Goal: Task Accomplishment & Management: Complete application form

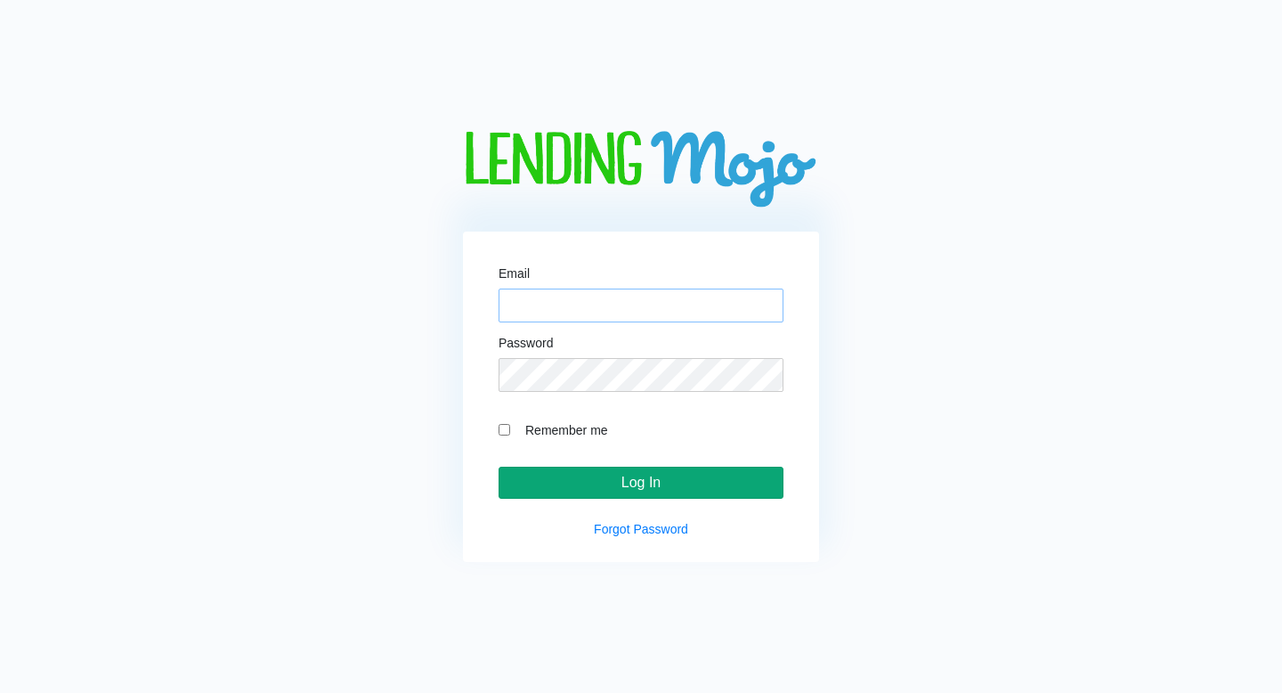
type input "[EMAIL_ADDRESS][DOMAIN_NAME]"
click at [666, 482] on input "Log In" at bounding box center [641, 482] width 285 height 32
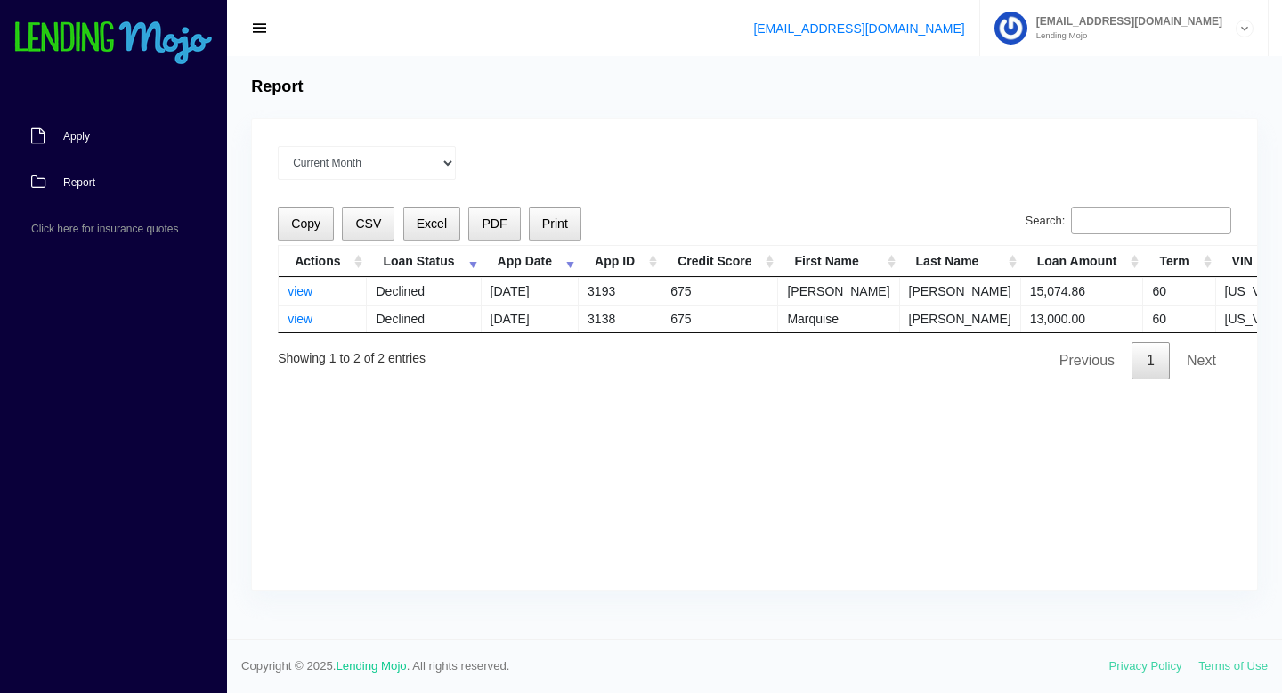
click at [101, 142] on link "Apply" at bounding box center [104, 136] width 209 height 46
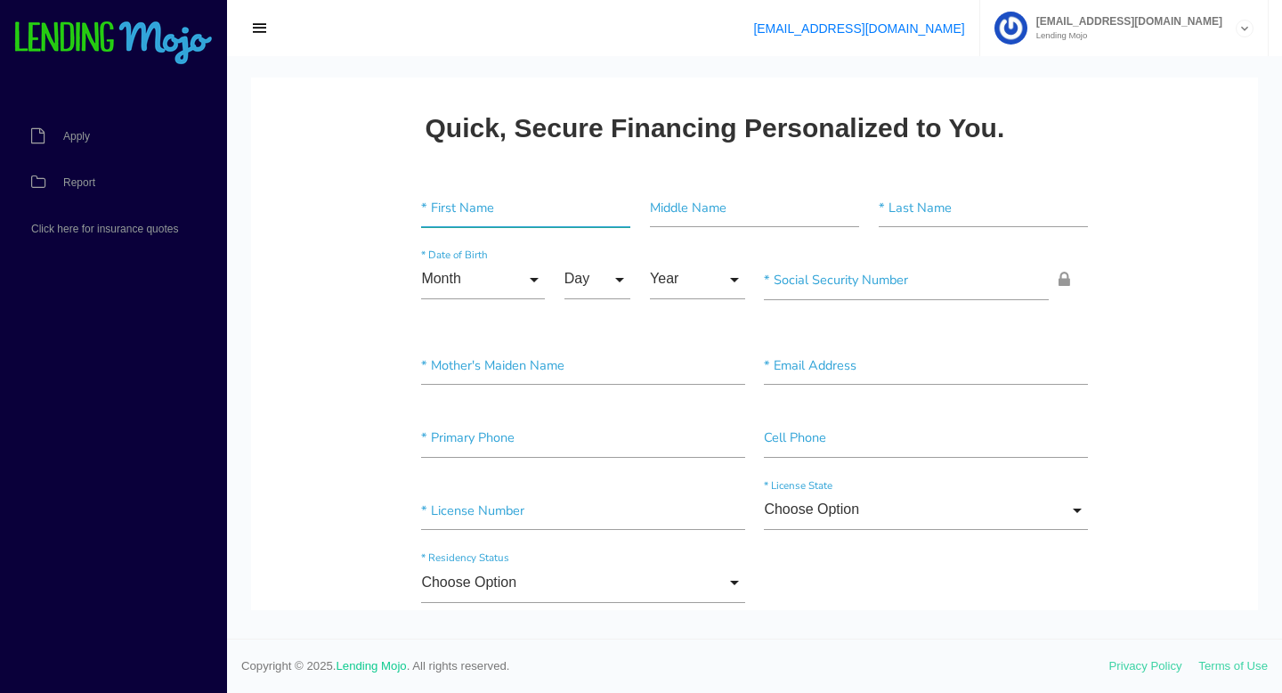
click at [486, 211] on input"] "text" at bounding box center [525, 208] width 209 height 40
type input"] "lawrence"
click at [922, 224] on input"] "text" at bounding box center [983, 208] width 209 height 40
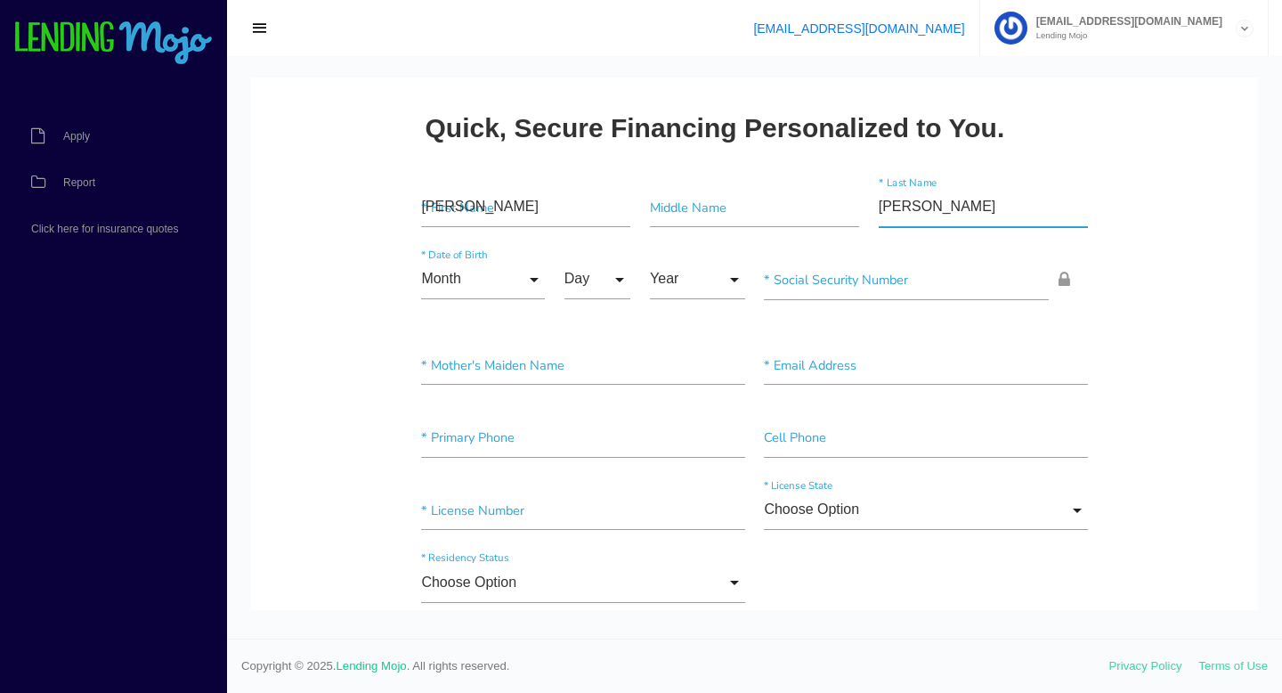
type input"] "johnson"
click at [860, 277] on input"] "text" at bounding box center [906, 280] width 285 height 40
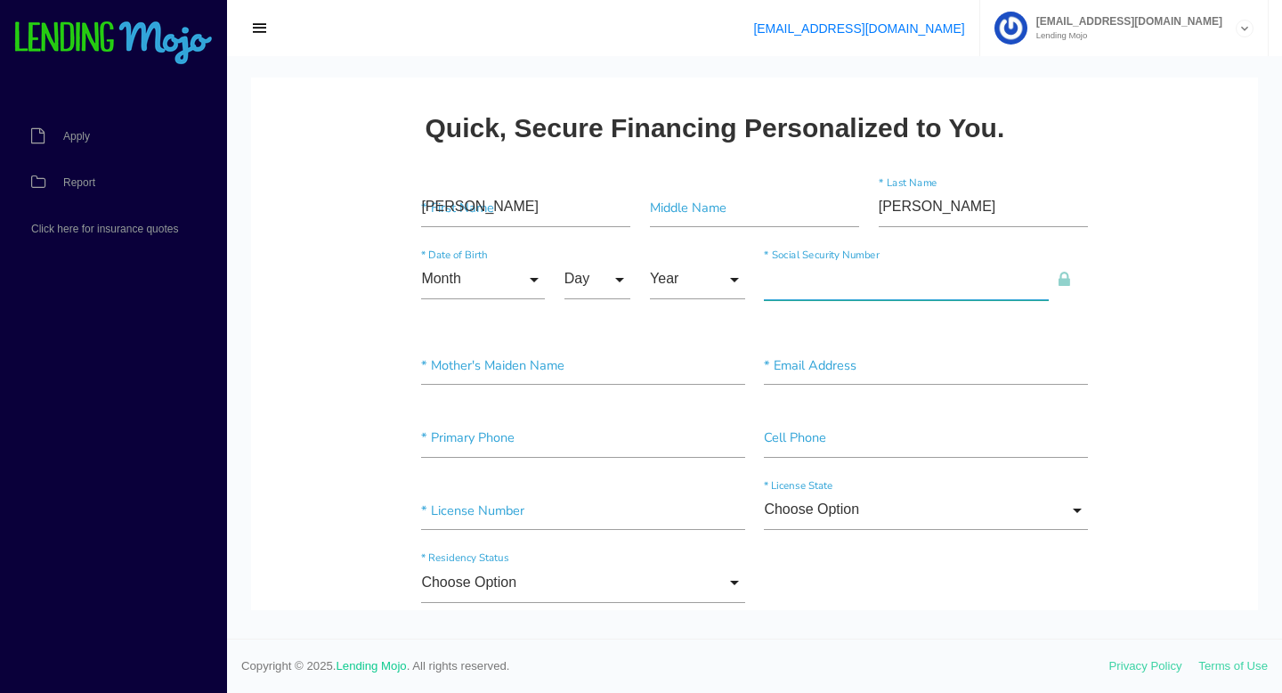
paste input"] "455-51-6336"
type input"] "455-51-6336"
click at [448, 361] on input"] "text" at bounding box center [582, 365] width 323 height 40
click at [455, 288] on input "Month" at bounding box center [483, 280] width 124 height 40
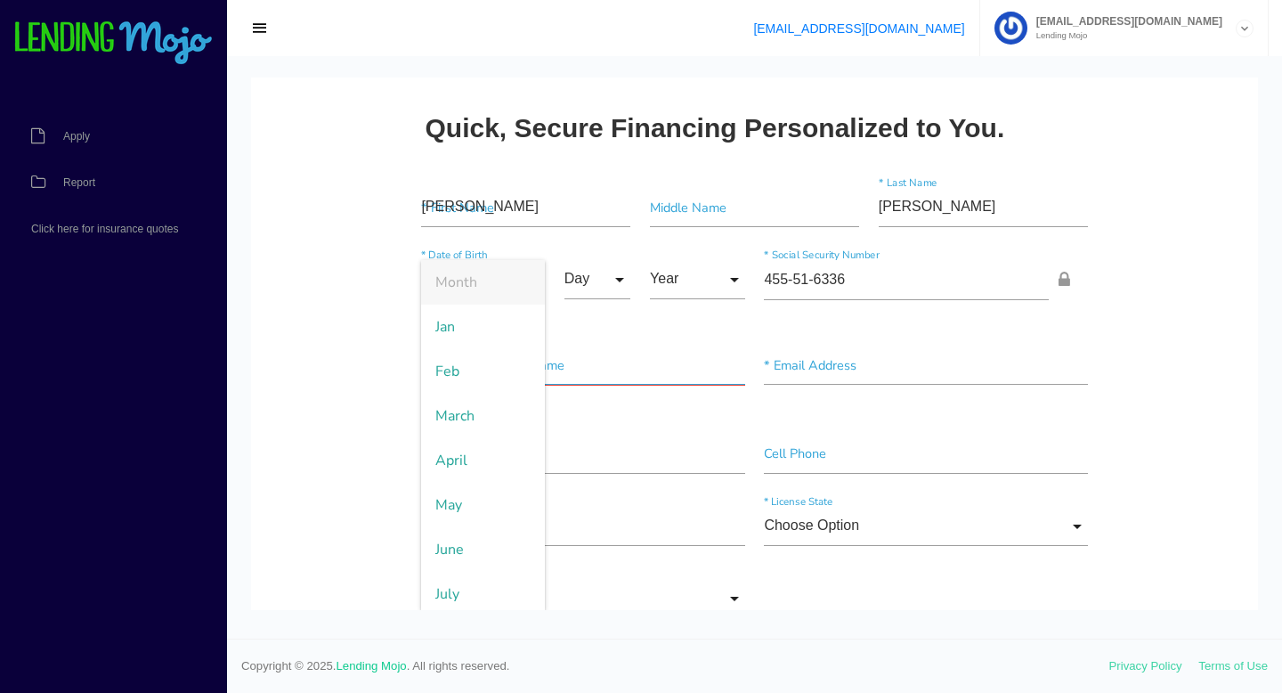
click at [631, 348] on input "text" at bounding box center [582, 365] width 323 height 40
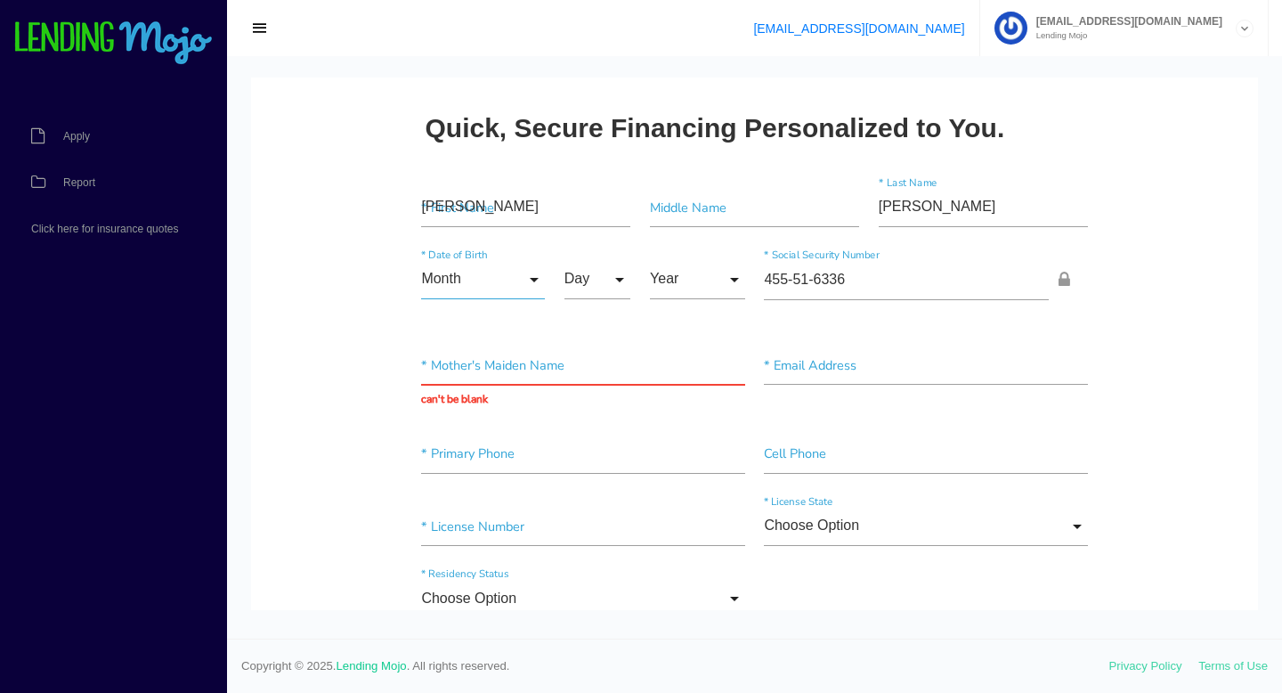
click at [495, 286] on input "Month" at bounding box center [483, 280] width 124 height 40
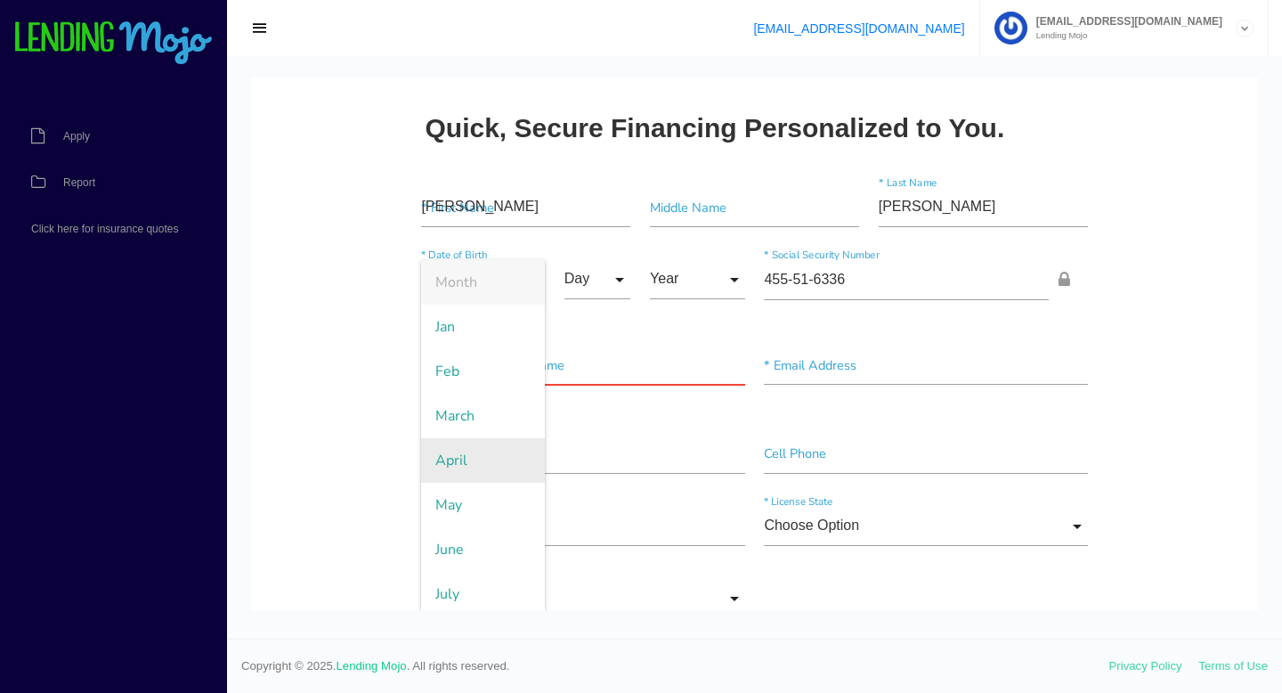
click at [505, 450] on span "April" at bounding box center [483, 460] width 124 height 45
type input "April"
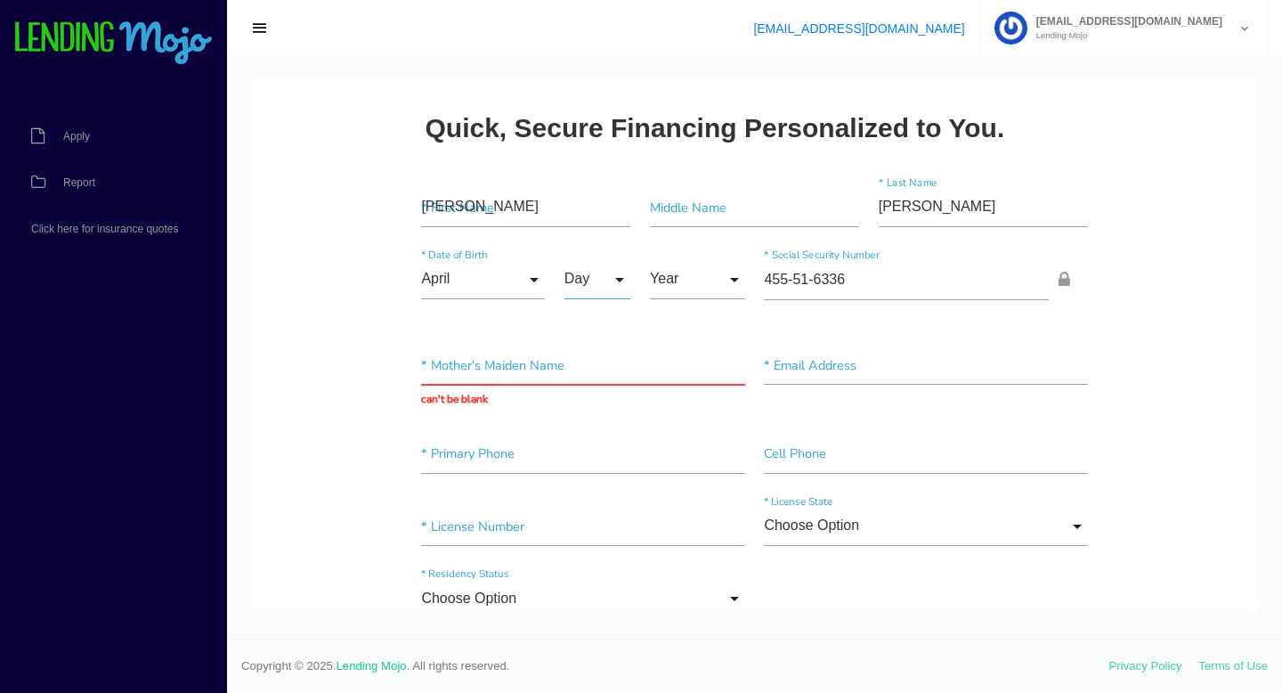
click at [604, 281] on input "Day" at bounding box center [597, 280] width 67 height 40
click at [620, 579] on span "27" at bounding box center [608, 588] width 89 height 45
type input "27"
click at [699, 261] on input "Year" at bounding box center [697, 280] width 95 height 40
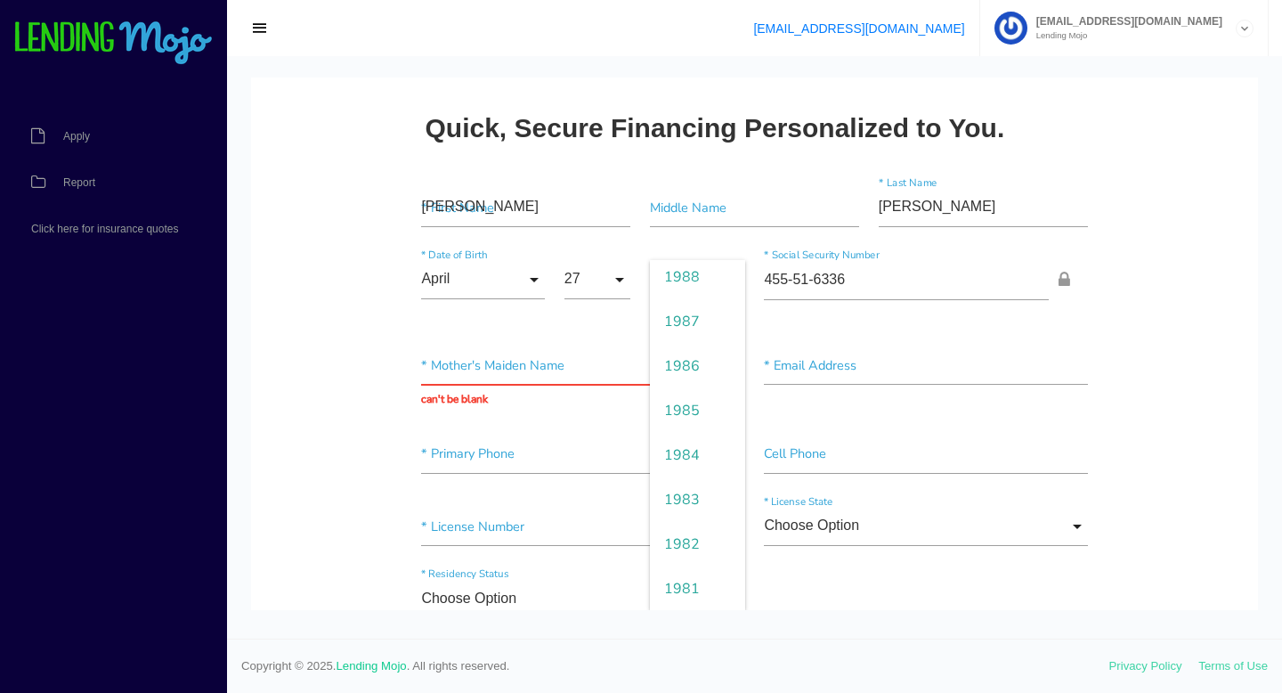
scroll to position [1093, 0]
click at [703, 424] on span "1980" at bounding box center [697, 435] width 95 height 45
type input "1980"
click at [557, 369] on input "text" at bounding box center [582, 365] width 323 height 40
type input "na"
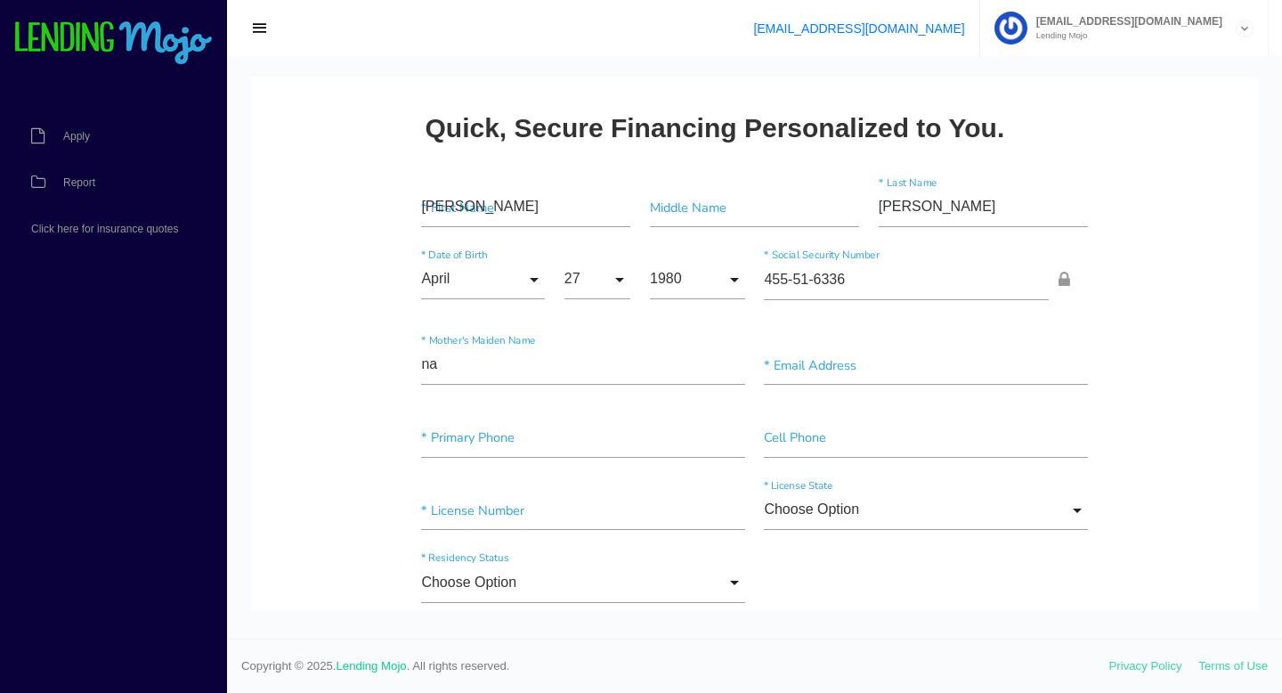
click at [816, 571] on div "Choose Option Choose Option US Citizen Permanent Resident Non-Permanent Residen…" at bounding box center [754, 586] width 685 height 73
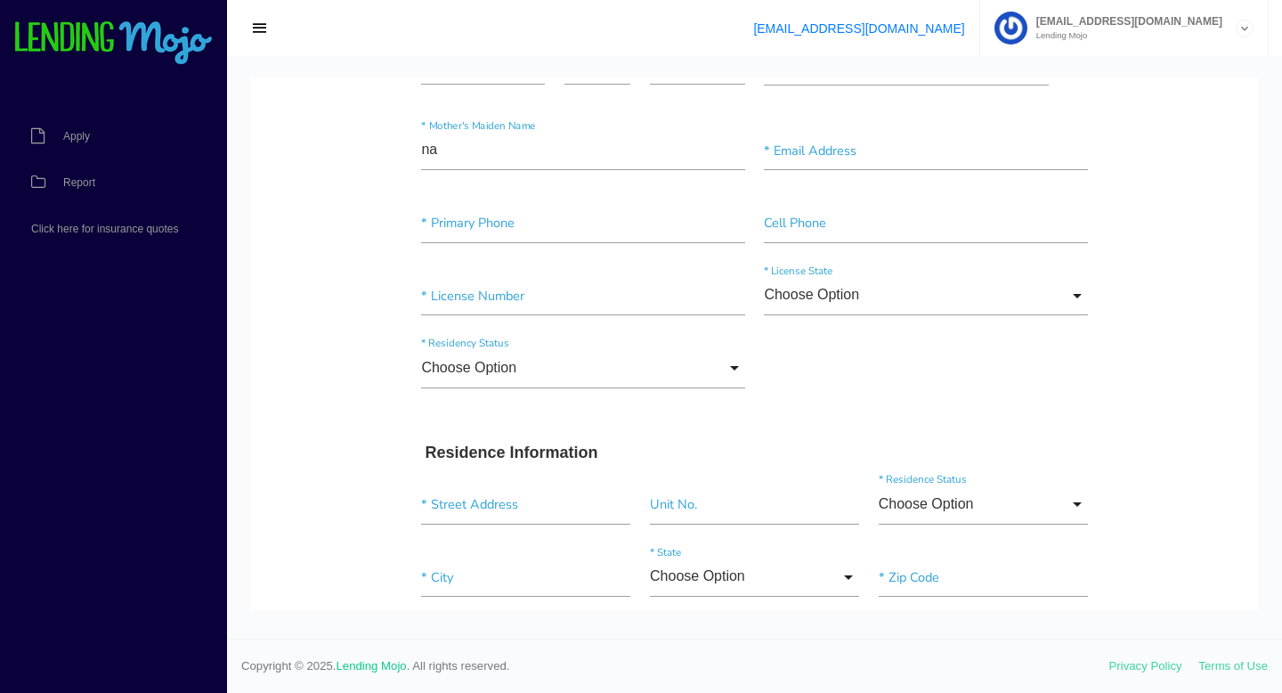
scroll to position [249, 0]
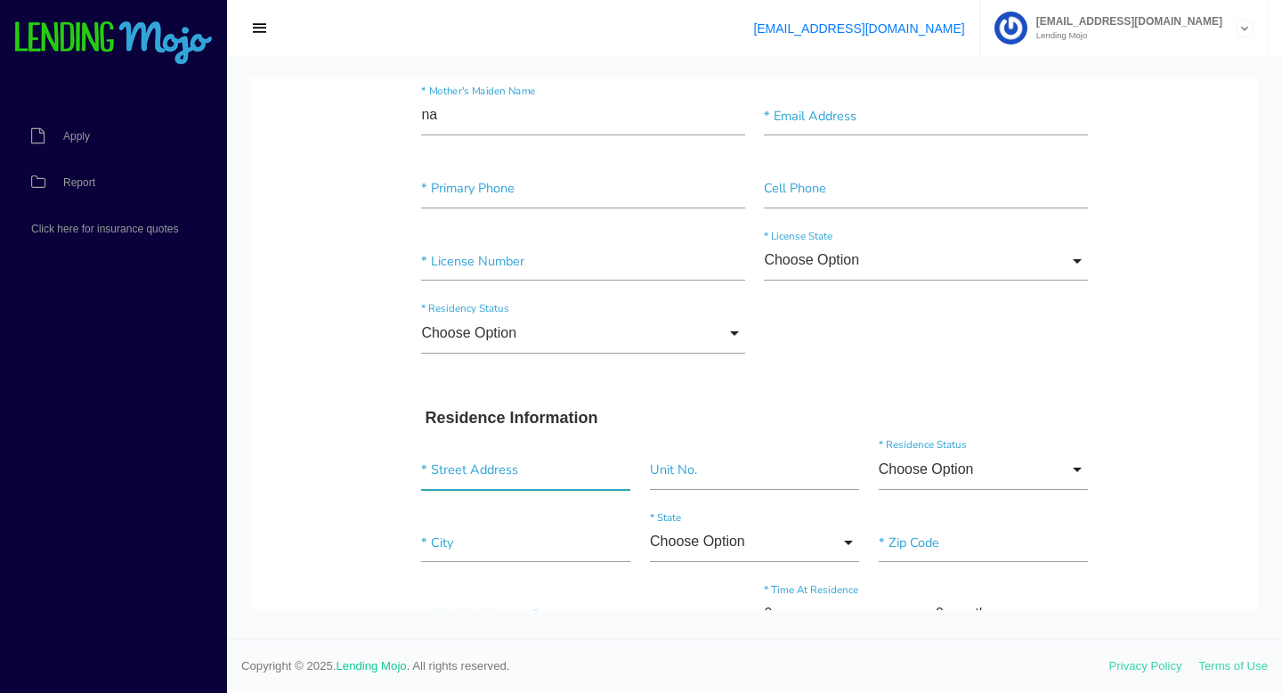
click at [567, 473] on input "text" at bounding box center [525, 470] width 209 height 40
paste input "3818 Copley Rd"
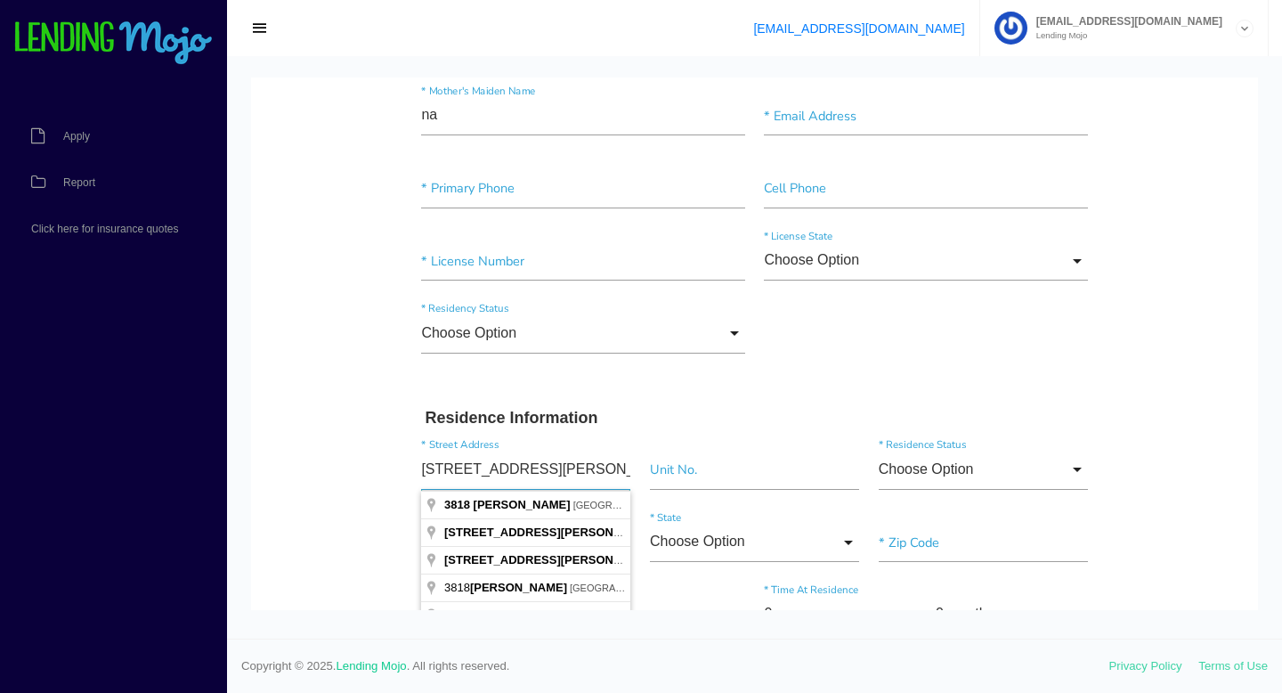
type input "3818 Copley Rd"
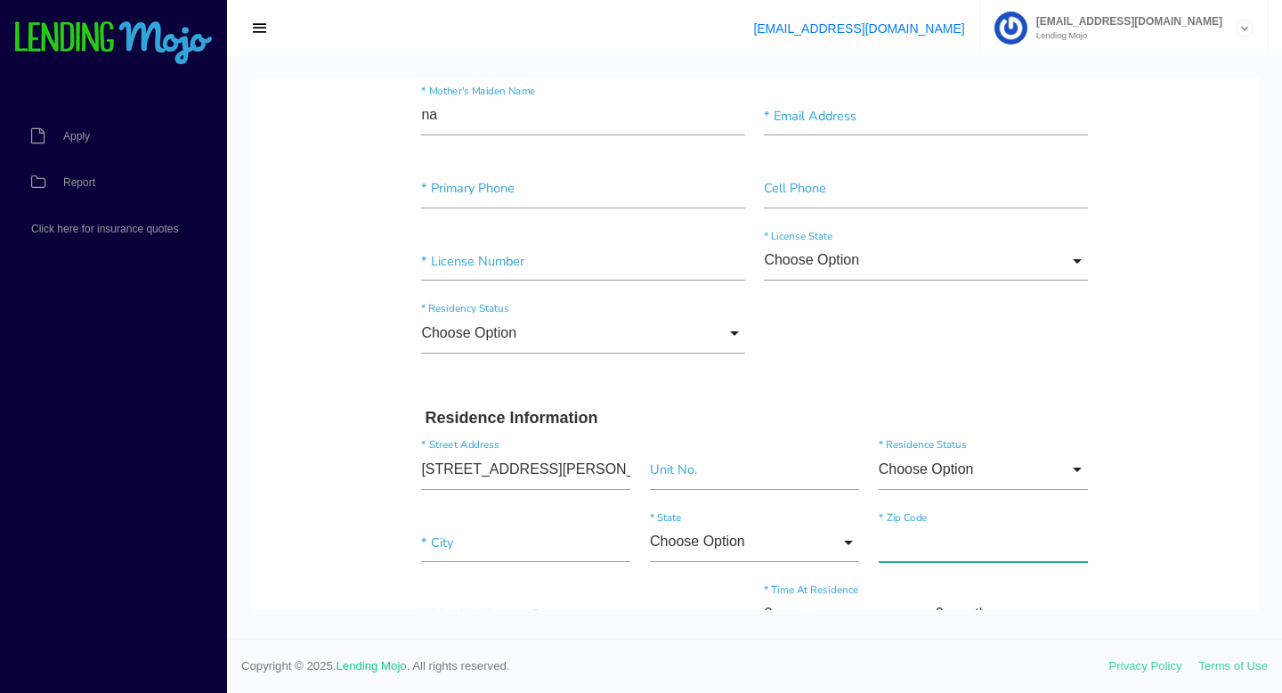
click at [896, 537] on input"] "text" at bounding box center [983, 543] width 209 height 40
paste input"] "21215"
type input"] "21215"
click at [532, 194] on input"] "text" at bounding box center [582, 188] width 323 height 40
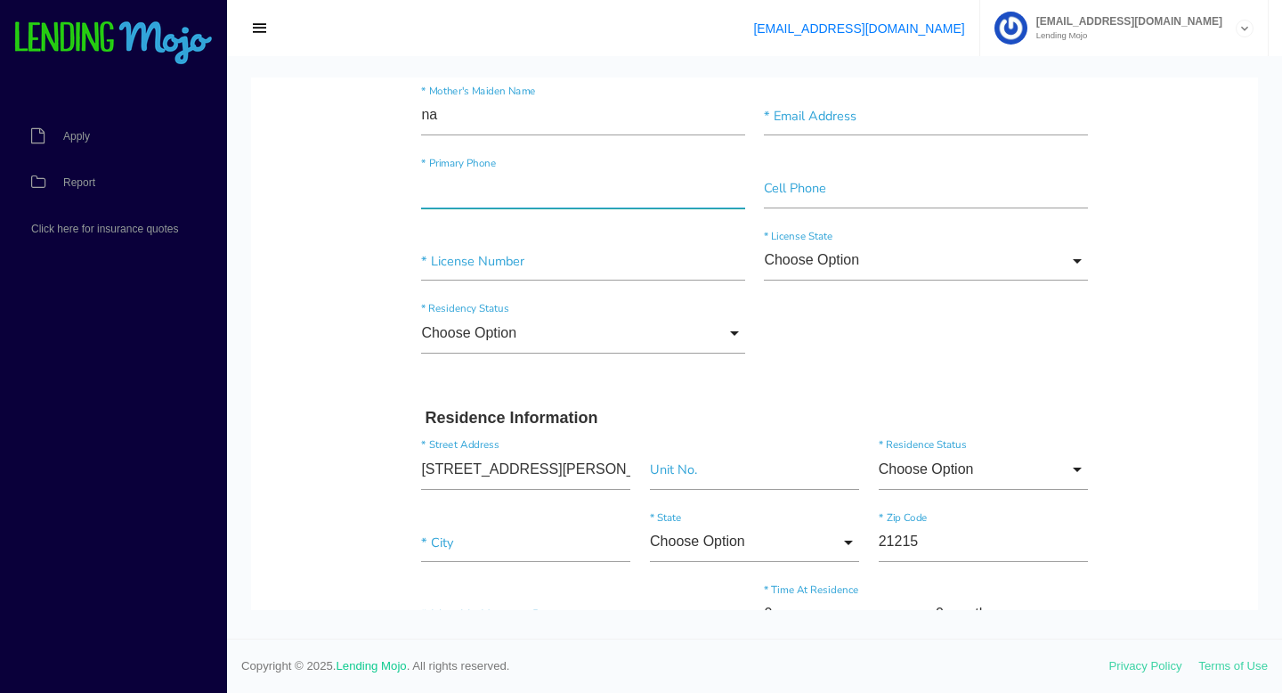
paste input"] "(713) 252-4549"
type input"] "(713) 252-4549"
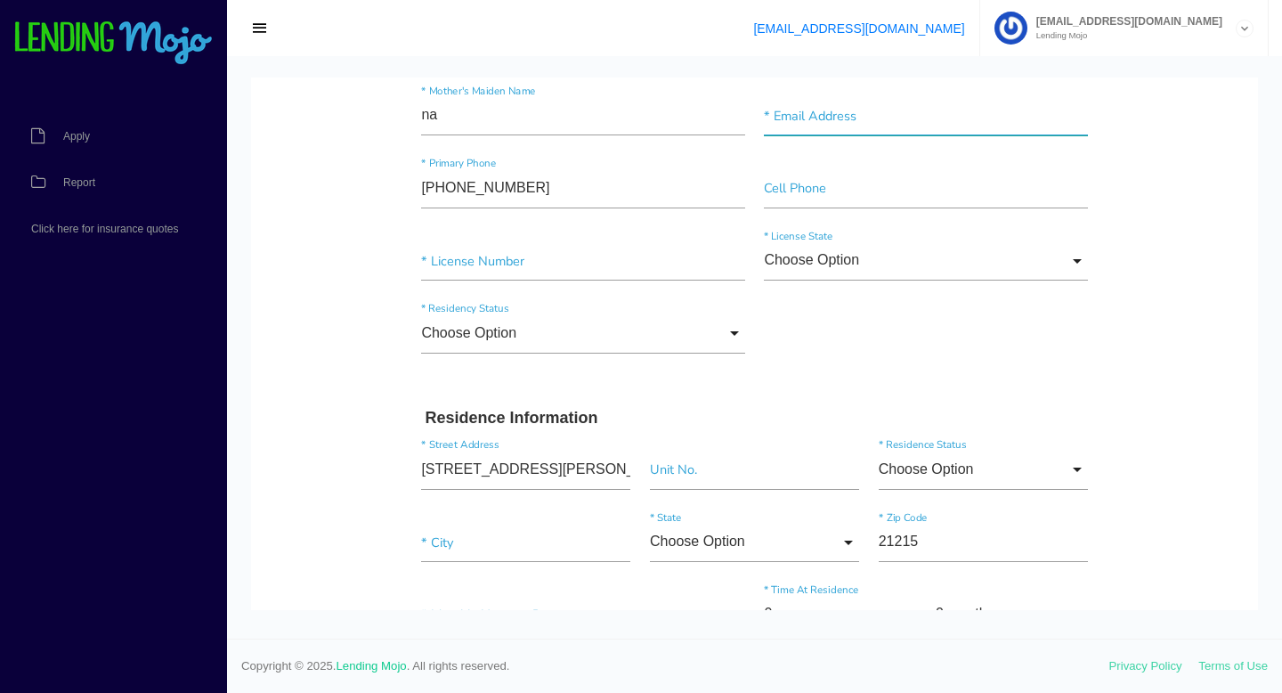
click at [912, 124] on input"] "text" at bounding box center [925, 116] width 323 height 40
paste input"] "devinjohn1@gmail.com"
type input"] "devinjohn1@gmail.com"
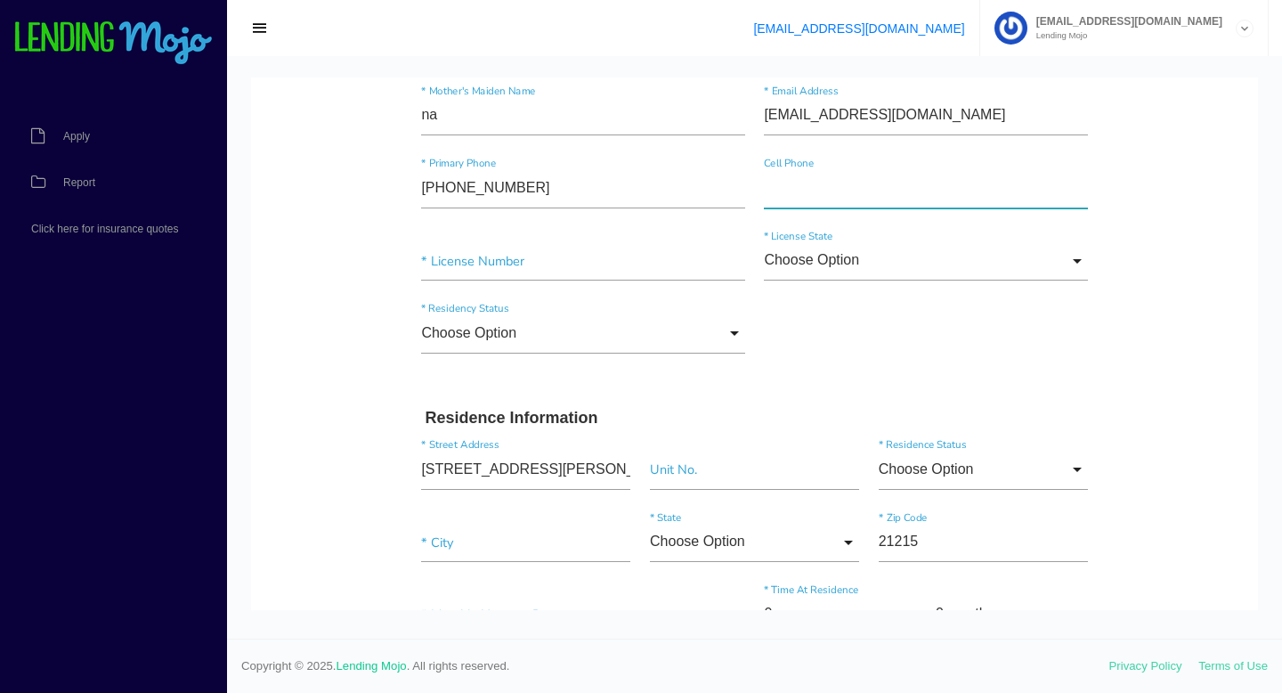
click at [825, 189] on input"] "text" at bounding box center [925, 188] width 323 height 40
click at [734, 330] on input "Choose Option" at bounding box center [582, 333] width 323 height 40
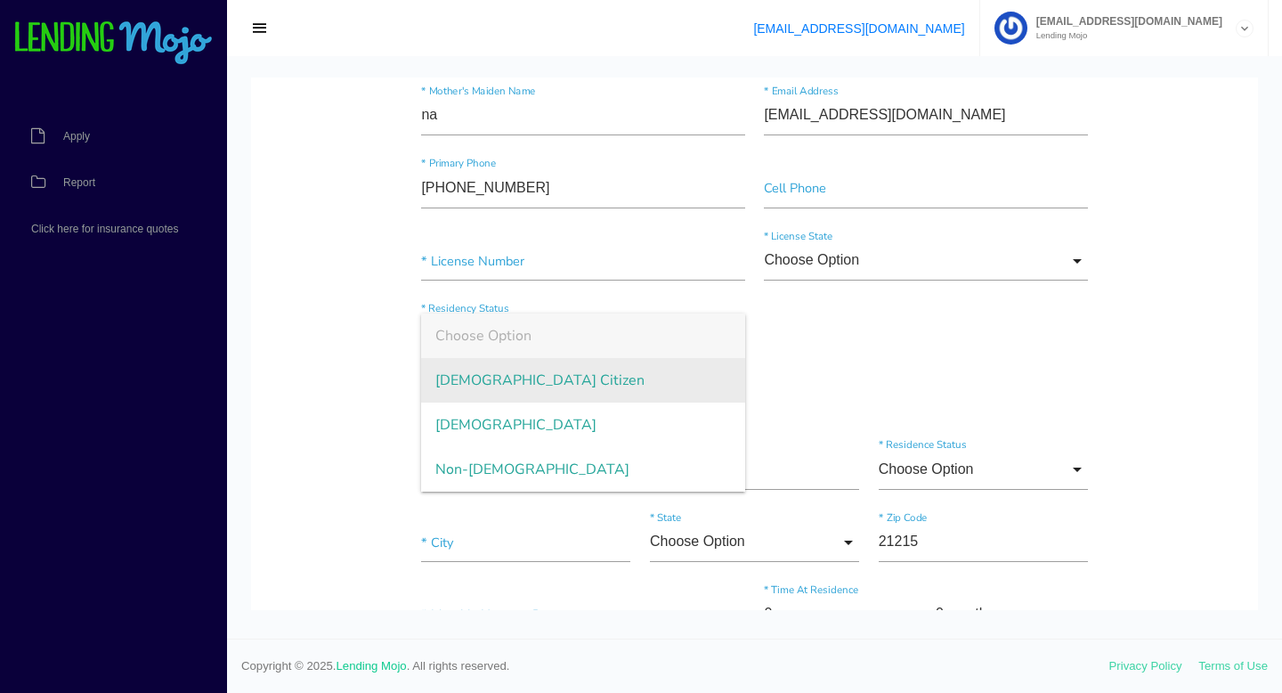
click at [685, 383] on span "US Citizen" at bounding box center [582, 380] width 323 height 45
type input "US Citizen"
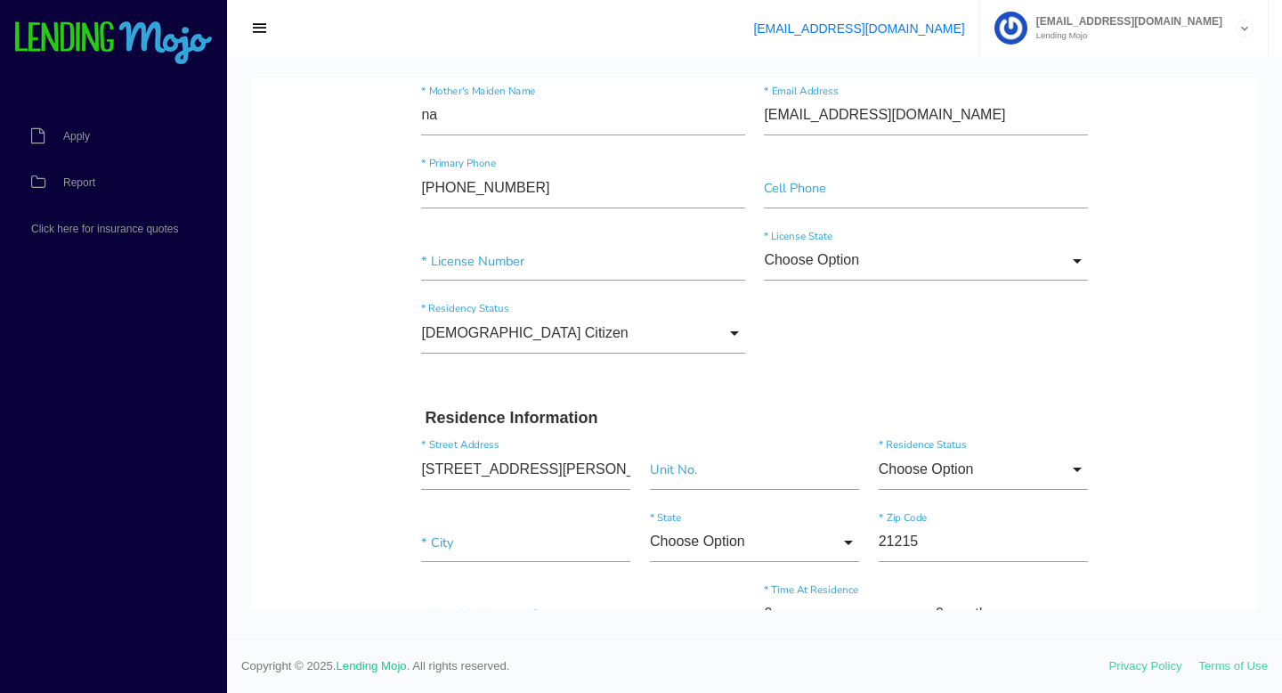
click at [615, 284] on div "* License Number" at bounding box center [583, 264] width 343 height 47
click at [620, 263] on input"] "text" at bounding box center [582, 261] width 323 height 40
paste input"] "J-525-488-1391323"
type input"] "J-525-488-1391323"
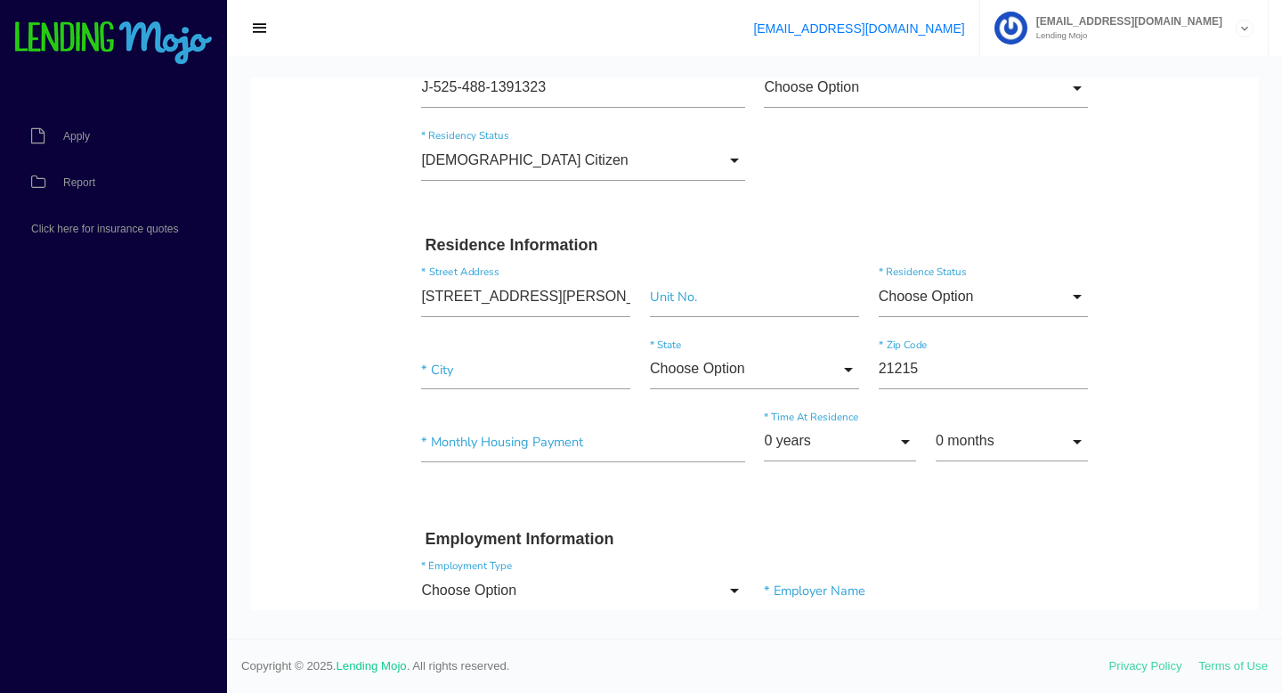
scroll to position [427, 0]
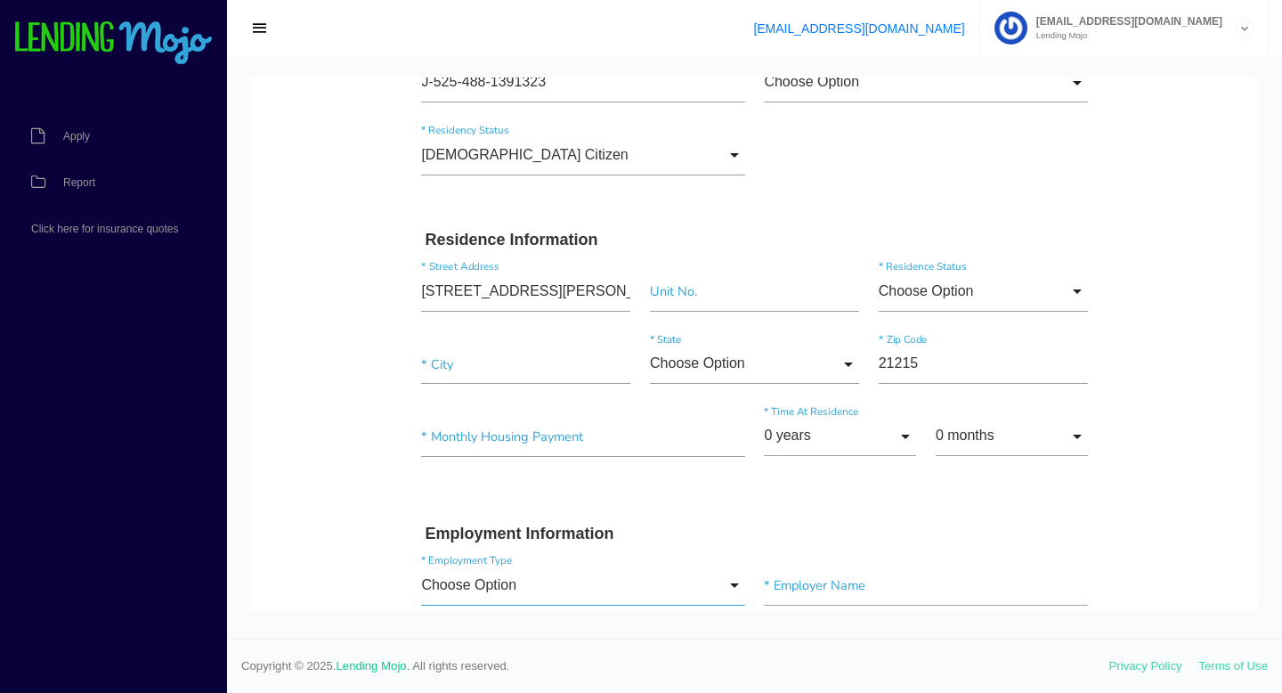
click at [721, 590] on input "Choose Option" at bounding box center [582, 585] width 323 height 40
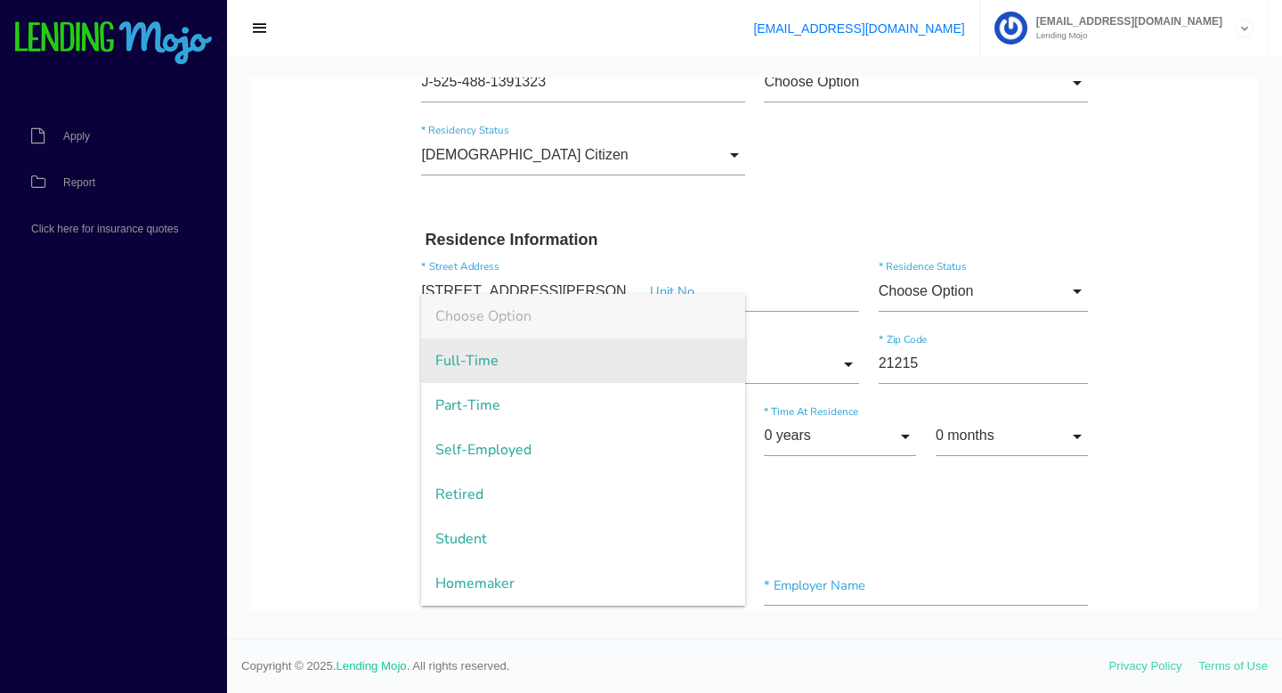
click at [647, 371] on span "Full-Time" at bounding box center [582, 360] width 323 height 45
type input "Full-Time"
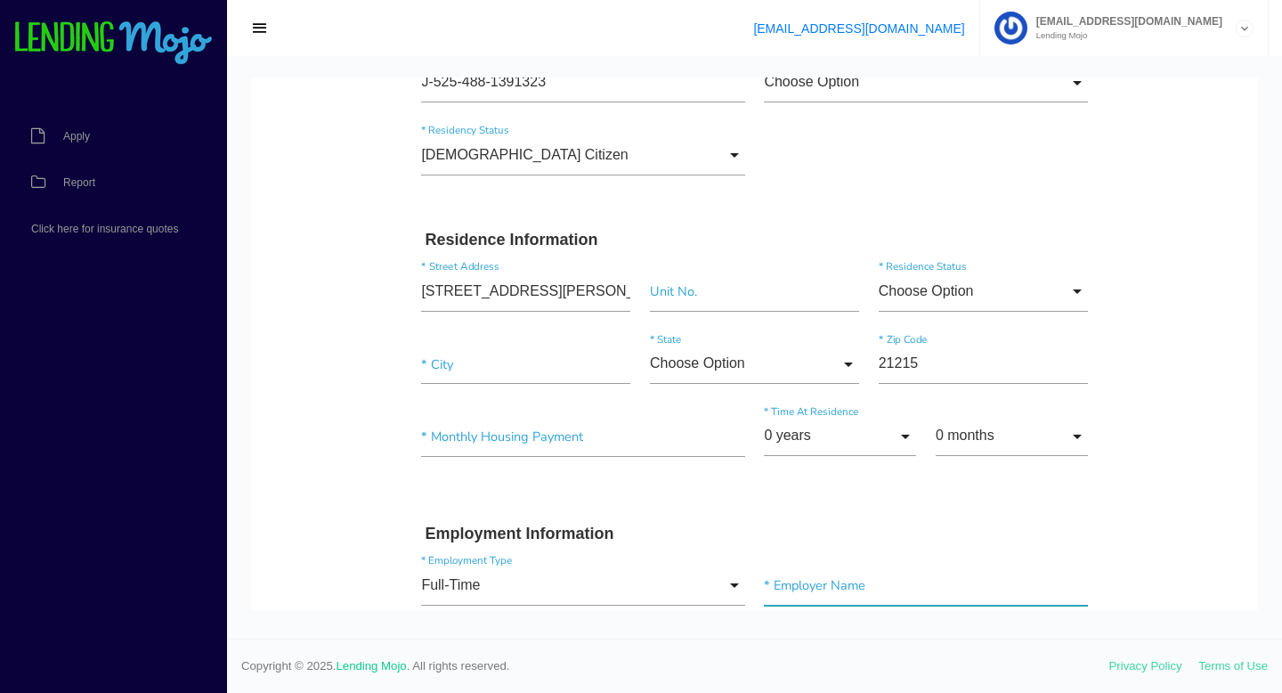
click at [1017, 598] on input"] "text" at bounding box center [925, 585] width 323 height 40
paste input"] "NB+C"
type input"] "NB+C"
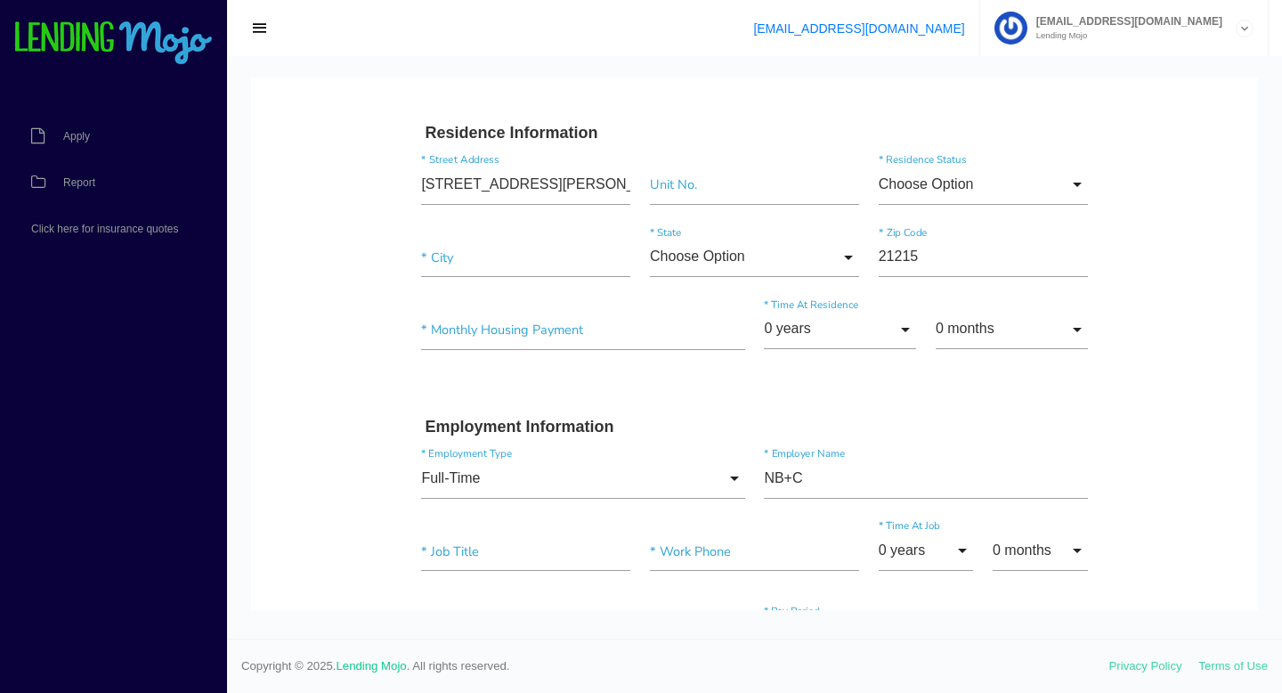
scroll to position [570, 0]
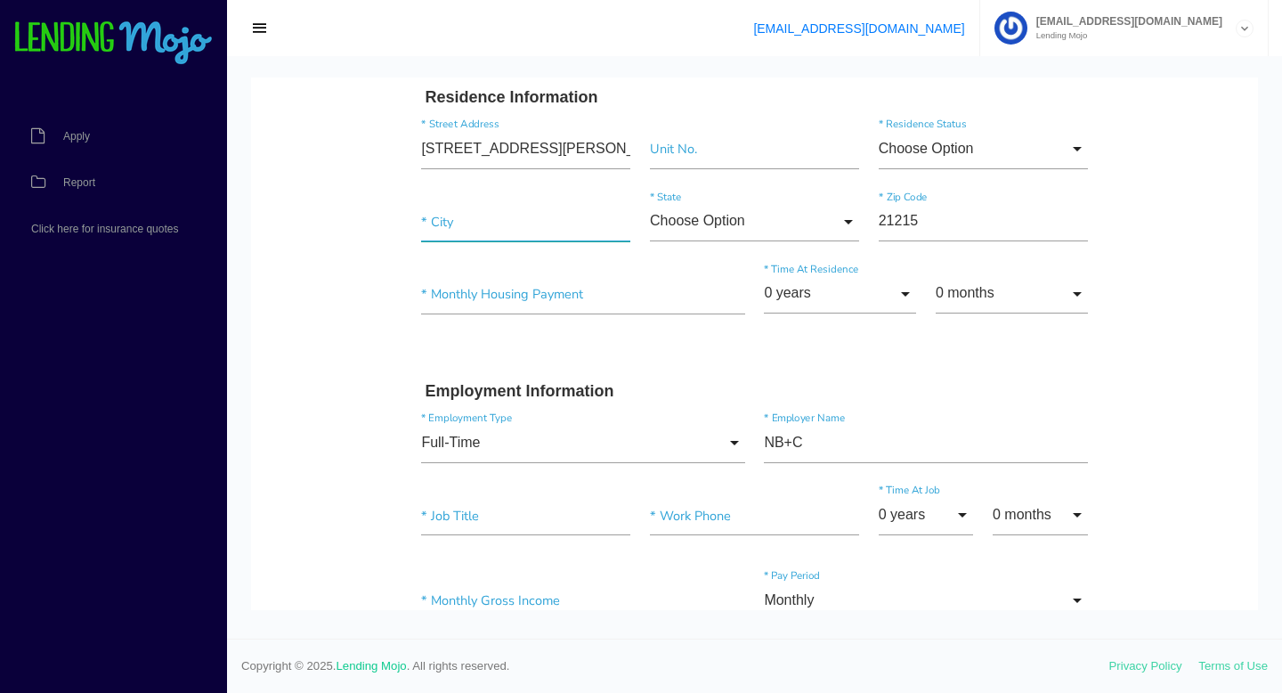
click at [490, 217] on input"] "text" at bounding box center [525, 222] width 209 height 40
type input"] "baltimore"
click at [777, 226] on input "Choose Option" at bounding box center [754, 222] width 209 height 40
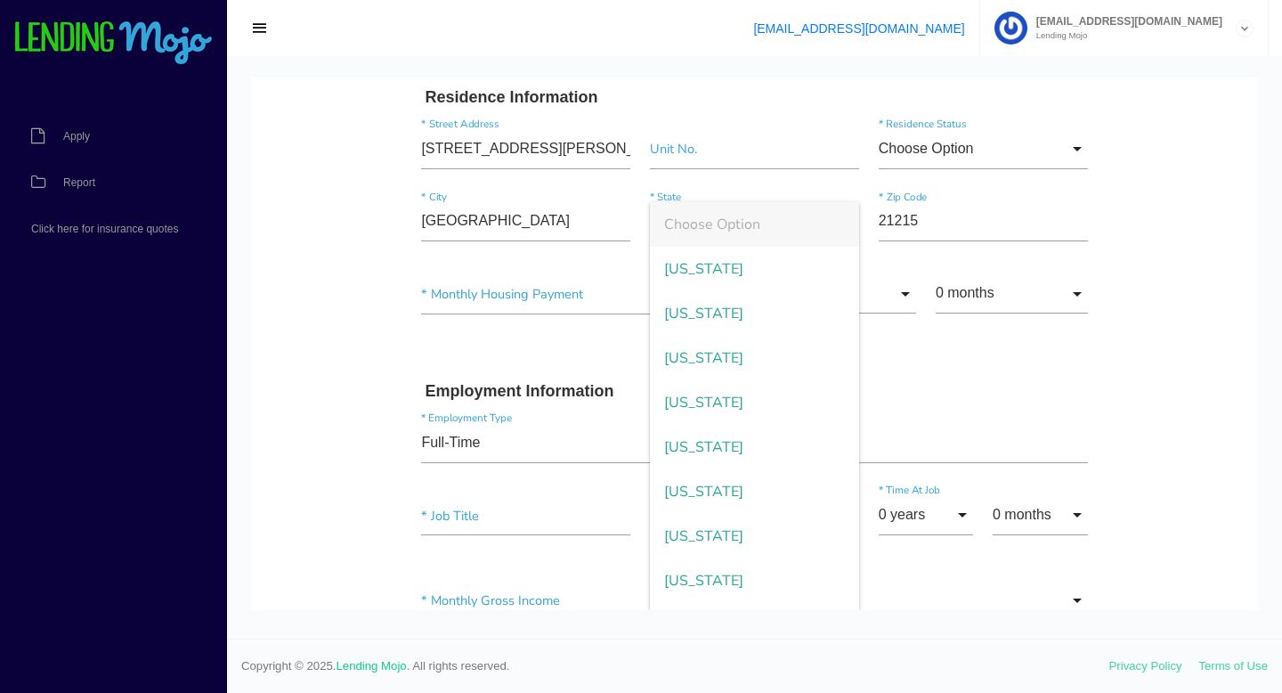
scroll to position [709, 0]
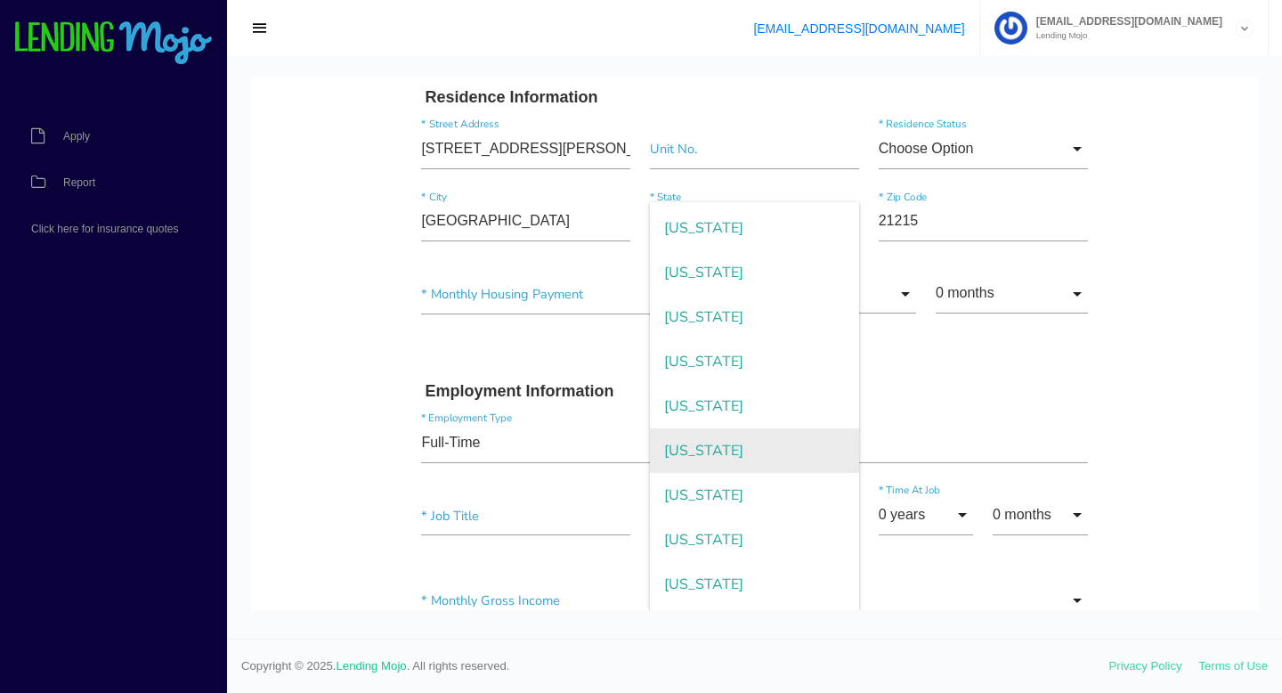
click at [773, 442] on span "Maryland" at bounding box center [754, 450] width 209 height 45
type input "Maryland"
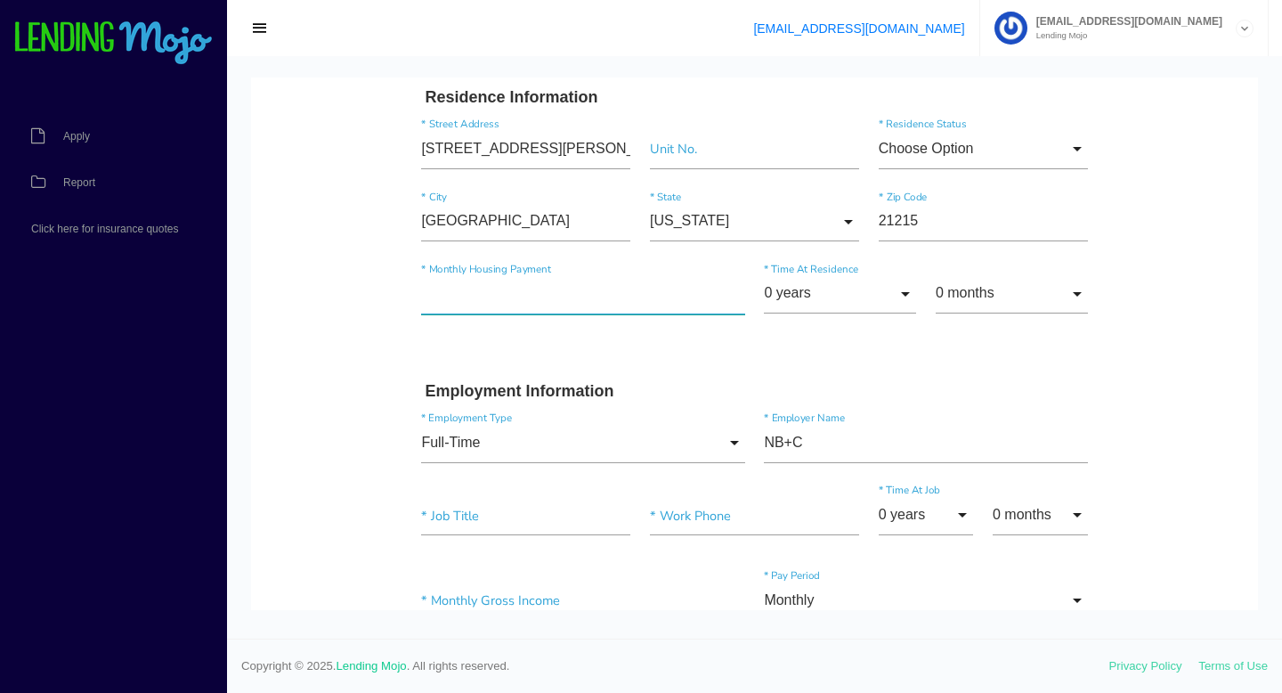
click at [671, 311] on input"] "text" at bounding box center [582, 294] width 323 height 40
type input"] "$221.00"
click at [808, 304] on input "0 years" at bounding box center [840, 294] width 152 height 40
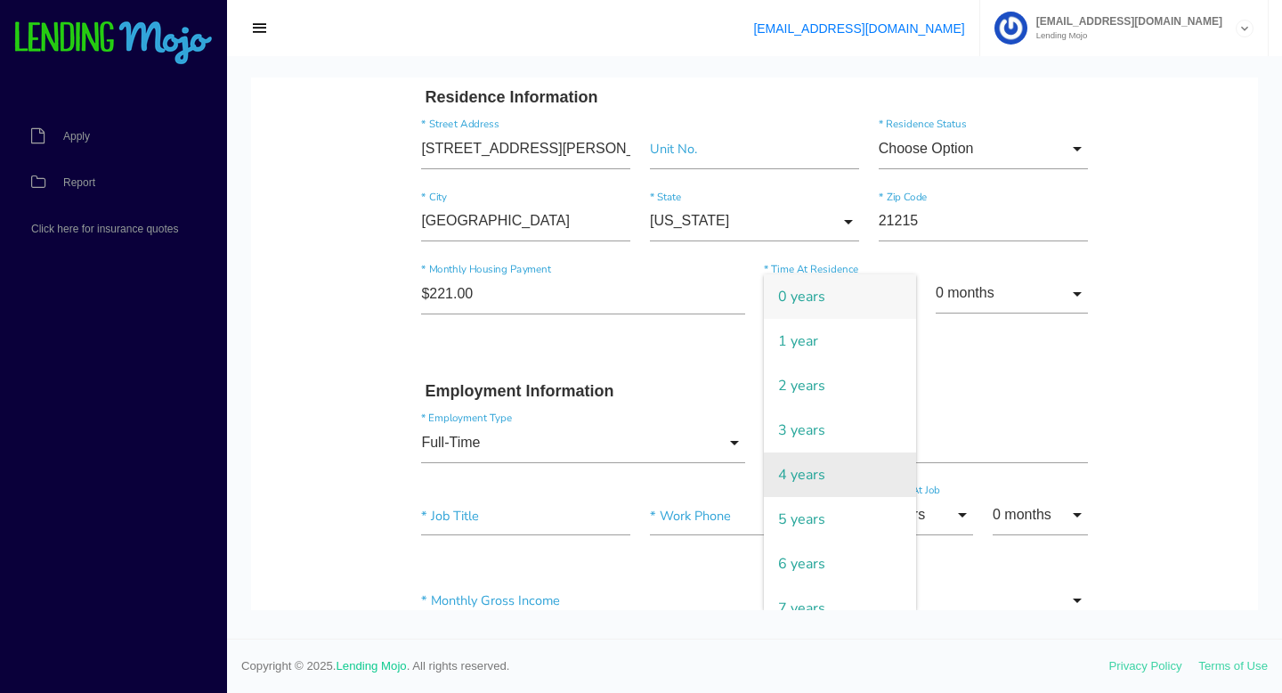
click at [831, 454] on span "4 years" at bounding box center [840, 474] width 152 height 45
type input "4 years"
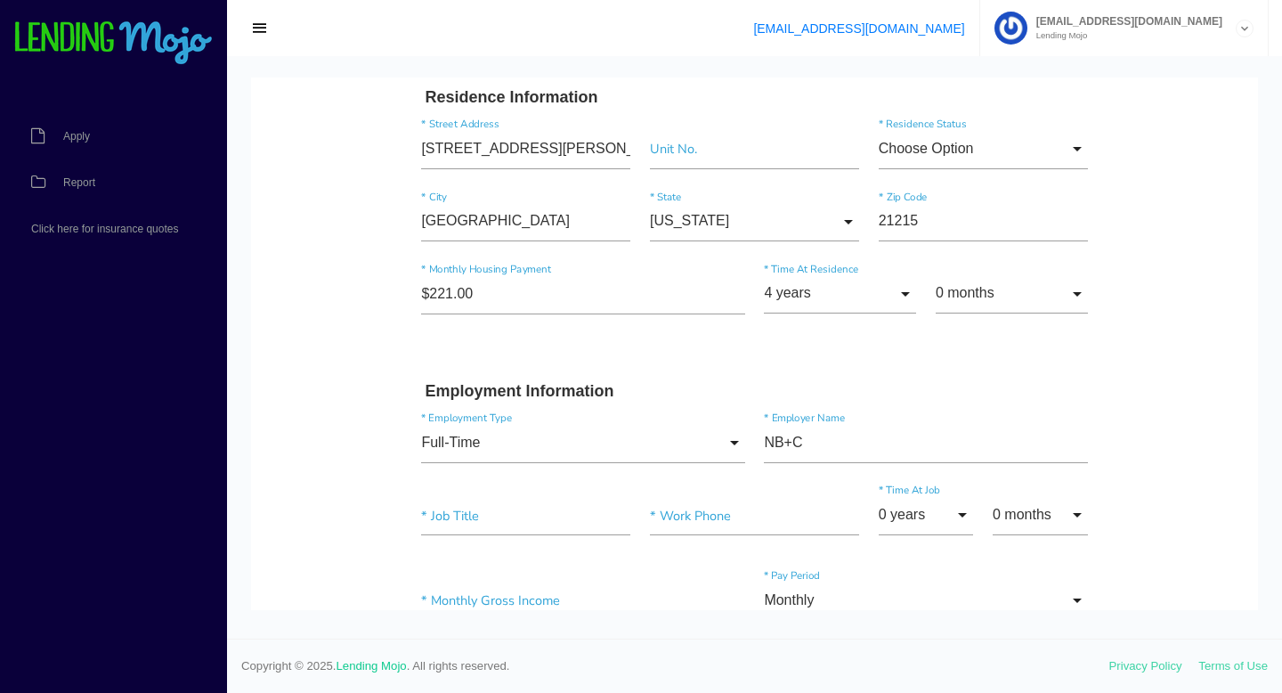
click at [1009, 411] on div "Full-Time Choose Option Full-Time Part-Time Self-Employed Retired Student Homem…" at bounding box center [754, 446] width 685 height 73
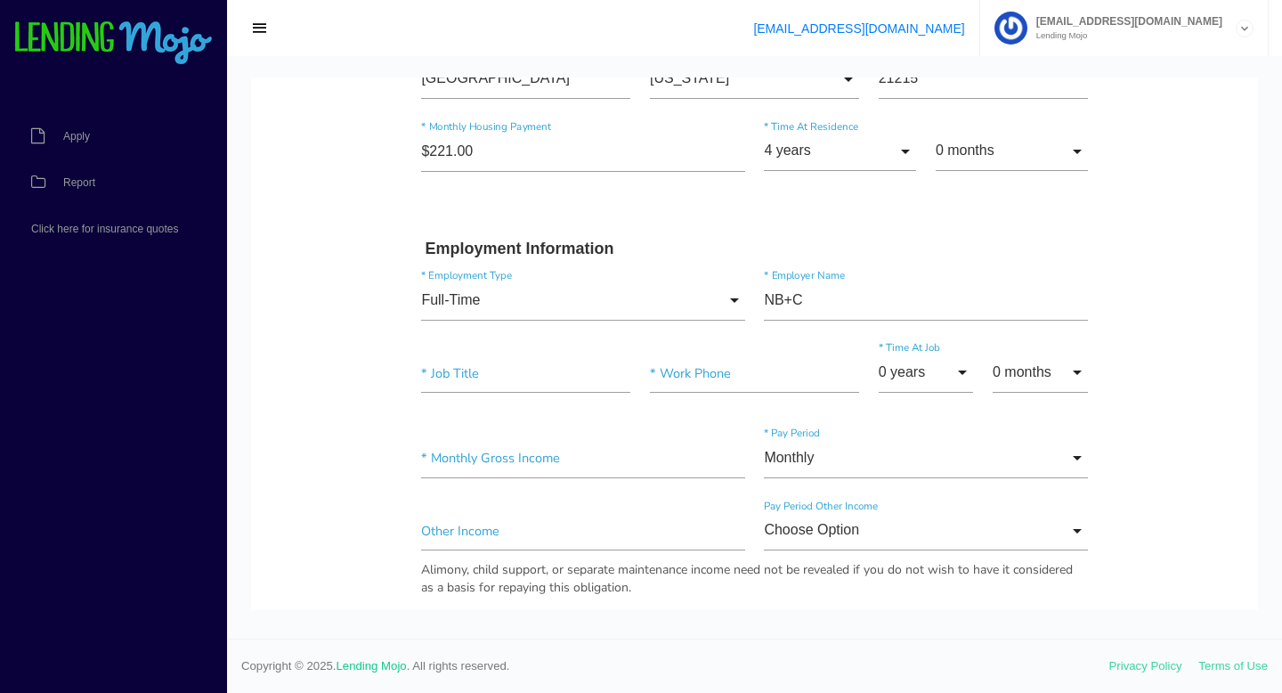
scroll to position [748, 0]
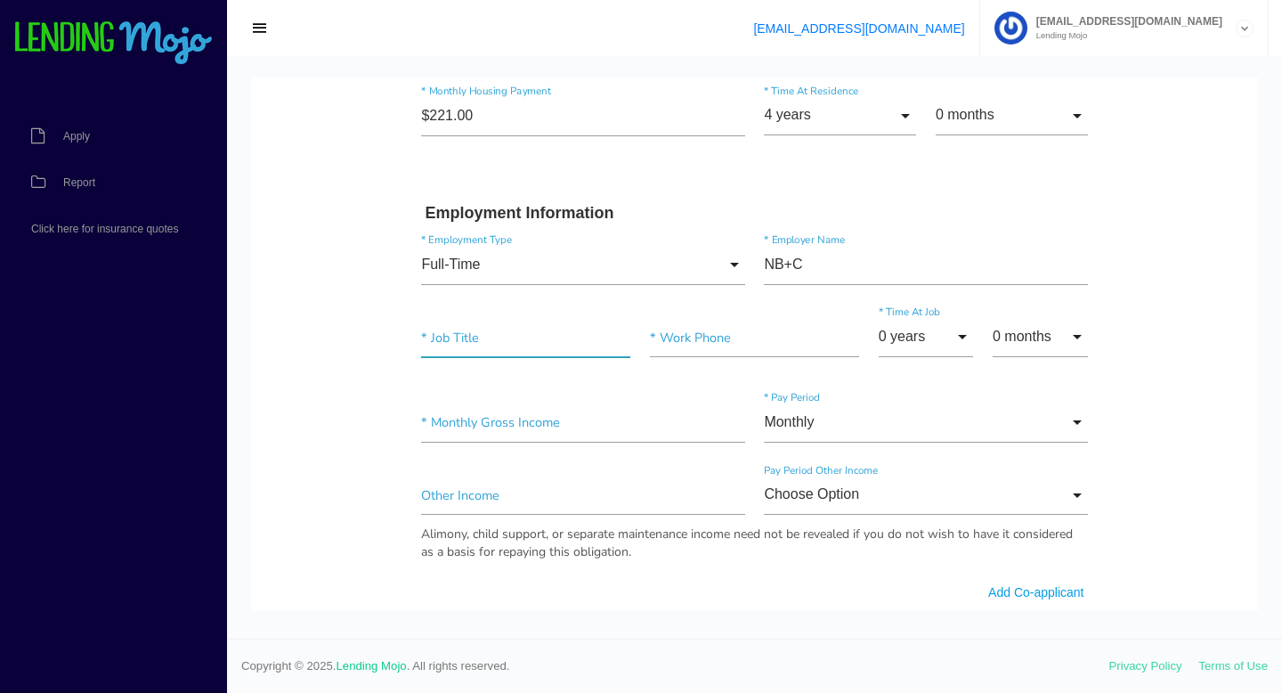
click at [501, 323] on input"] "text" at bounding box center [525, 338] width 209 height 40
type input"] "electrician tech"
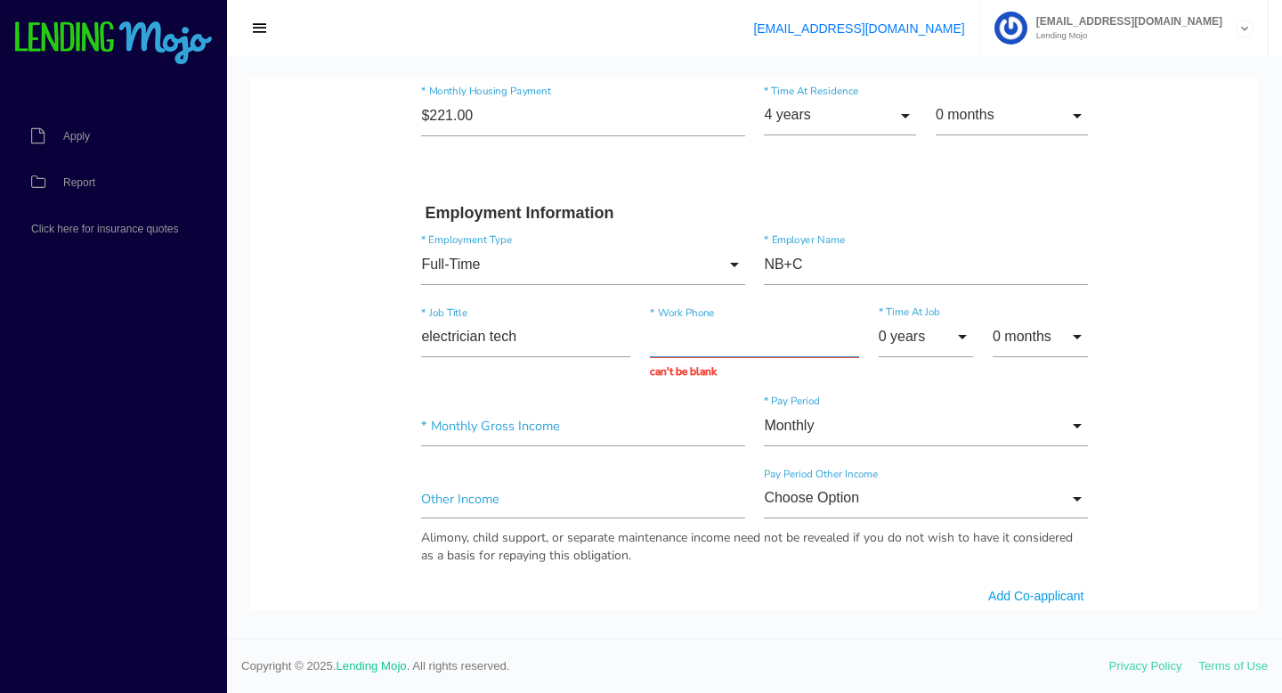
click at [664, 331] on input "text" at bounding box center [754, 338] width 209 height 40
paste input "(410) 712-7092"
type input "(410) 712-7092"
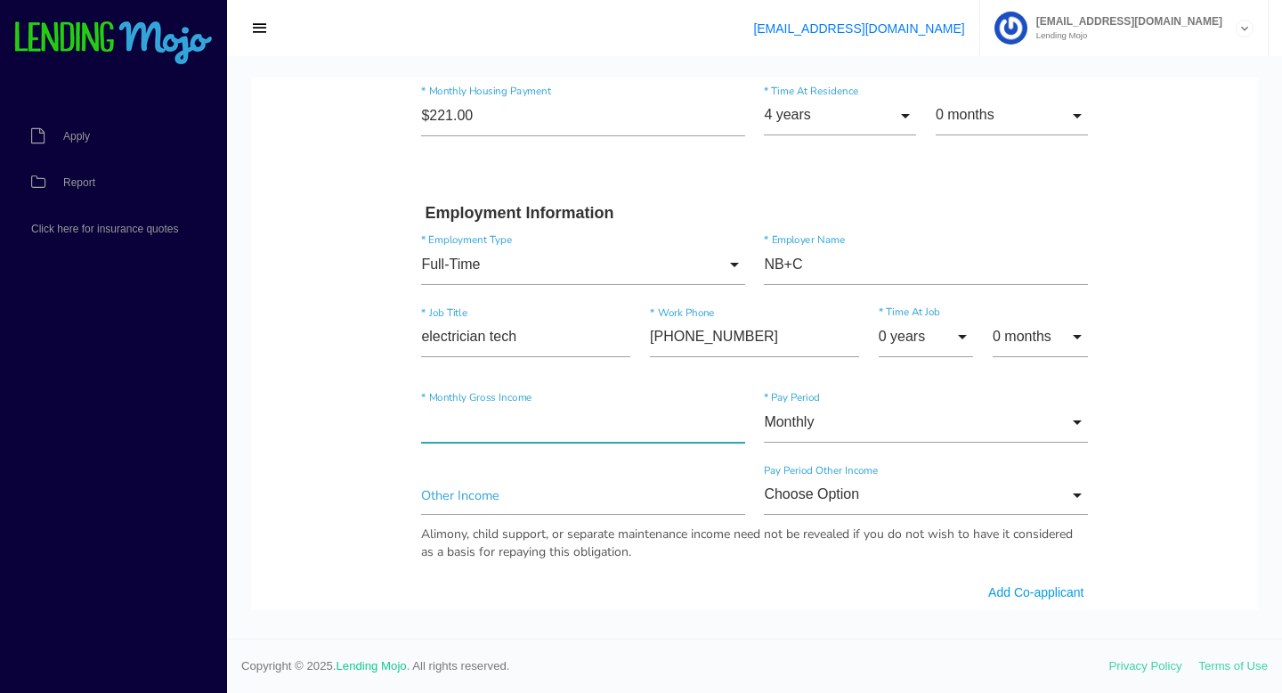
click at [540, 434] on input"] "text" at bounding box center [582, 422] width 323 height 40
click at [478, 431] on input"] "text" at bounding box center [582, 422] width 323 height 40
click at [695, 416] on input"] "$7,245.00" at bounding box center [582, 422] width 323 height 40
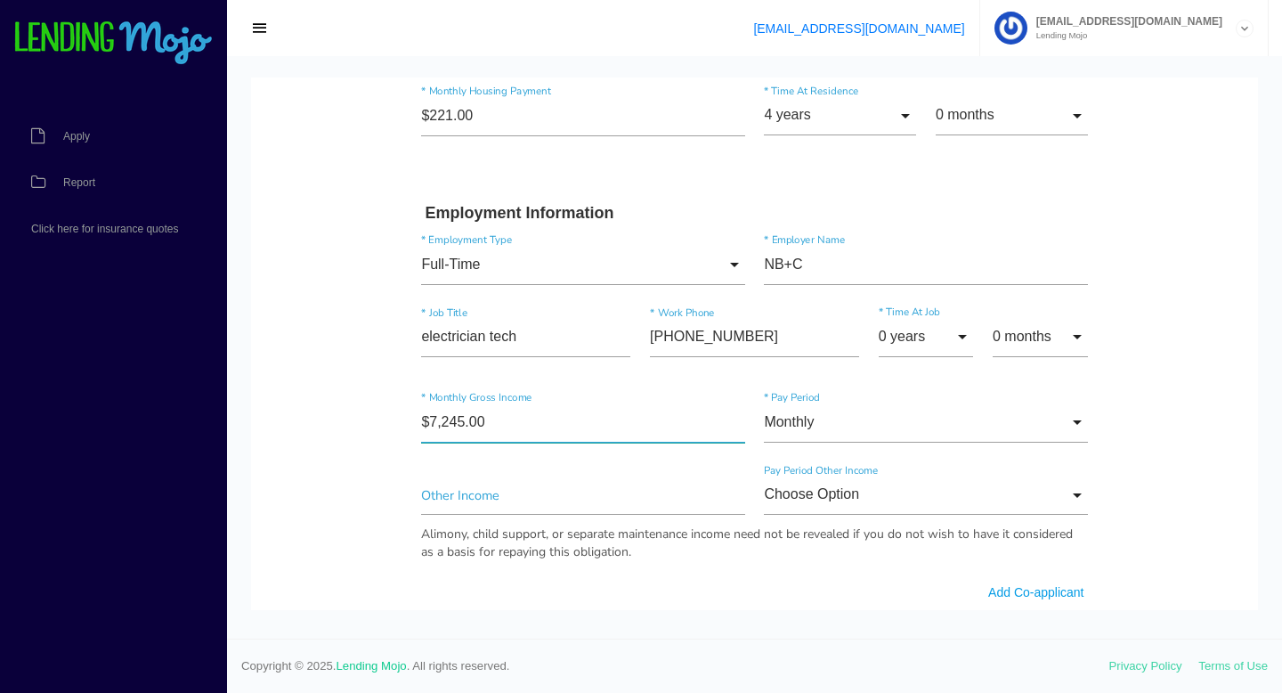
click at [695, 416] on input"] "$7,245.00" at bounding box center [582, 422] width 323 height 40
type input"] "$7,100.00"
click at [904, 421] on input "Monthly" at bounding box center [925, 422] width 323 height 40
click at [907, 426] on span "Monthly" at bounding box center [925, 424] width 323 height 45
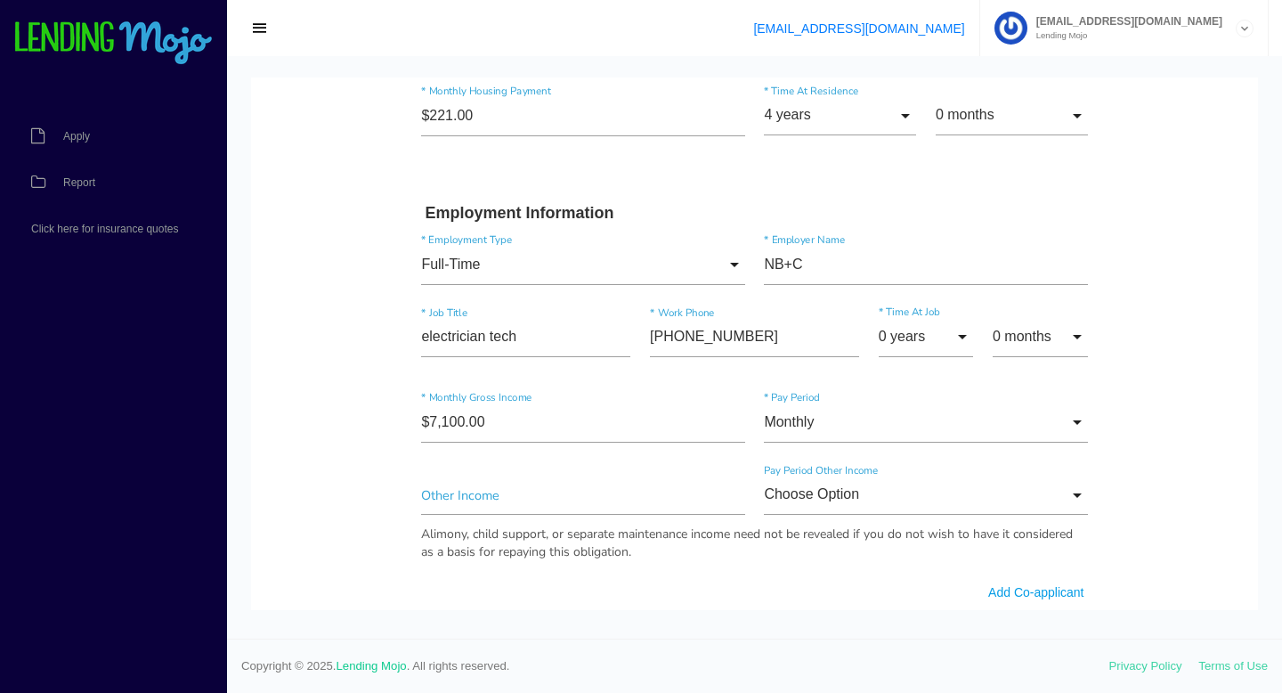
click at [839, 596] on form "lawrence * First Name Middle Name johnson * Last Name April Month Jan Feb March…" at bounding box center [754, 486] width 685 height 2139
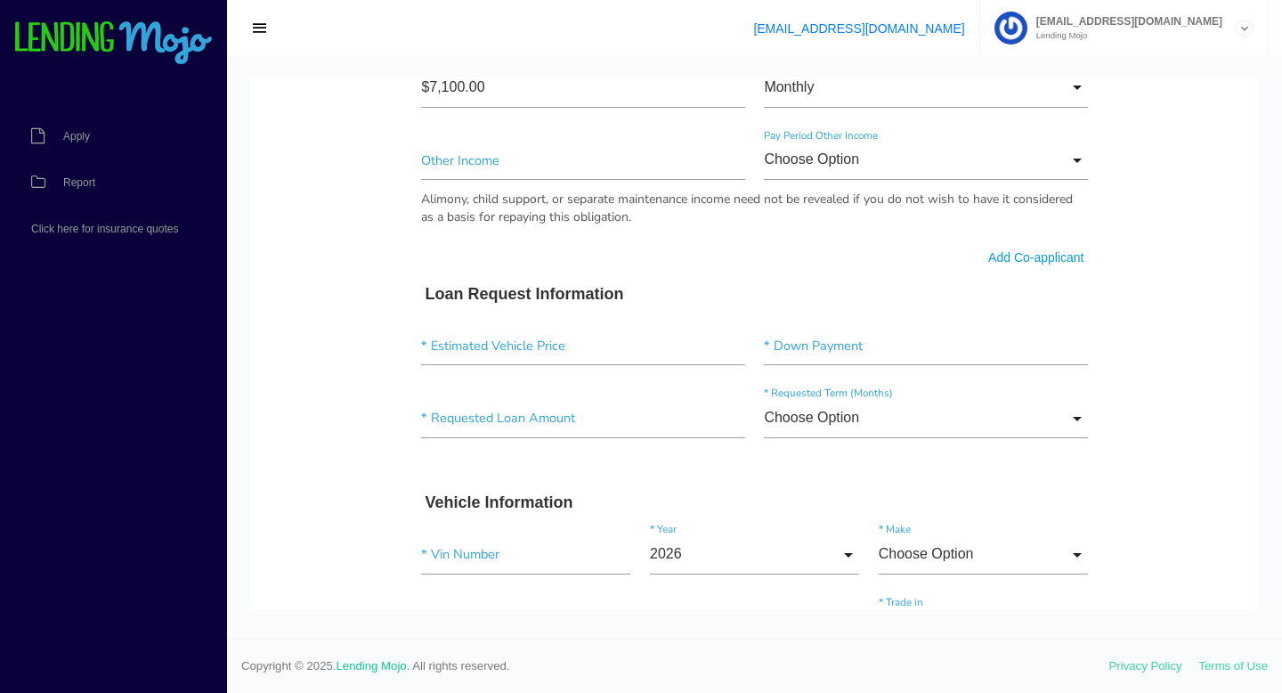
scroll to position [1104, 0]
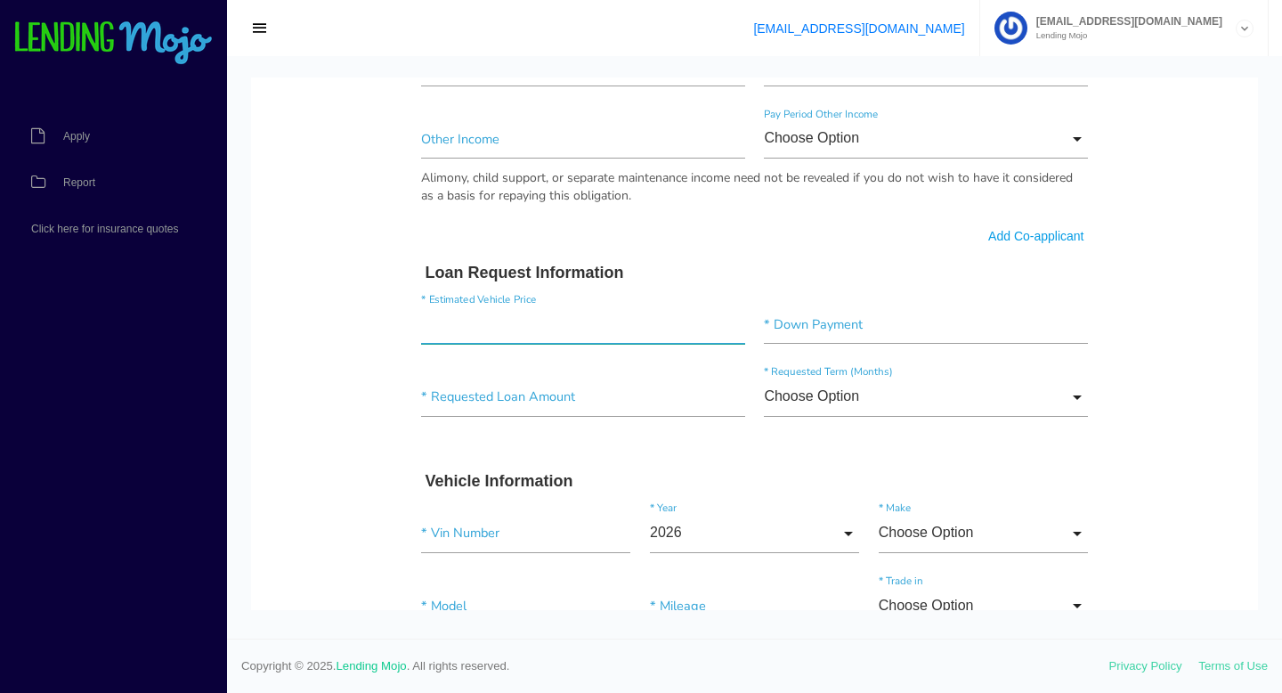
click at [563, 331] on input"] "text" at bounding box center [582, 324] width 323 height 40
click at [499, 324] on input"] "text" at bounding box center [582, 324] width 323 height 40
type input"] "$15,000.00"
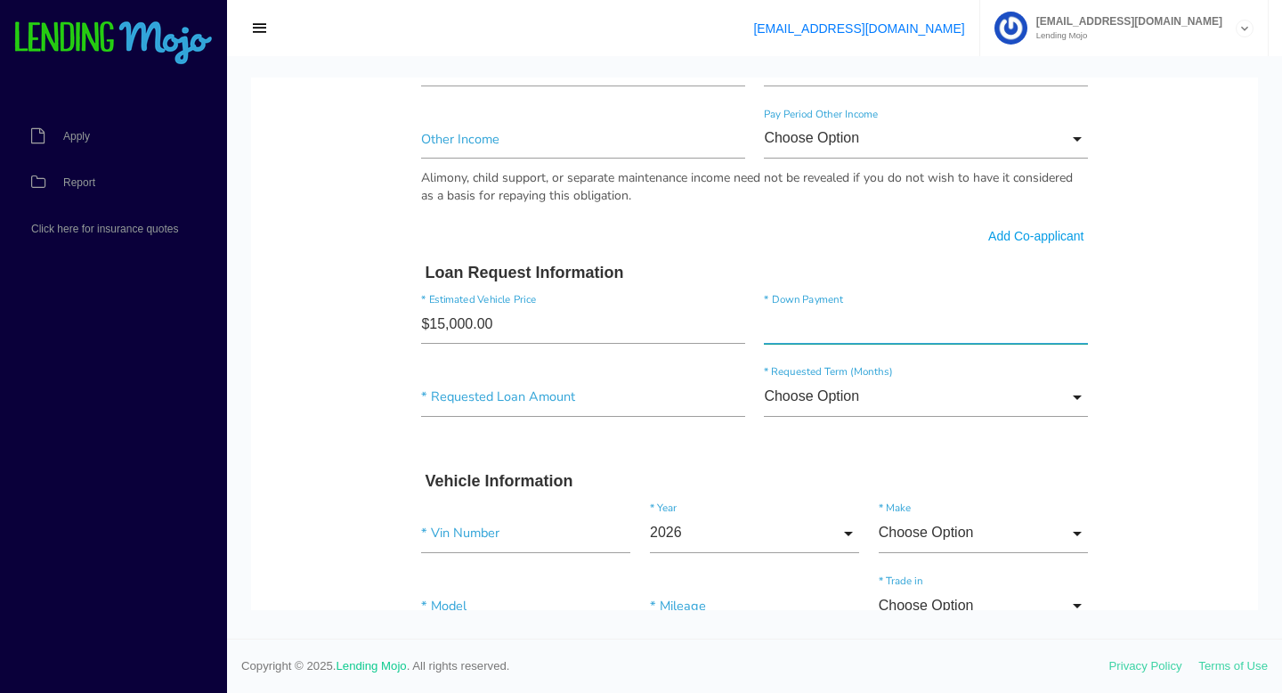
click at [828, 320] on input"] "text" at bounding box center [925, 324] width 323 height 40
type input"] "$6,500.00"
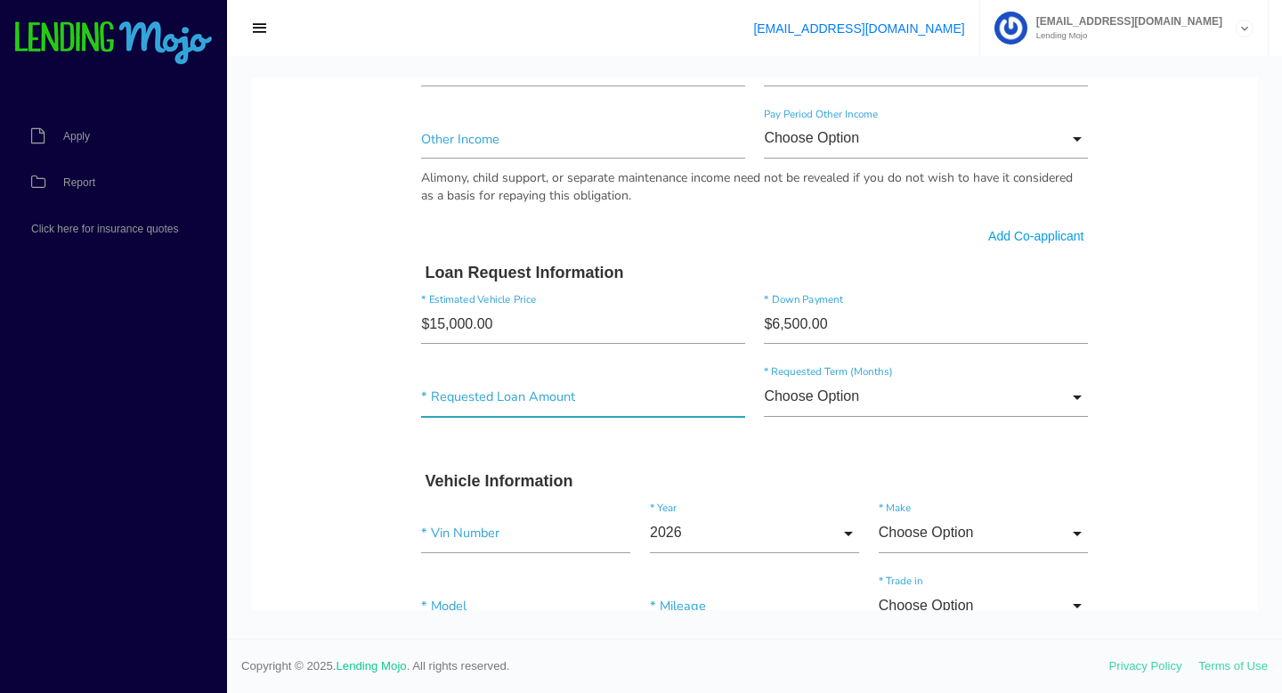
click at [654, 410] on input"] "text" at bounding box center [582, 397] width 323 height 40
click at [593, 406] on input"] "text" at bounding box center [582, 397] width 323 height 40
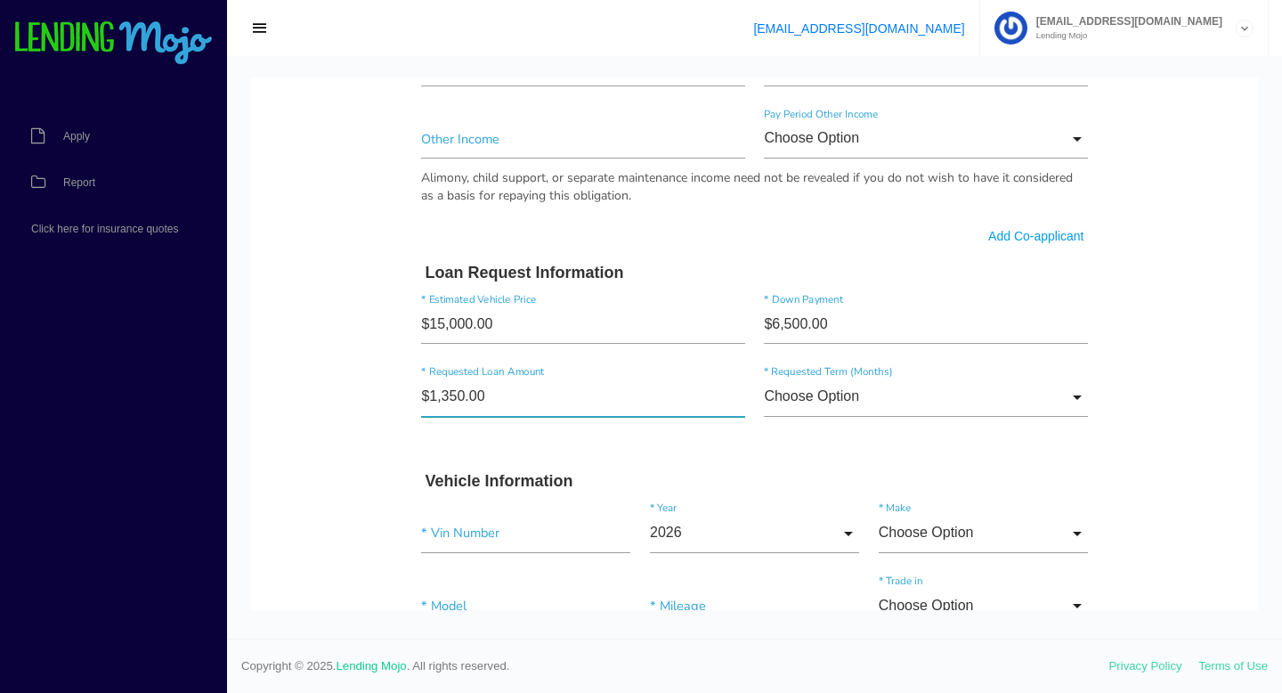
type input"] "$13,500.00"
click at [888, 397] on input "Choose Option" at bounding box center [925, 397] width 323 height 40
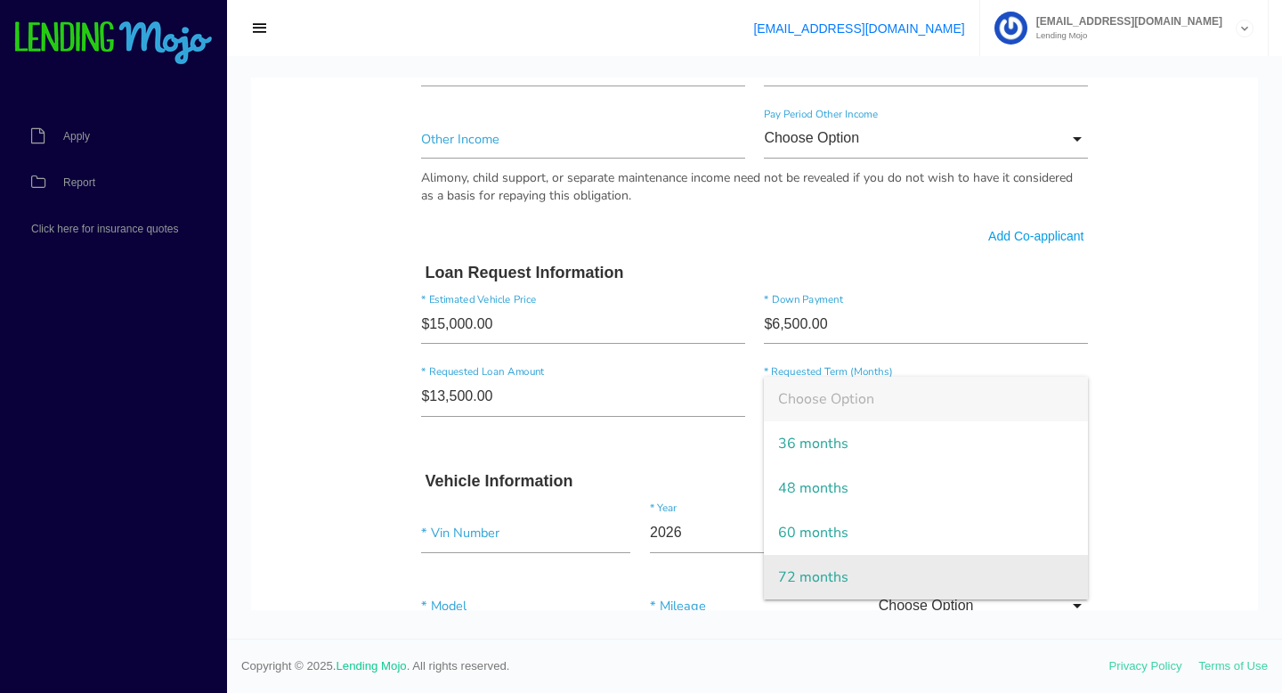
click at [886, 590] on span "72 months" at bounding box center [925, 577] width 323 height 45
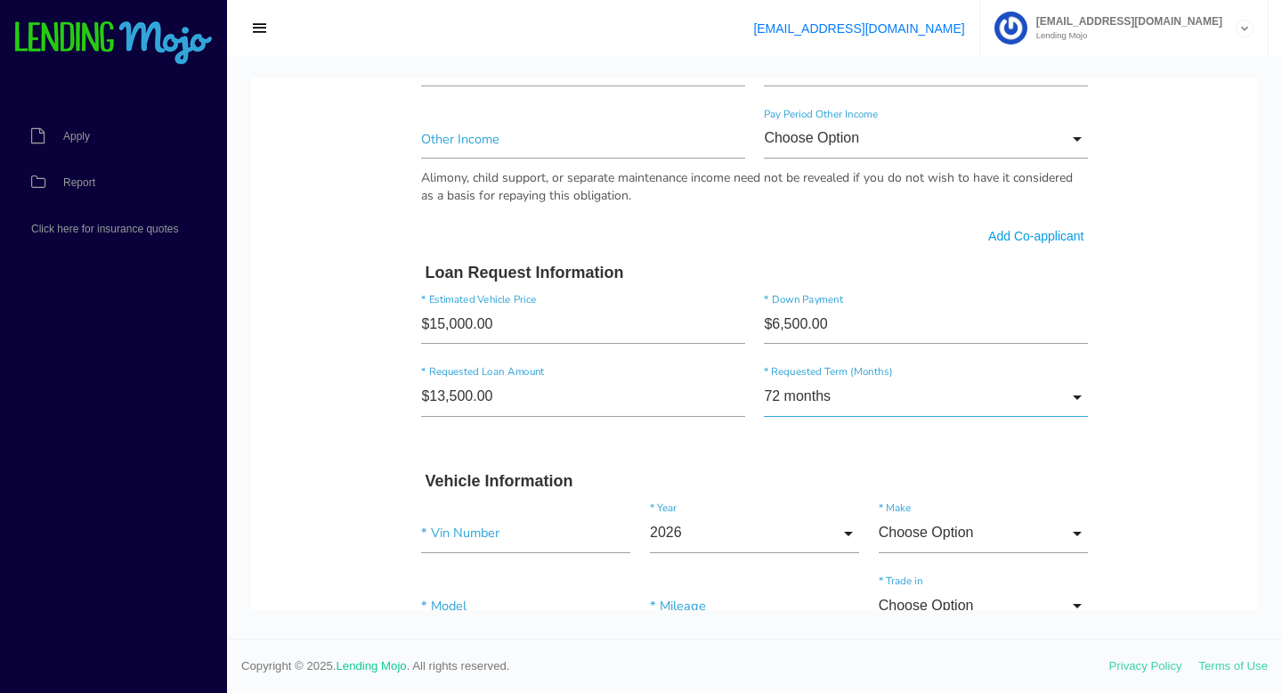
click at [885, 401] on input "72 months" at bounding box center [925, 397] width 323 height 40
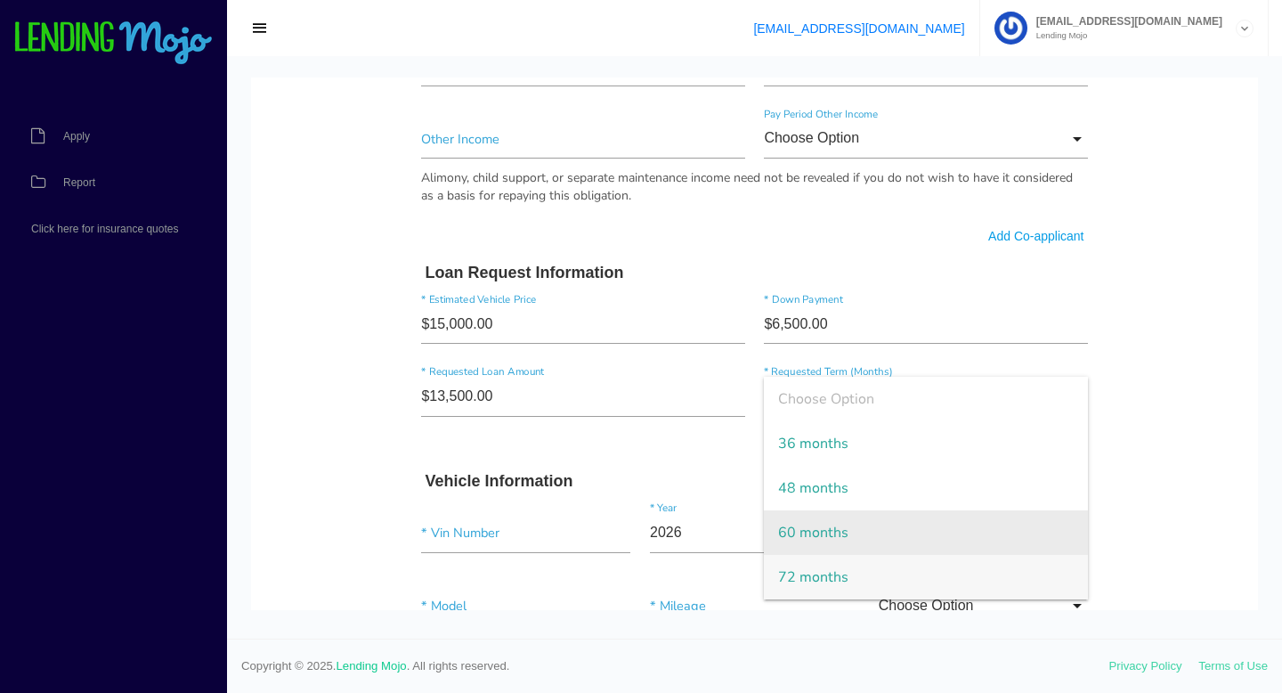
click at [911, 521] on span "60 months" at bounding box center [925, 532] width 323 height 45
type input "60 months"
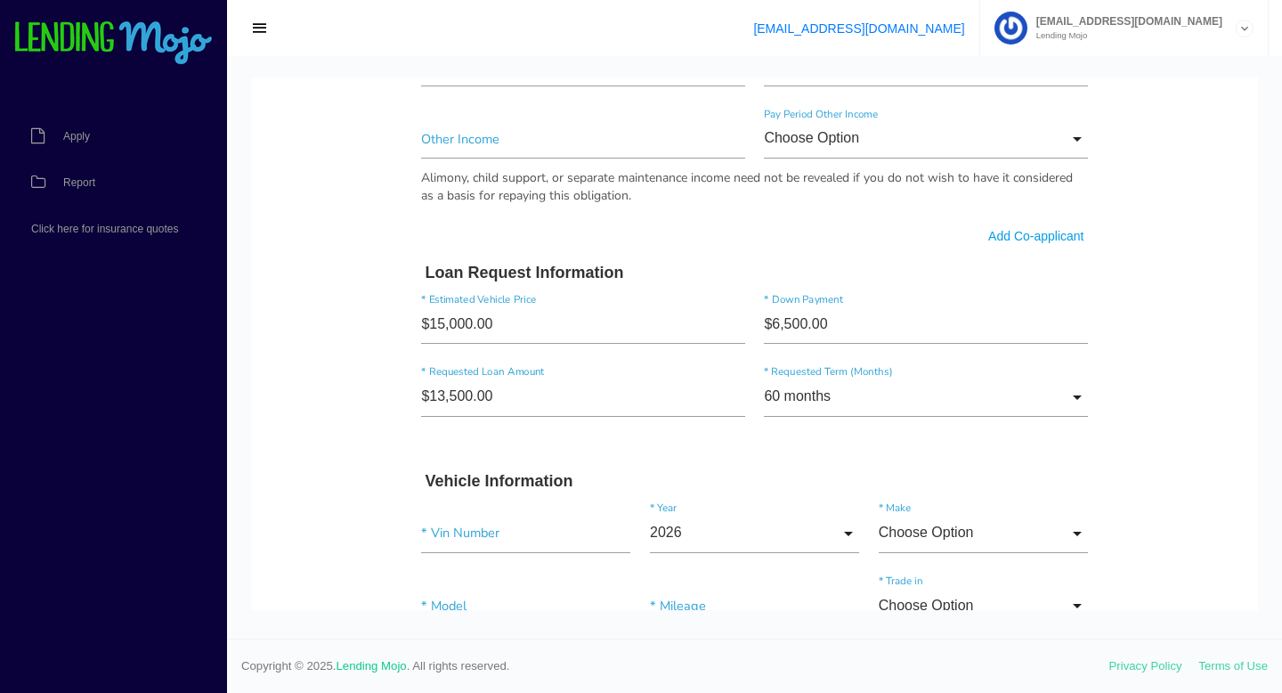
click at [727, 462] on form "lawrence * First Name Middle Name johnson * Last Name April Month Jan Feb March…" at bounding box center [754, 130] width 685 height 2139
click at [538, 529] on input"] "text" at bounding box center [525, 533] width 209 height 40
paste input"] "ZN661YUA3HX241254"
type input"] "ZN661YUA3HX241254"
click at [284, 520] on body "Quick, Secure Financing Personalized to You. lawrence * First Name Middle Name …" at bounding box center [754, 123] width 1007 height 2298
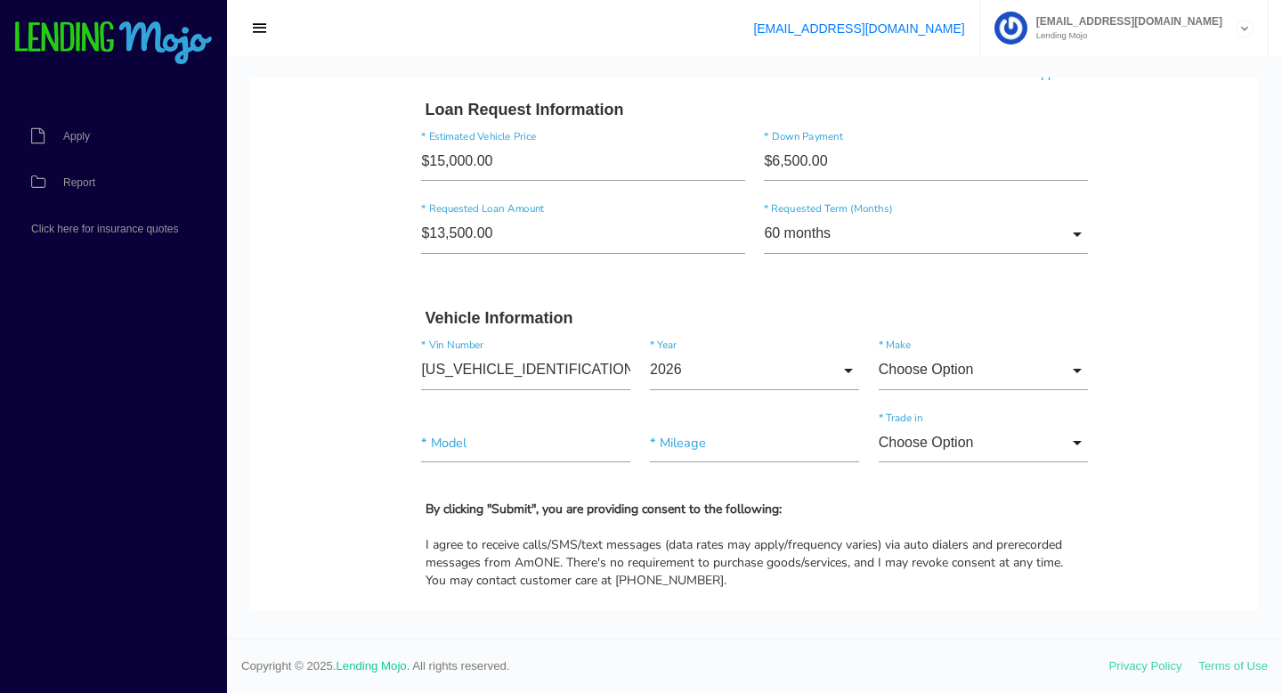
scroll to position [1282, 0]
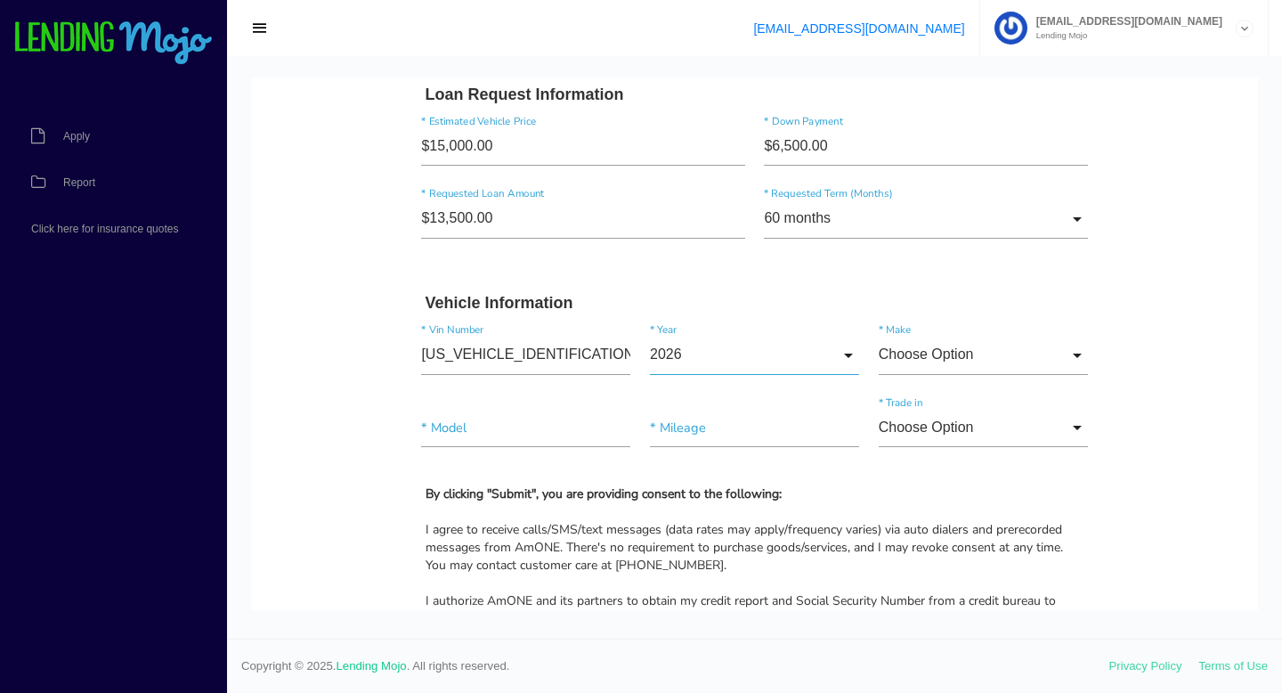
click at [733, 357] on input "2026" at bounding box center [754, 355] width 209 height 40
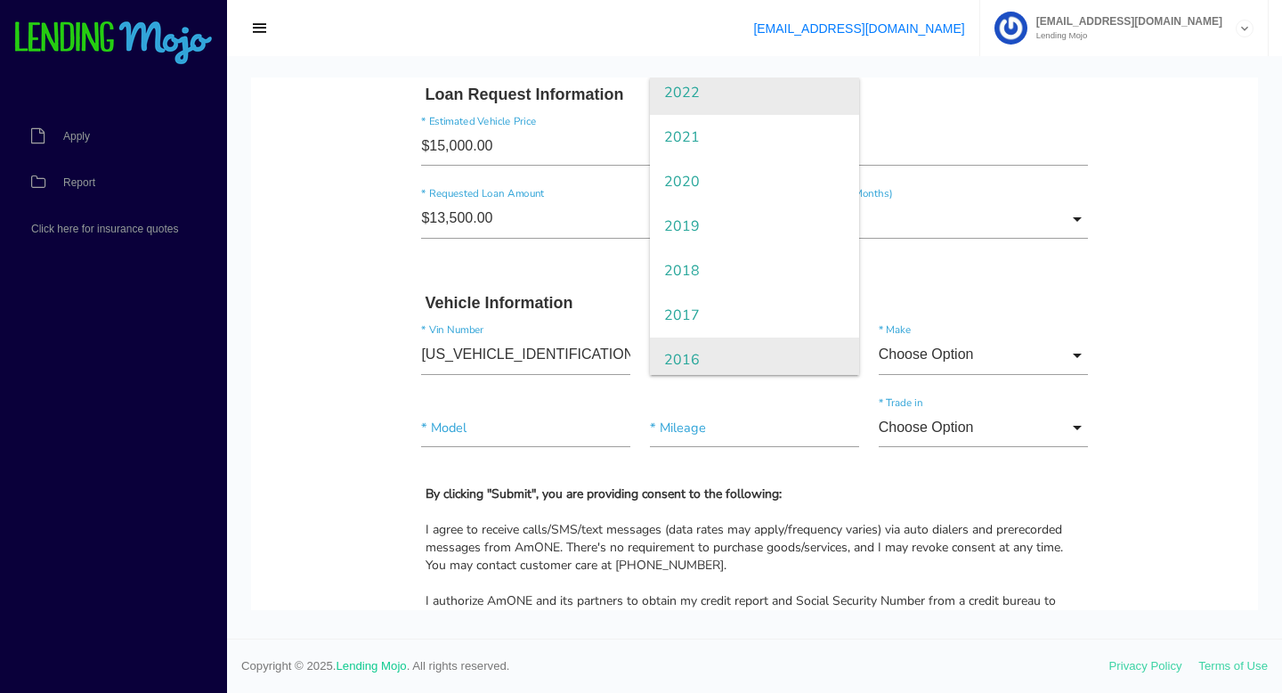
scroll to position [192, 0]
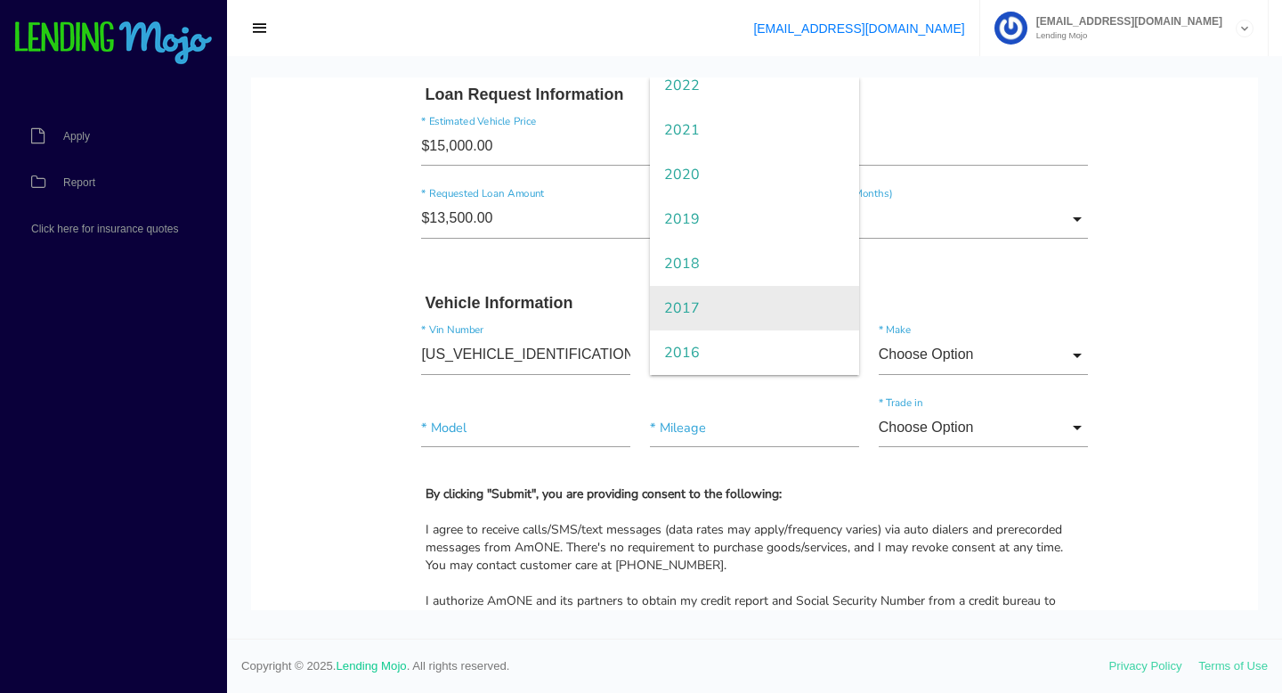
click at [731, 300] on span "2017" at bounding box center [754, 308] width 209 height 45
type input "2017"
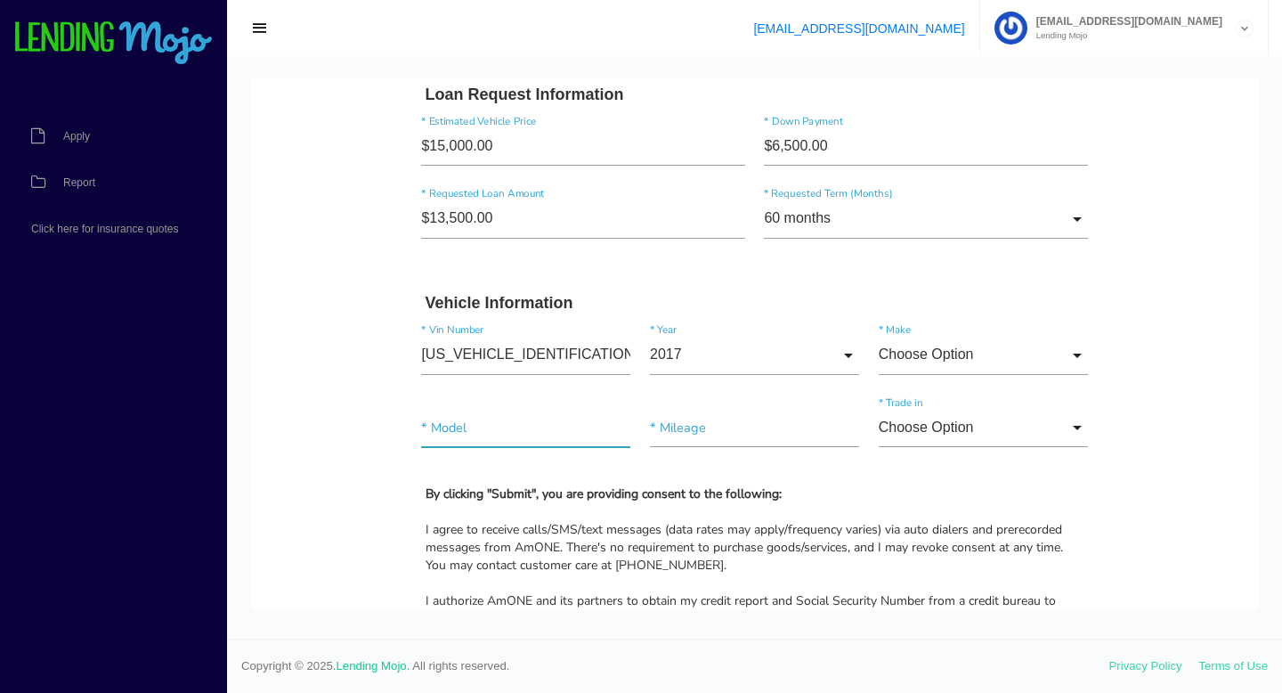
click at [515, 439] on input"] "text" at bounding box center [525, 428] width 209 height 40
type input"] "masarati"
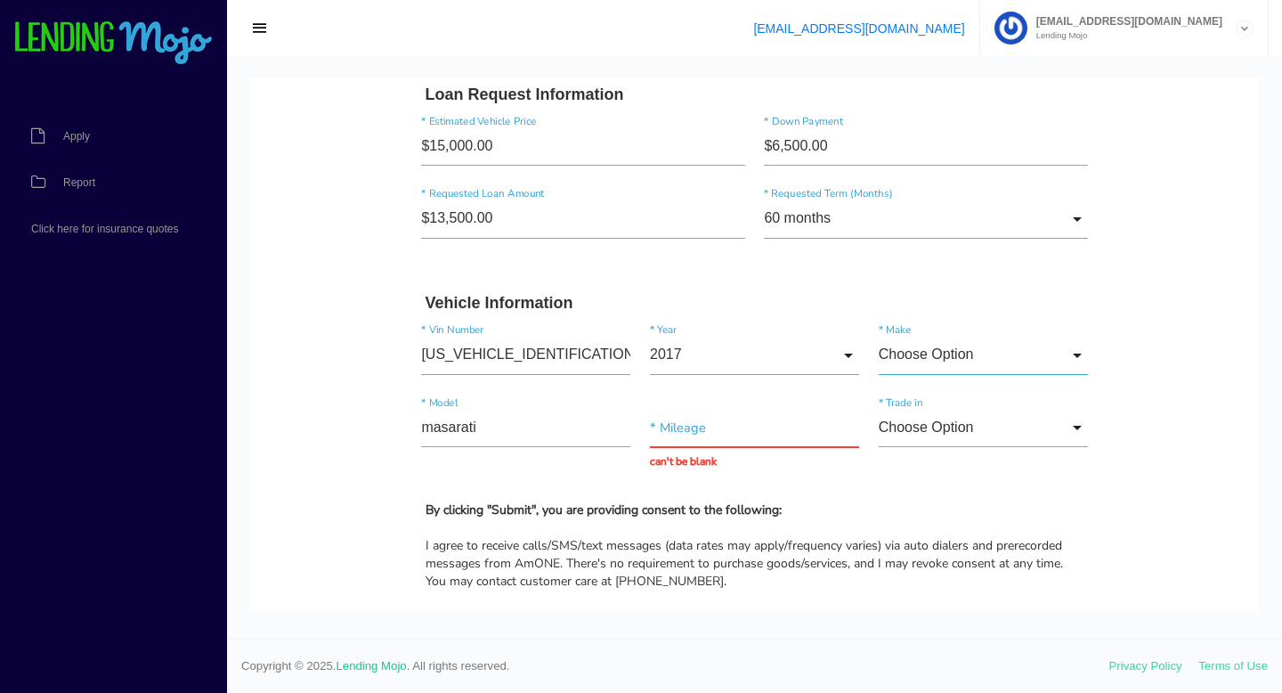
click at [999, 353] on input "Choose Option" at bounding box center [983, 355] width 209 height 40
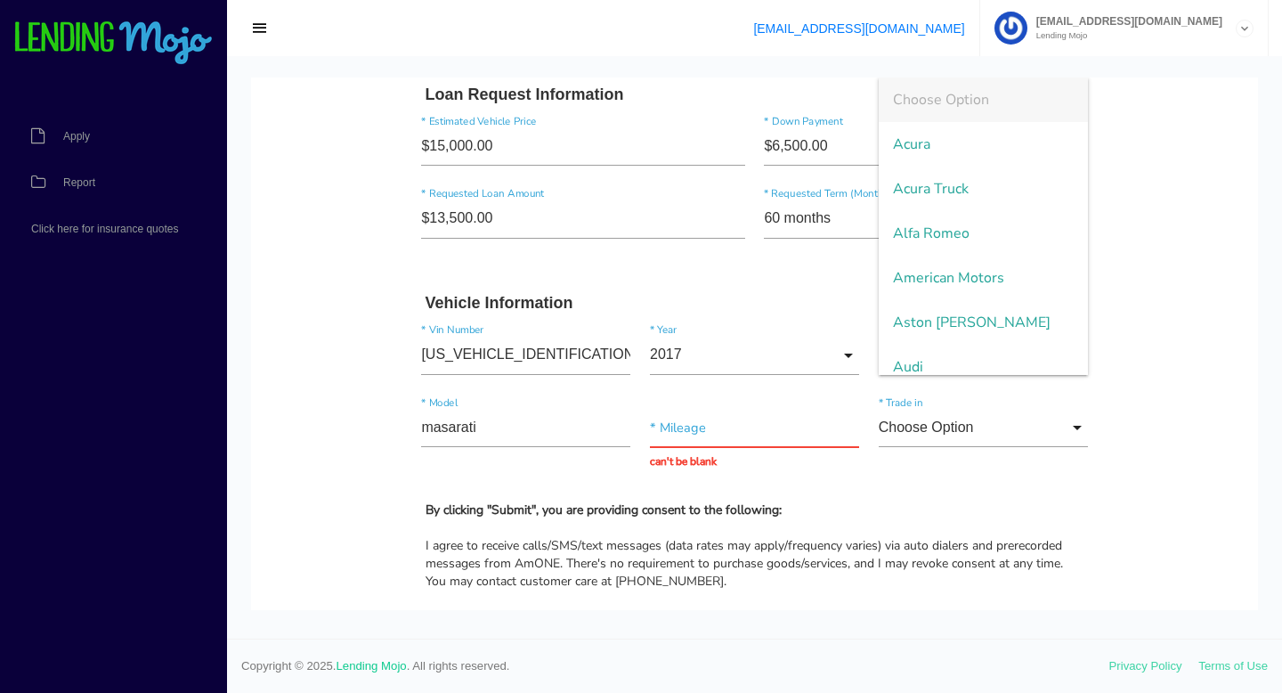
scroll to position [2366, 0]
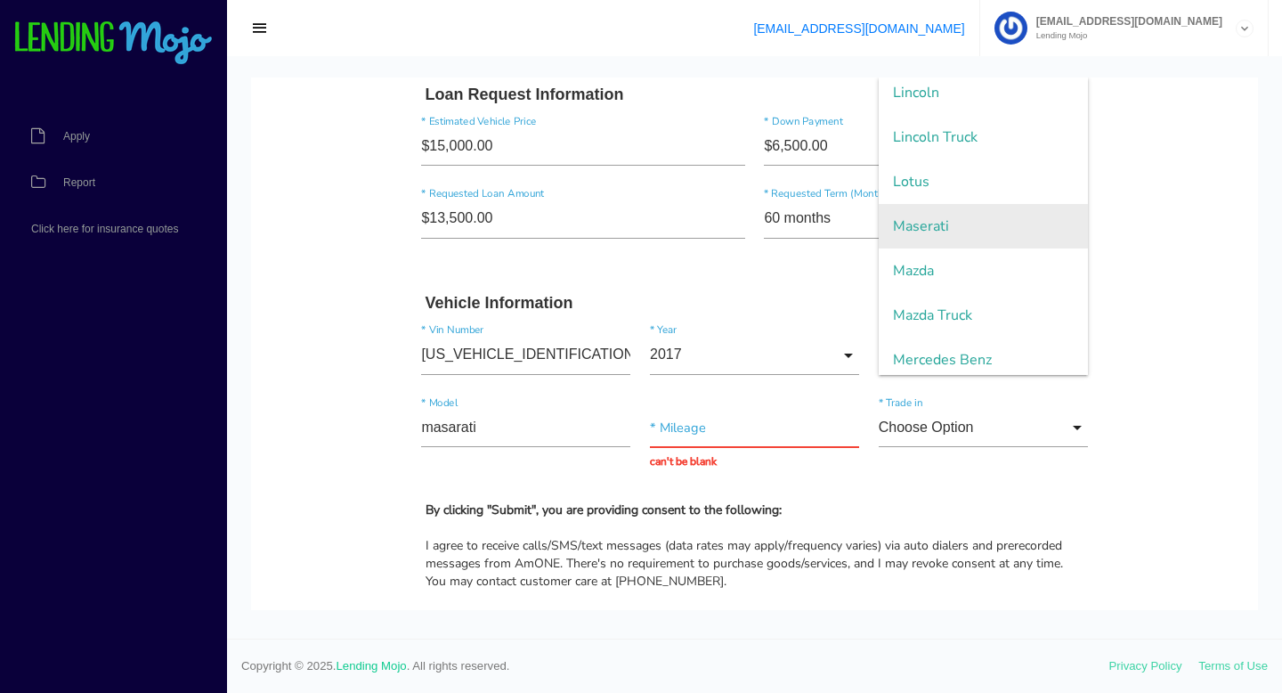
click at [973, 243] on span "Maserati" at bounding box center [983, 226] width 209 height 45
type input "Maserati"
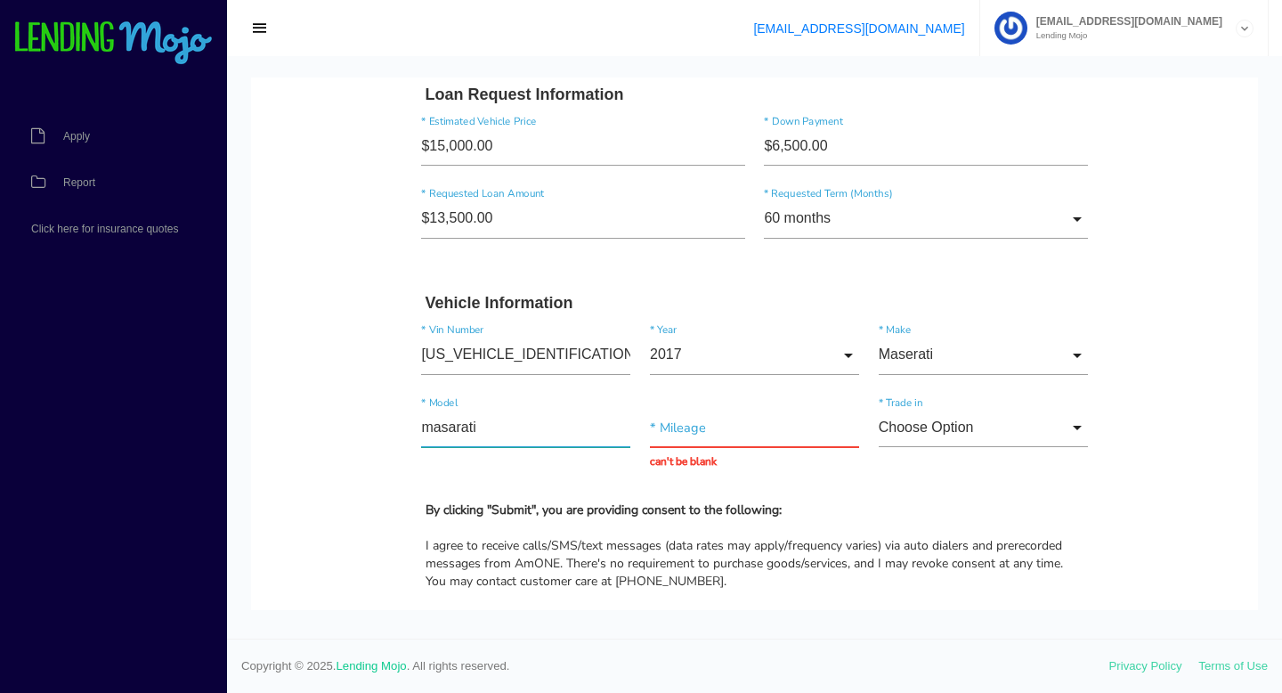
click at [588, 409] on input"] "masarati" at bounding box center [525, 428] width 209 height 40
click at [585, 415] on input"] "masarati" at bounding box center [525, 428] width 209 height 40
type input"] "levanti"
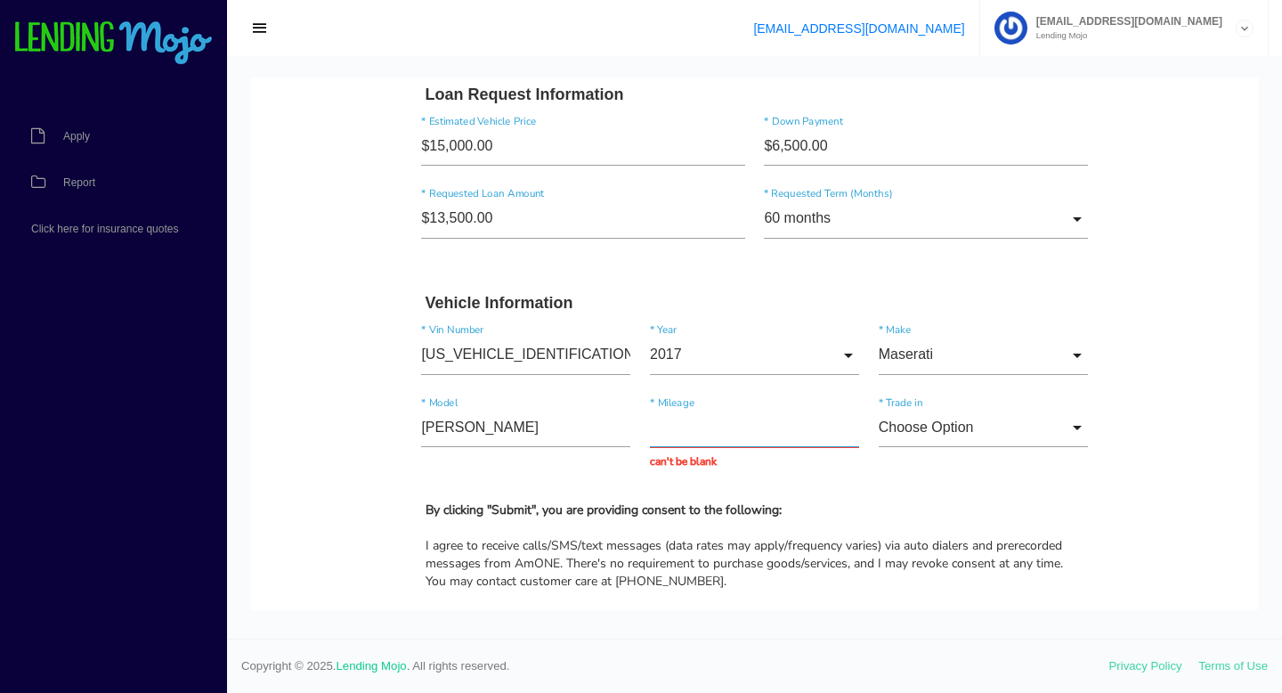
click at [703, 426] on input "text" at bounding box center [754, 428] width 209 height 40
paste input "104,695"
type input "104,695"
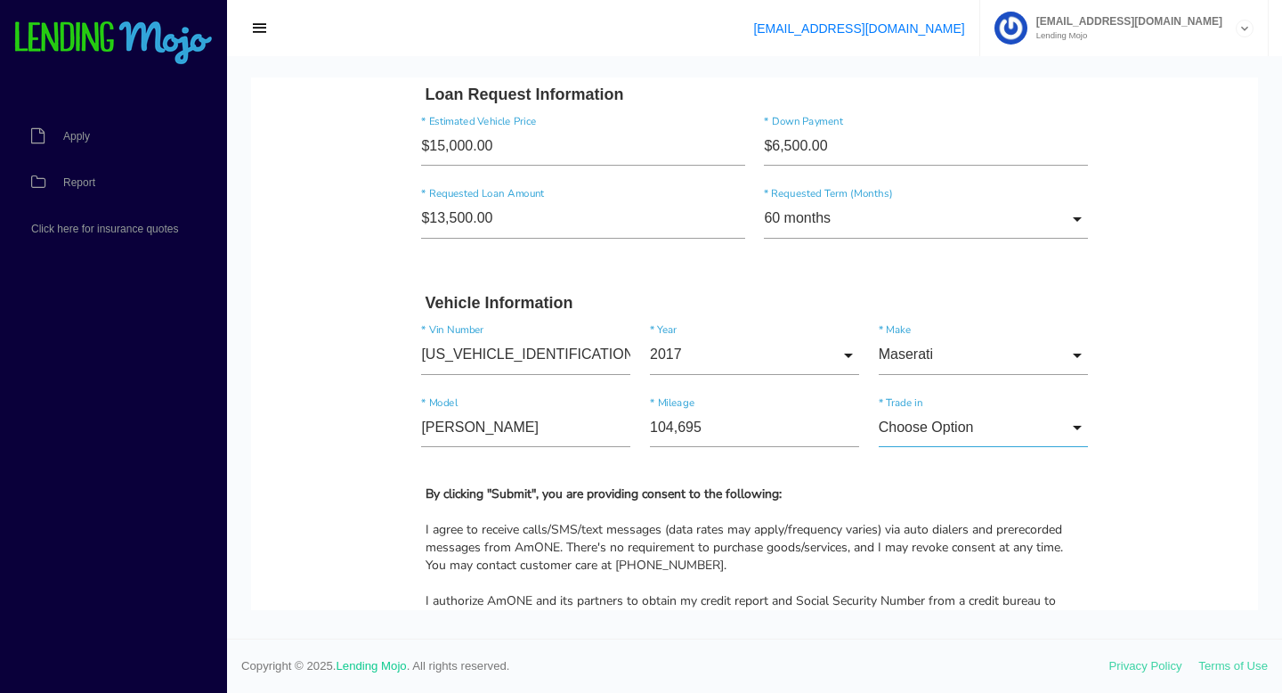
click at [949, 434] on input "Choose Option" at bounding box center [983, 428] width 209 height 40
click at [972, 512] on span "No" at bounding box center [983, 519] width 209 height 45
type input "No"
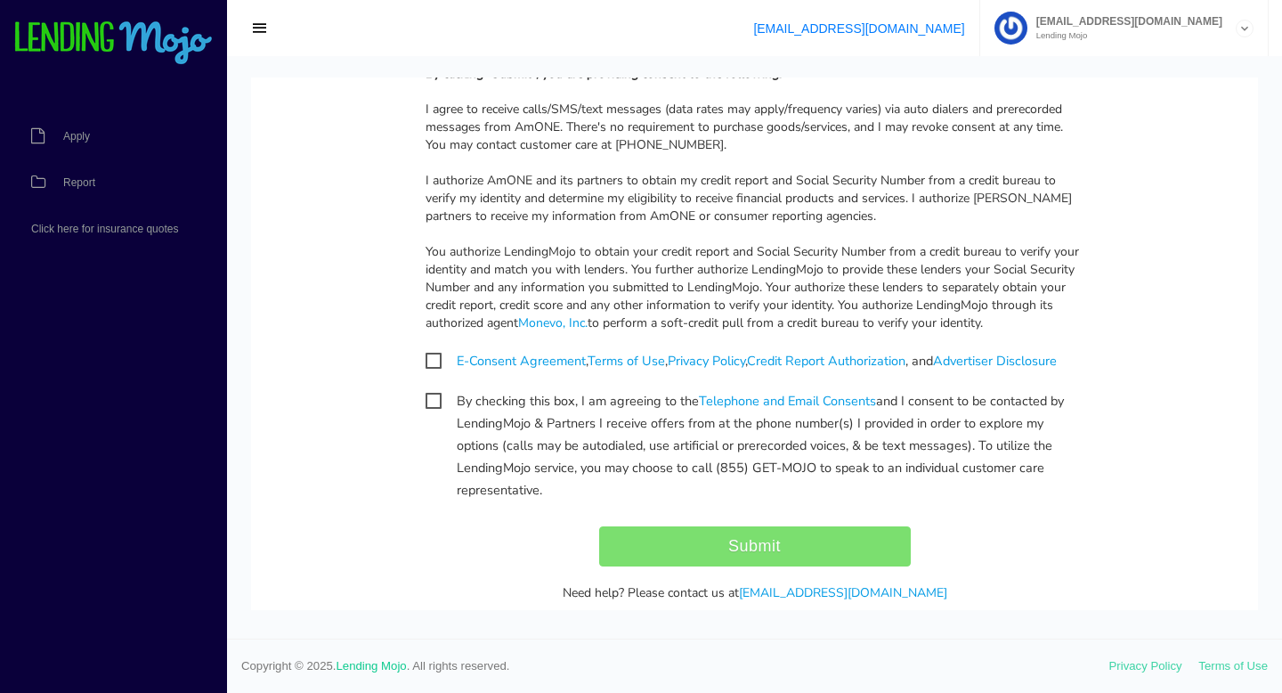
scroll to position [1709, 0]
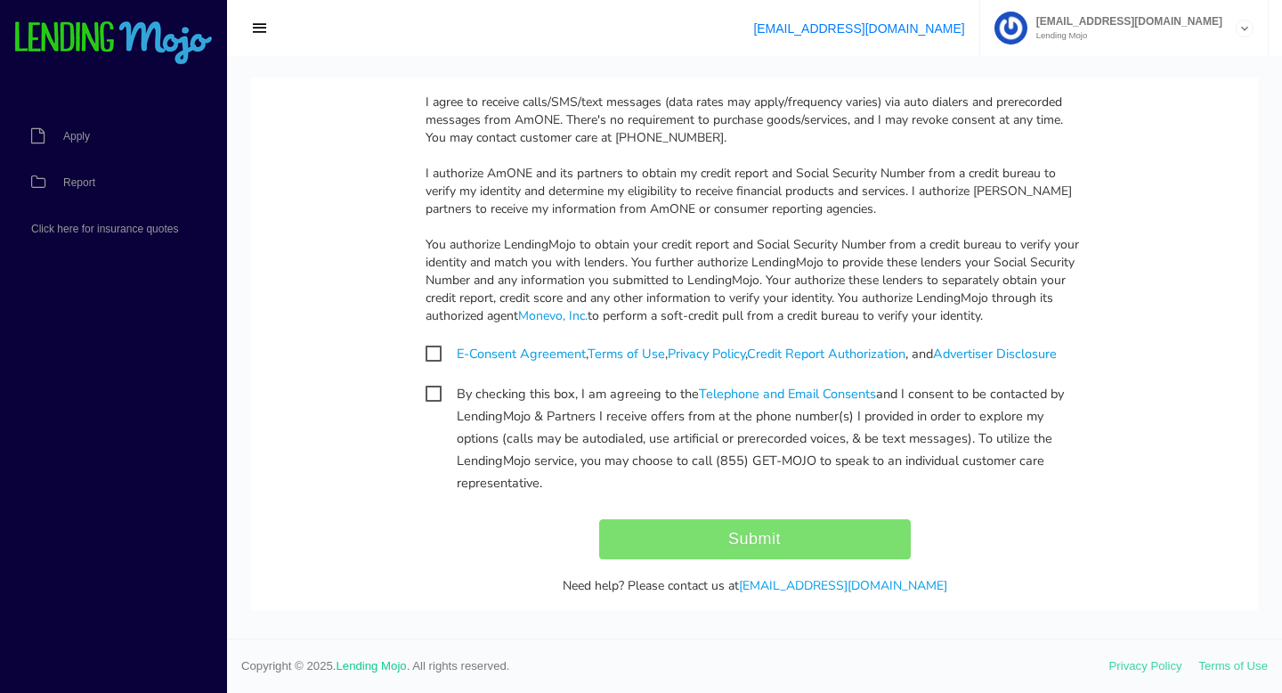
click at [429, 394] on span "By checking this box, I am agreeing to the Telephone and Email Consents and I c…" at bounding box center [755, 394] width 659 height 22
checkbox input "true"
click at [434, 359] on span "E-Consent Agreement , Terms of Use , Privacy Policy , Credit Report Authorizati…" at bounding box center [741, 354] width 631 height 22
checkbox input "true"
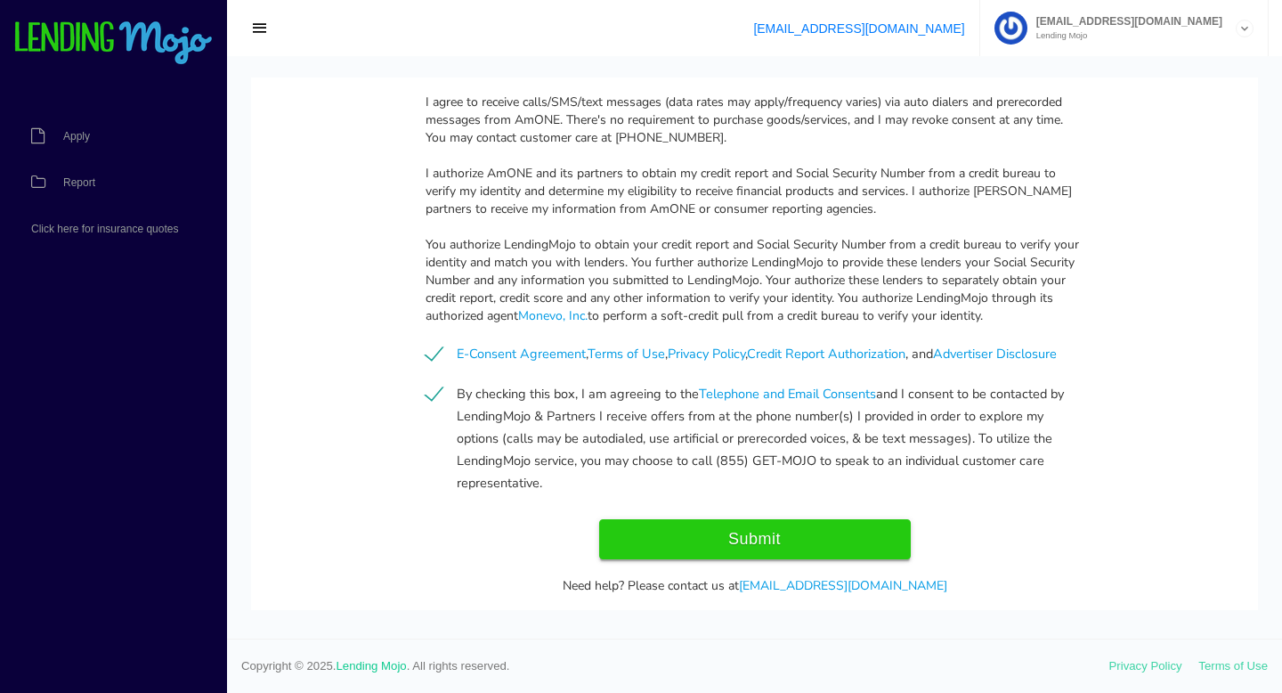
click at [679, 536] on input "Submit" at bounding box center [755, 539] width 312 height 40
type input "Submit"
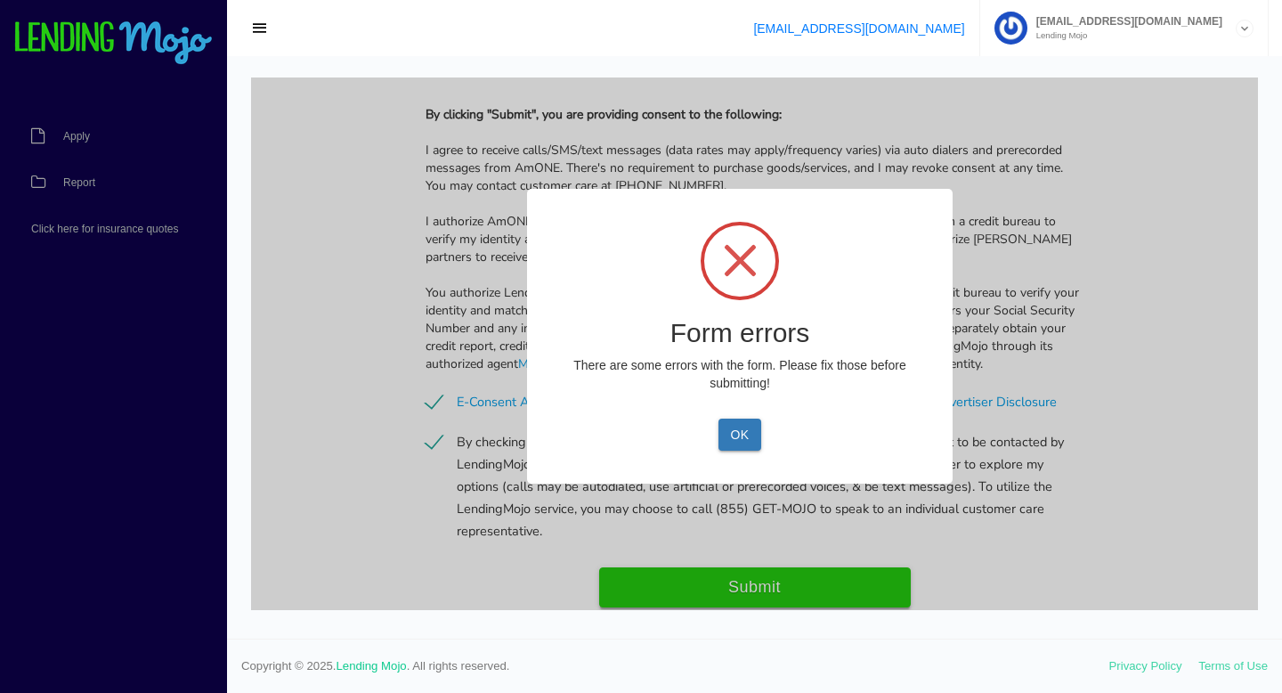
scroll to position [1757, 0]
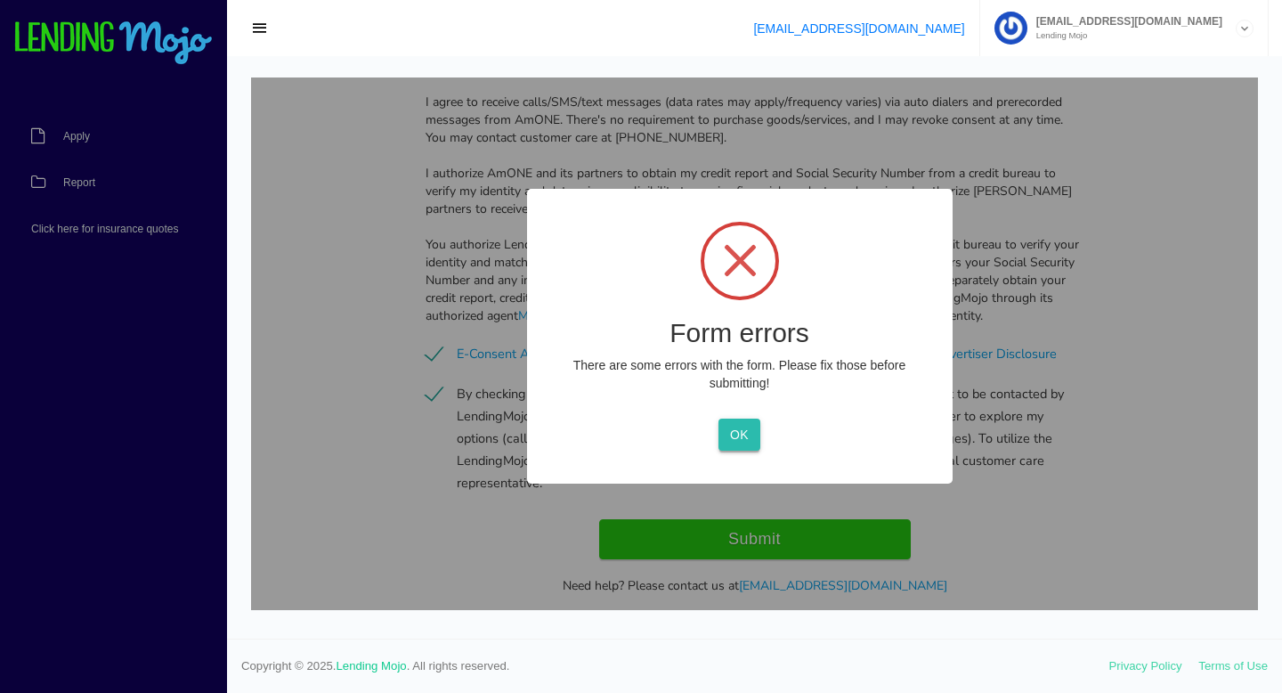
click at [738, 434] on button "OK" at bounding box center [739, 434] width 42 height 32
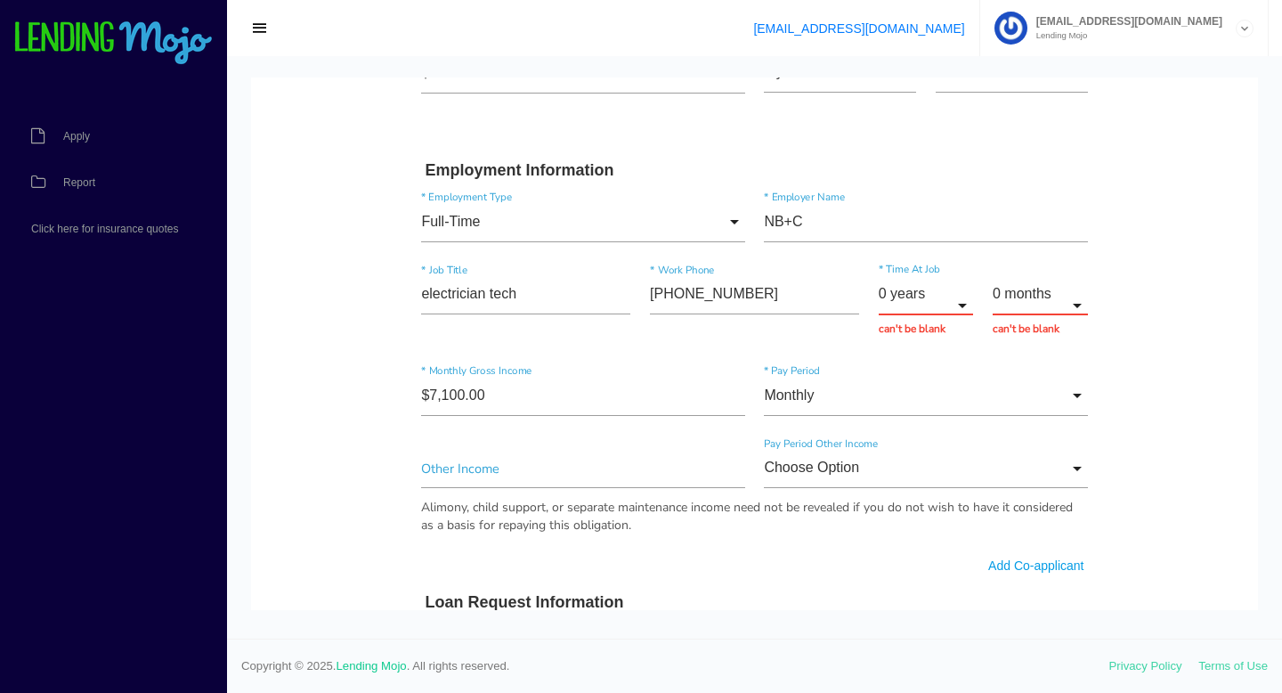
scroll to position [829, 0]
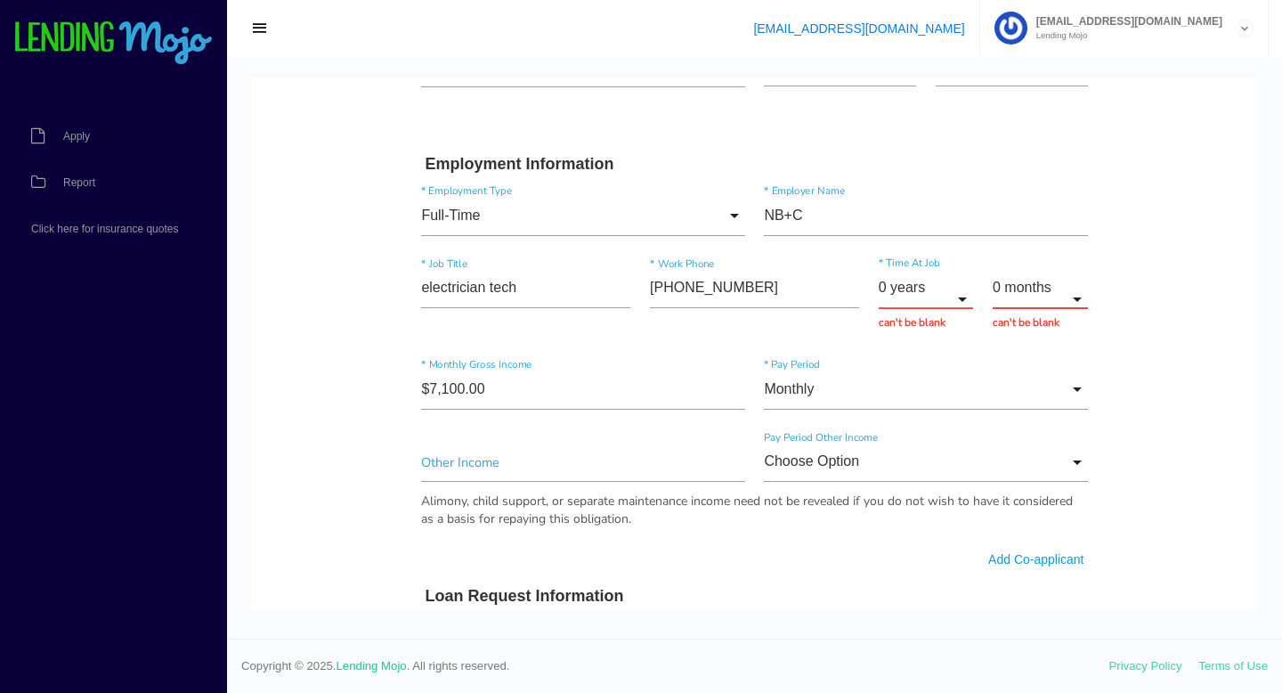
click at [952, 291] on input "0 years" at bounding box center [926, 288] width 95 height 40
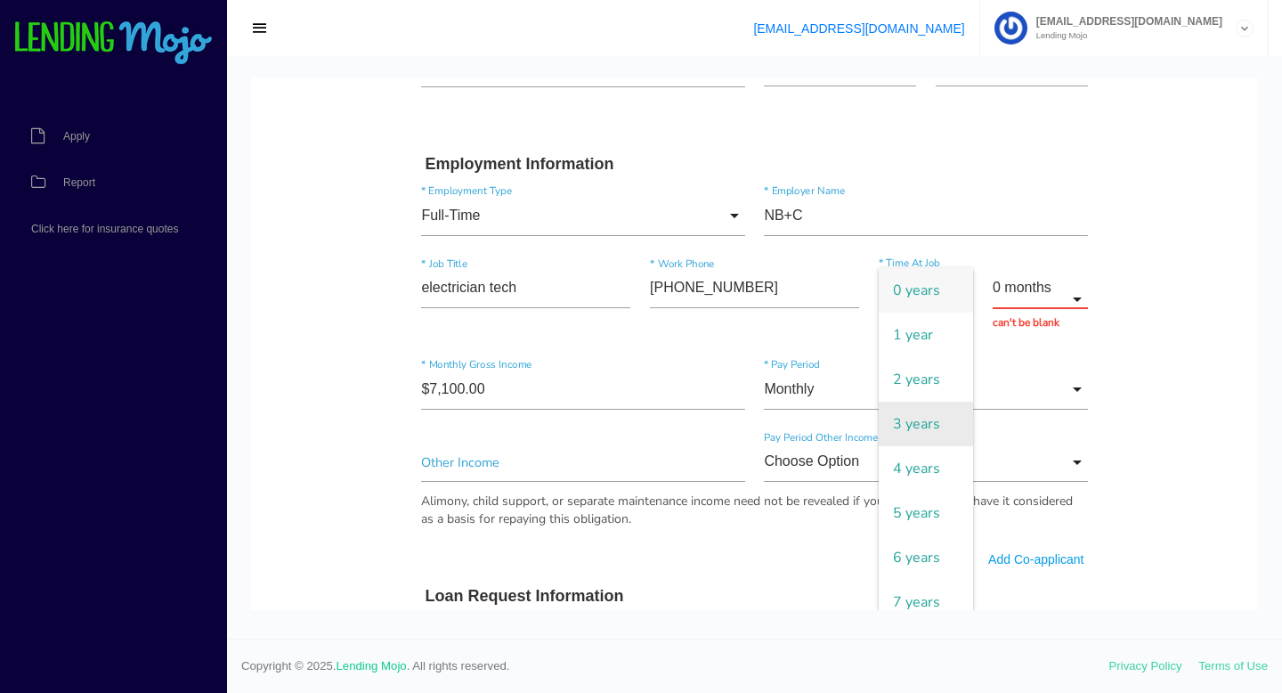
click at [944, 418] on span "3 years" at bounding box center [926, 423] width 95 height 45
type input "3 years"
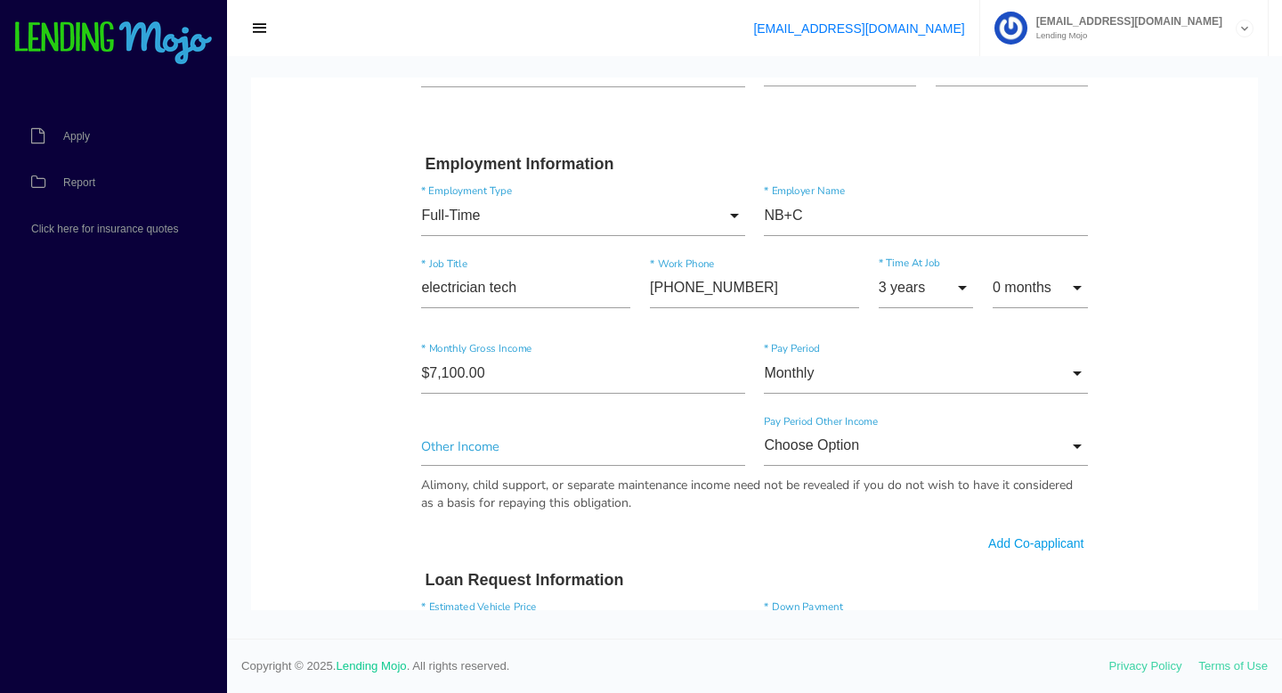
click at [1207, 435] on body "Quick, Secure Financing Personalized to You. lawrence * First Name Middle Name …" at bounding box center [754, 414] width 1007 height 2330
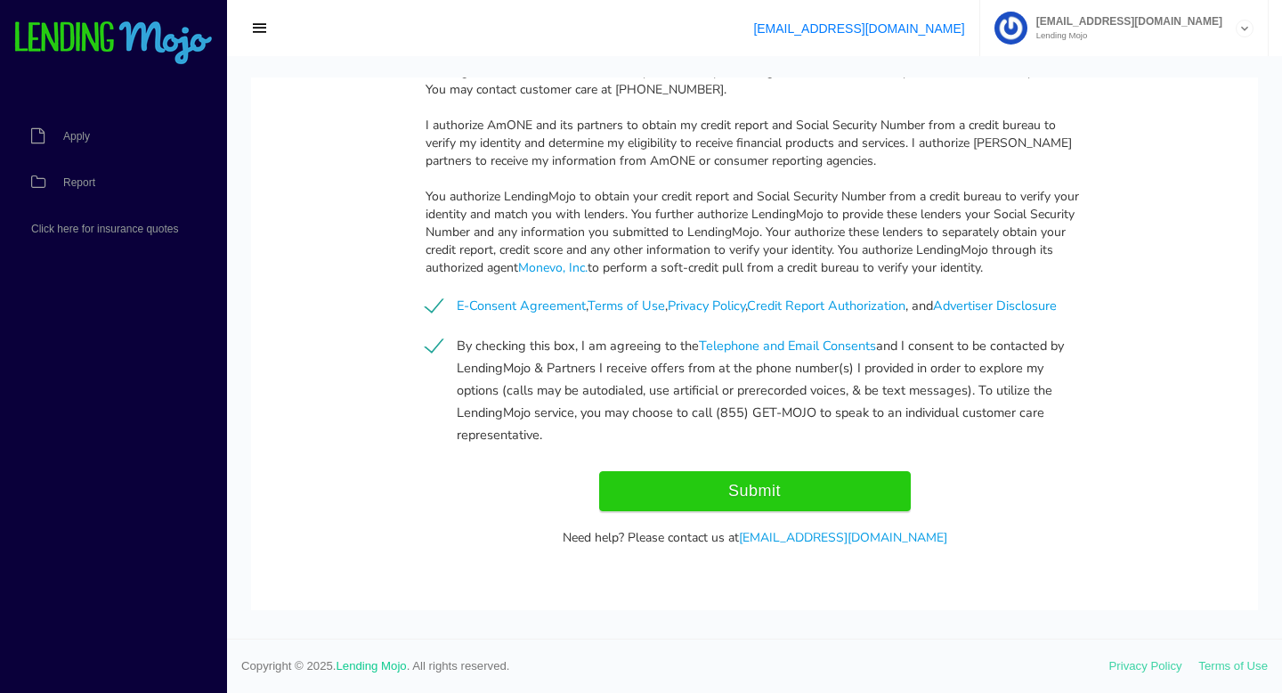
scroll to position [1796, 0]
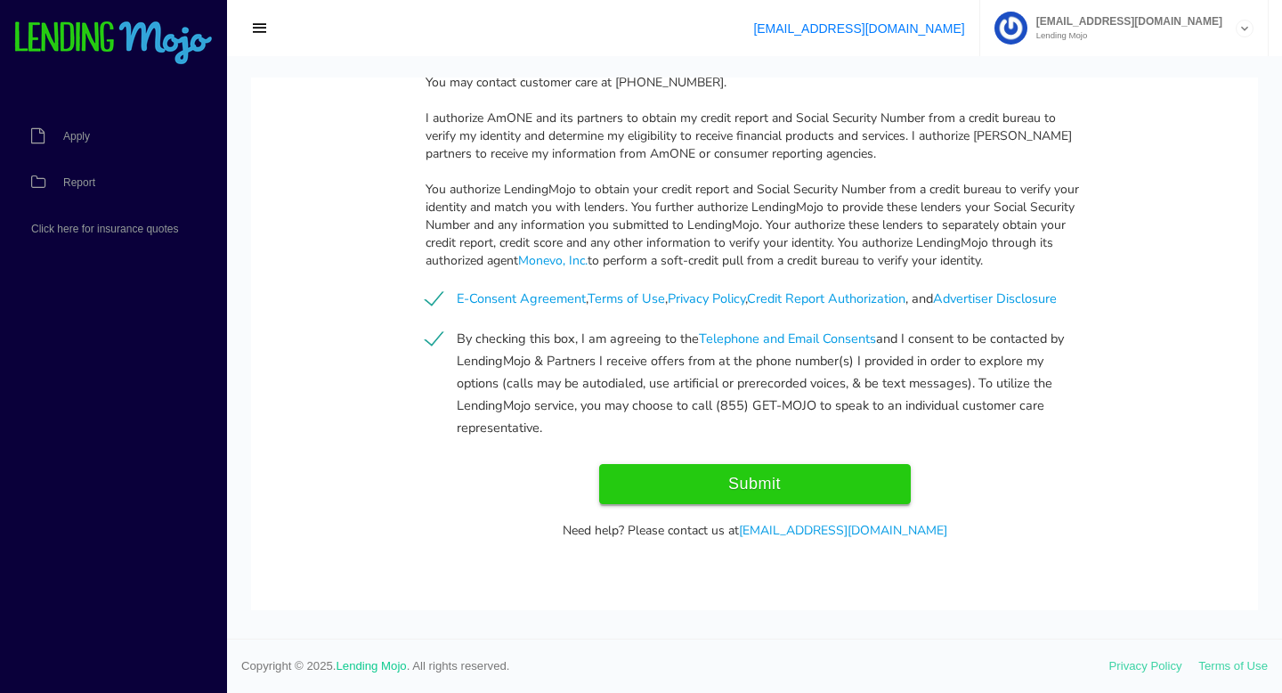
click at [853, 471] on input "Submit" at bounding box center [755, 484] width 312 height 40
type input "Submit"
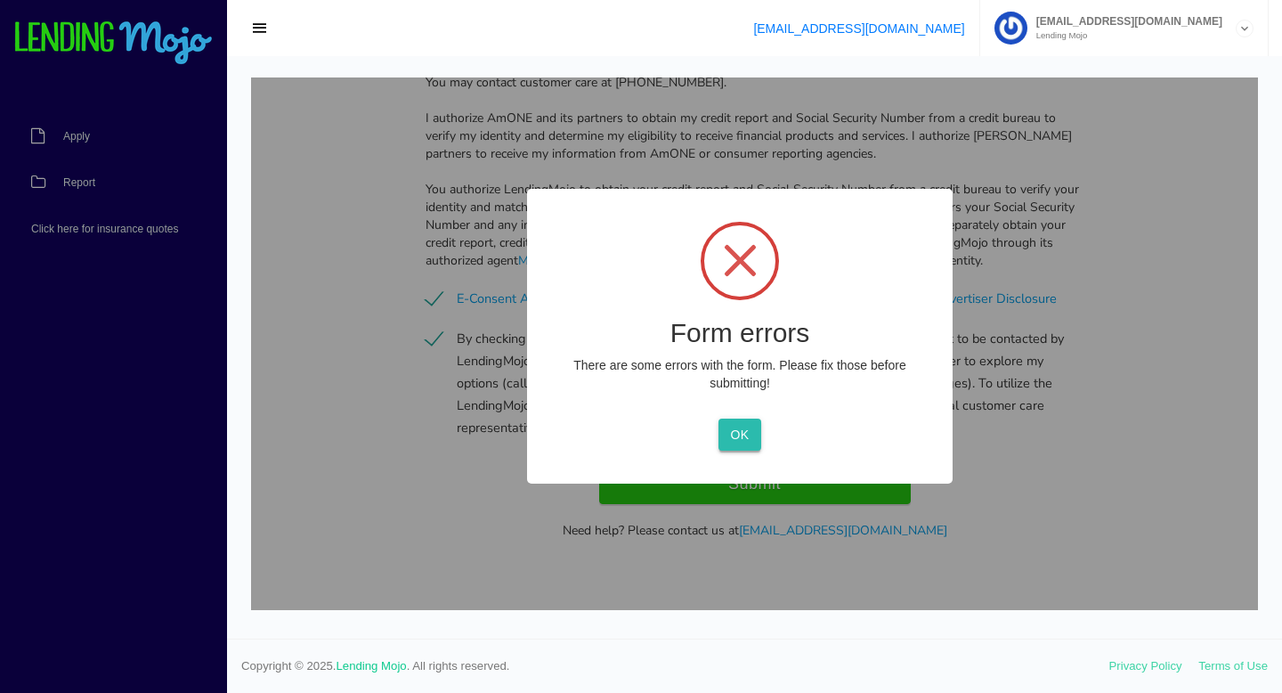
click at [737, 423] on button "OK" at bounding box center [739, 434] width 42 height 32
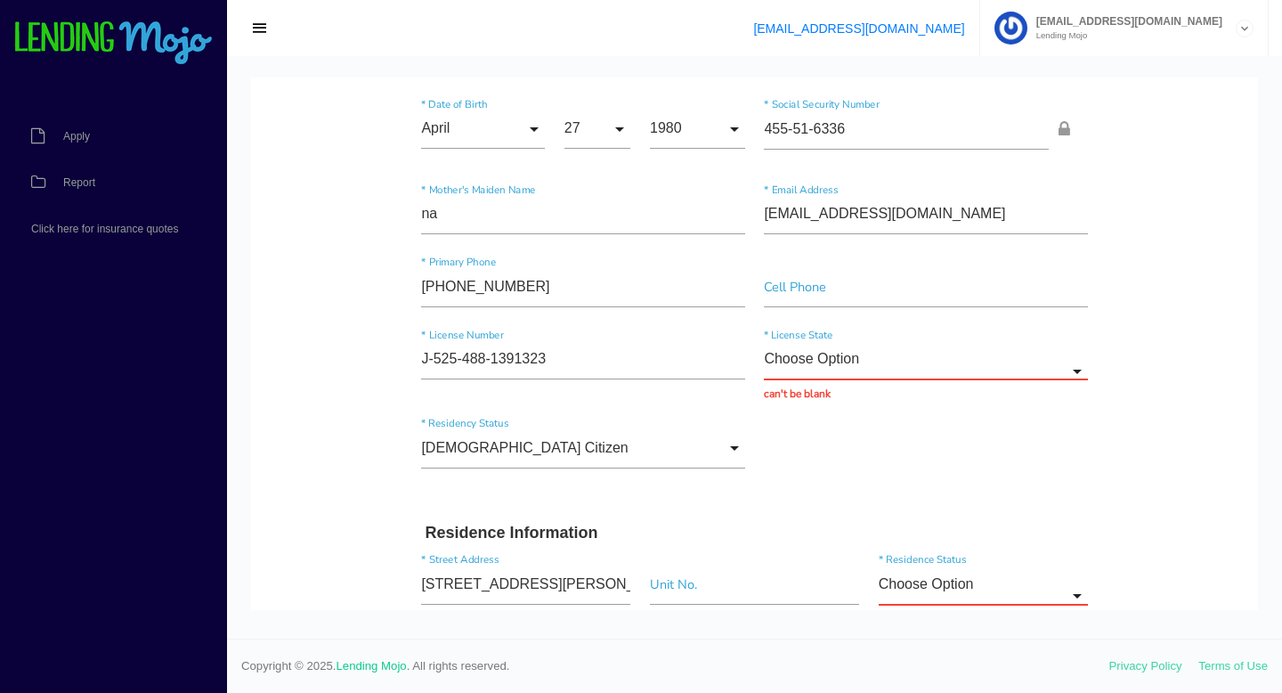
scroll to position [156, 0]
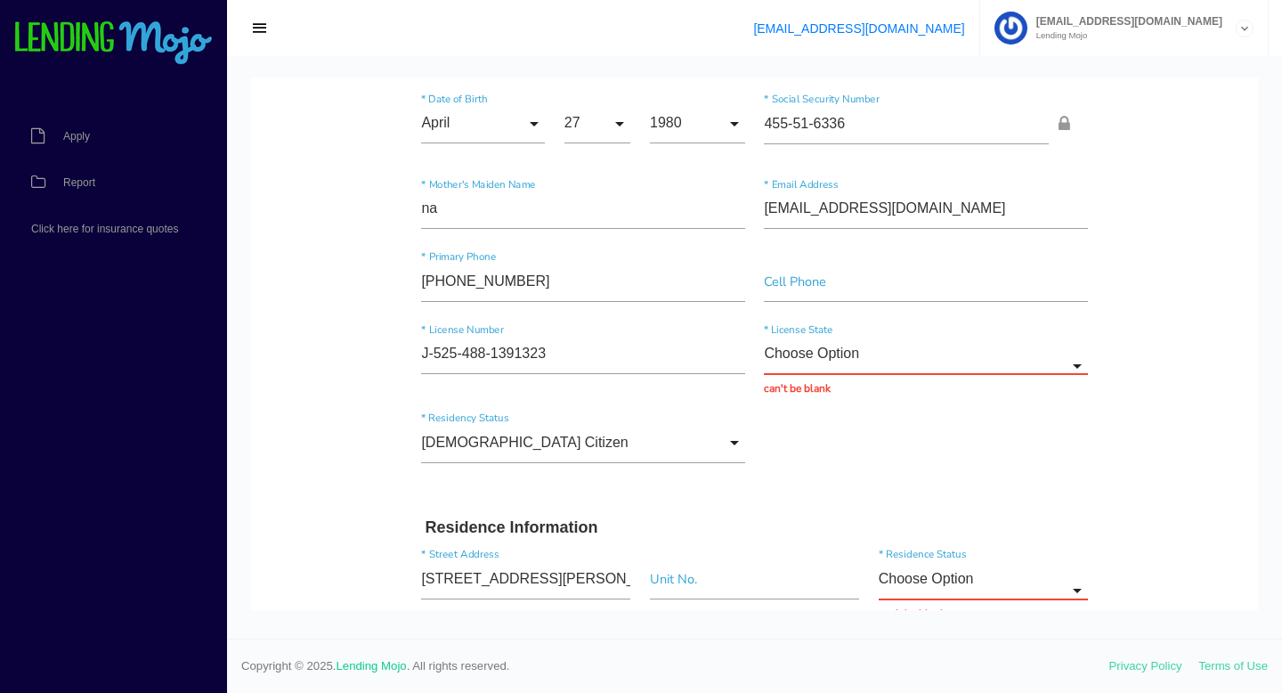
click at [993, 377] on div "Choose Option Choose Option Alaska Alabama Arkansas Arizona California Colorado…" at bounding box center [925, 366] width 323 height 63
click at [1031, 356] on input "Choose Option" at bounding box center [925, 355] width 323 height 40
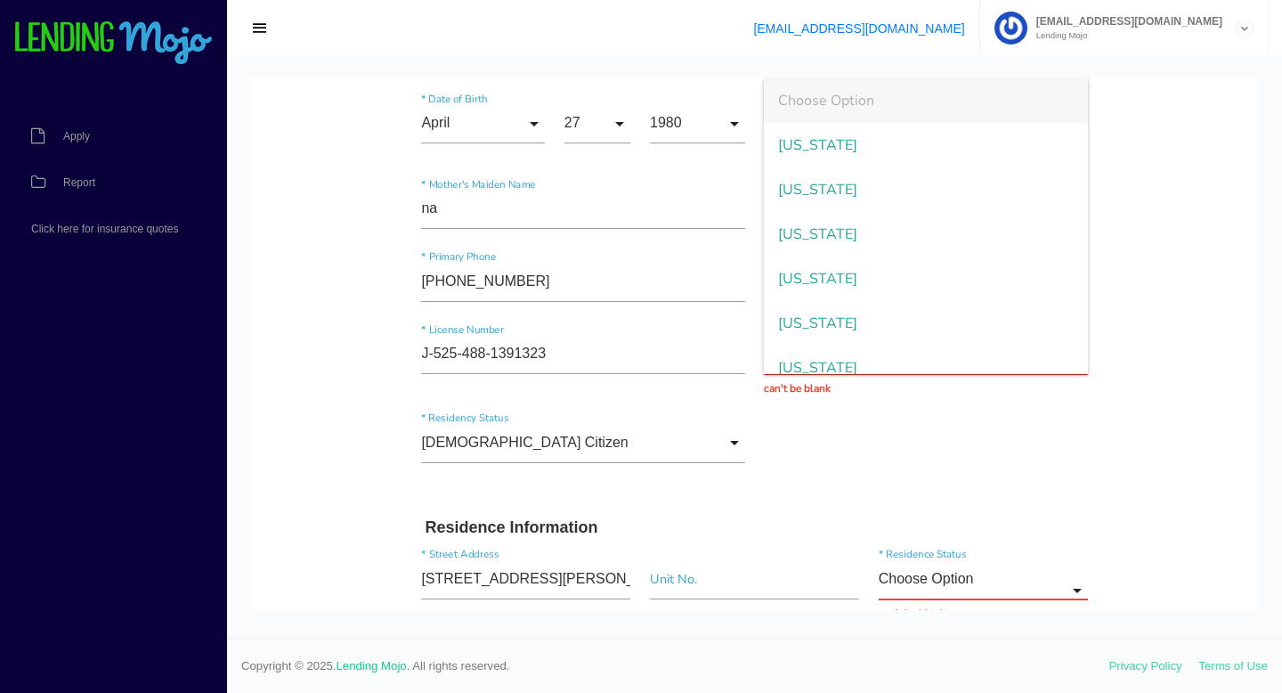
scroll to position [765, 0]
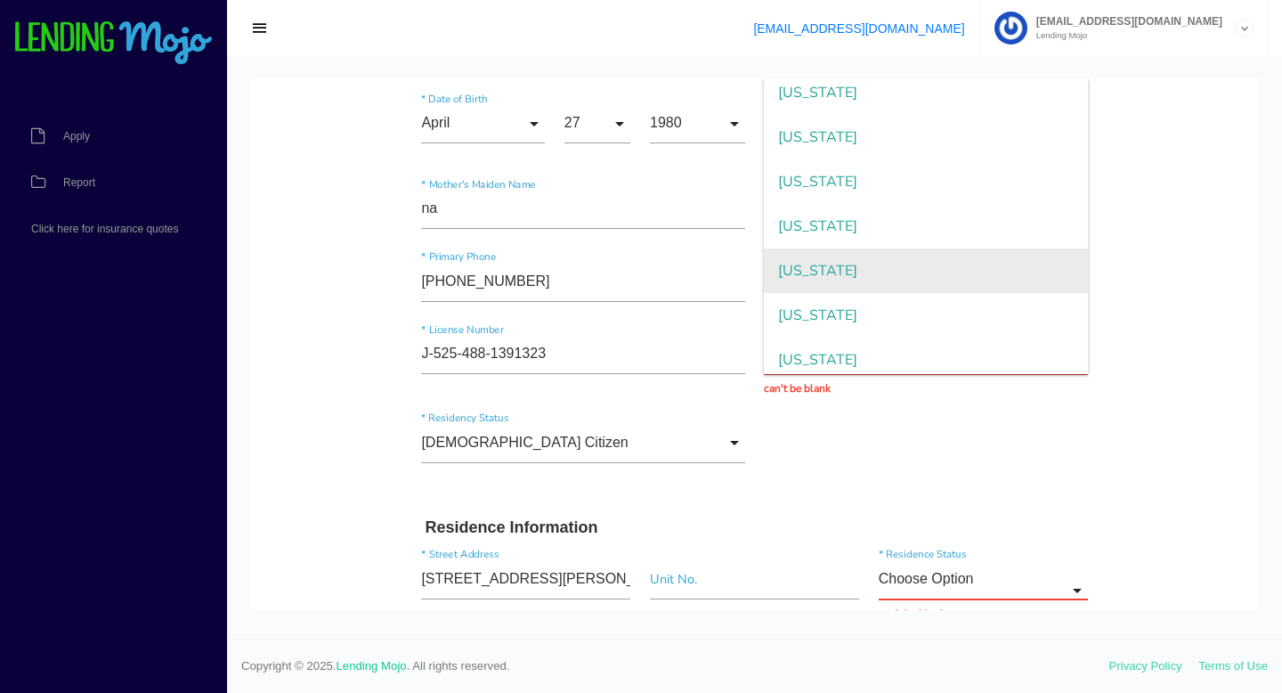
click at [979, 270] on span "Maryland" at bounding box center [925, 270] width 323 height 45
type input "Maryland"
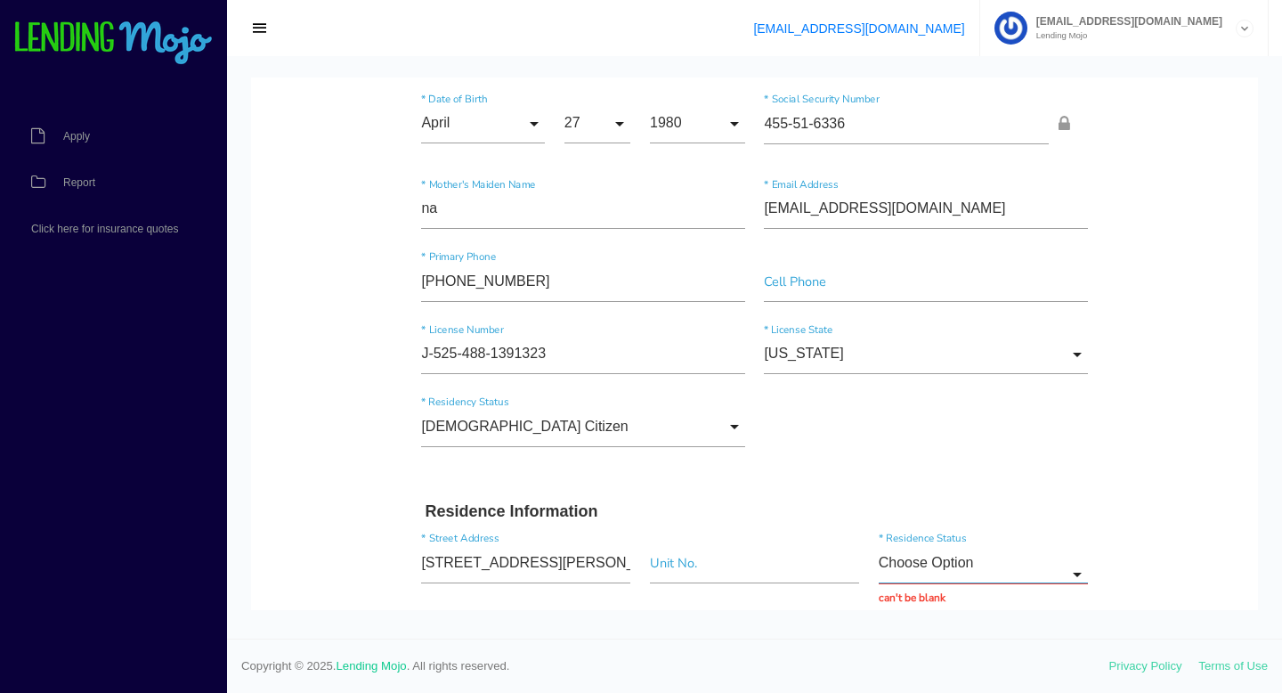
click at [1061, 575] on input "Choose Option" at bounding box center [983, 563] width 209 height 40
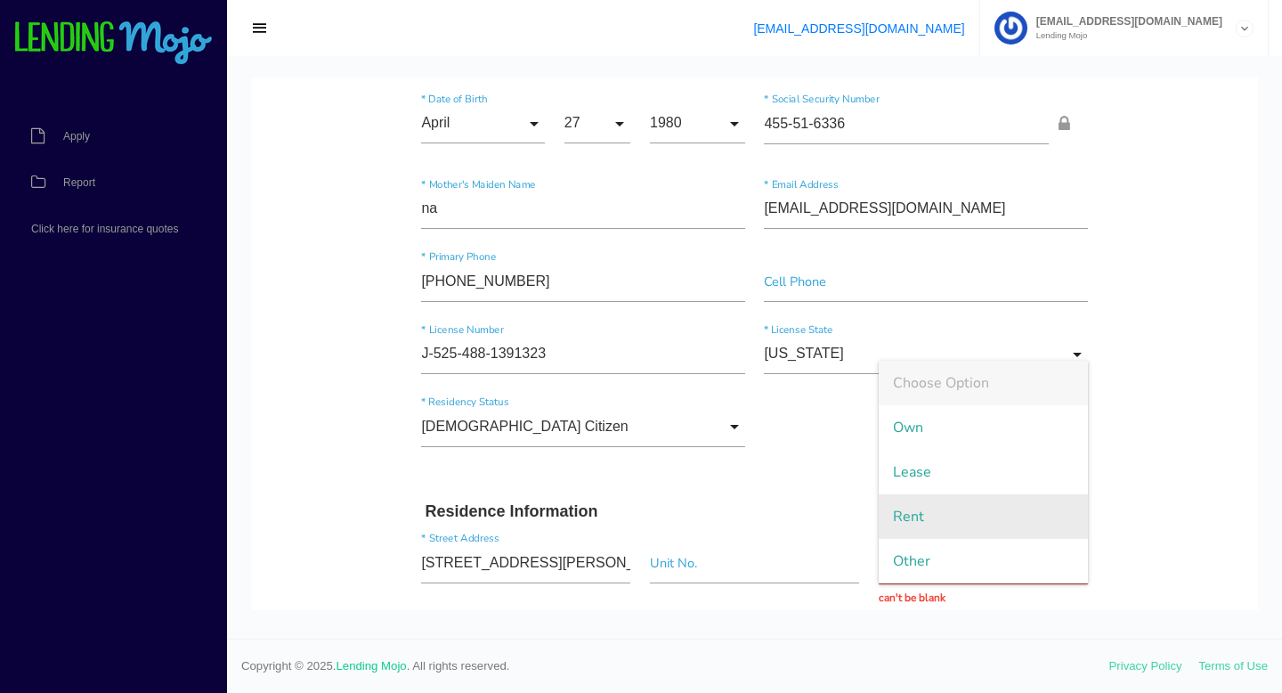
click at [1025, 516] on span "Rent" at bounding box center [983, 516] width 209 height 45
type input "Rent"
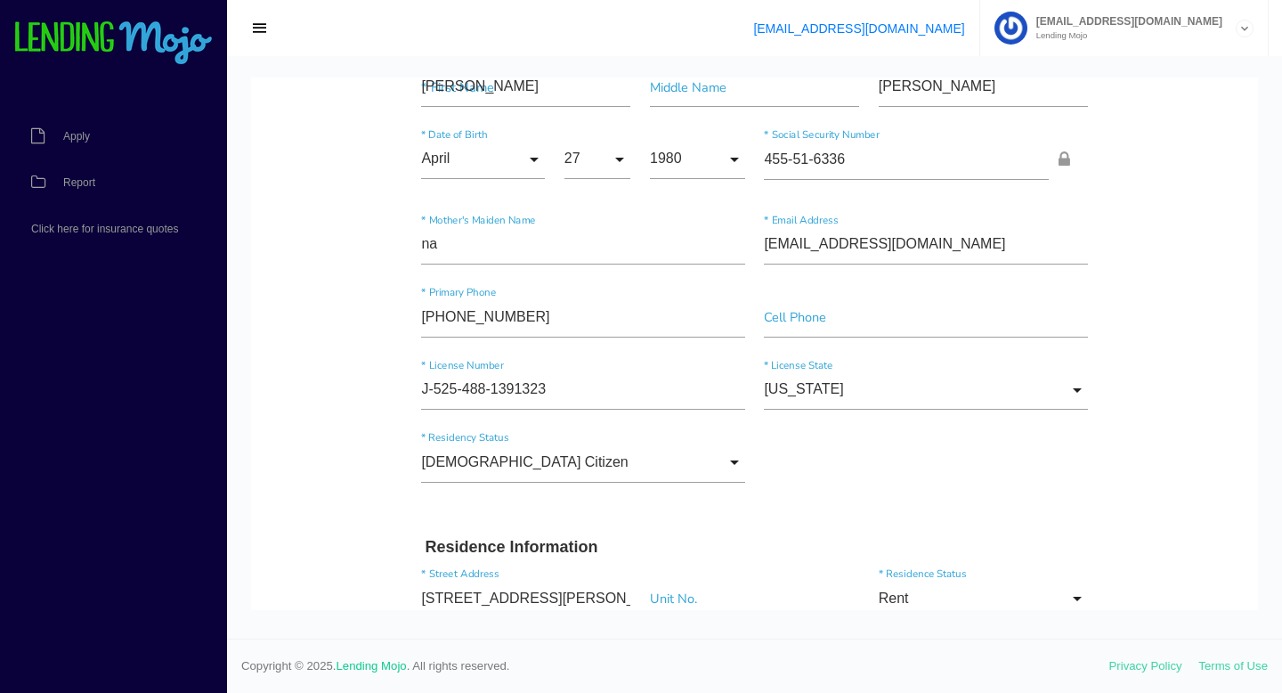
drag, startPoint x: 1510, startPoint y: 289, endPoint x: 1244, endPoint y: 479, distance: 326.8
drag, startPoint x: 1221, startPoint y: 389, endPoint x: 1244, endPoint y: 377, distance: 25.5
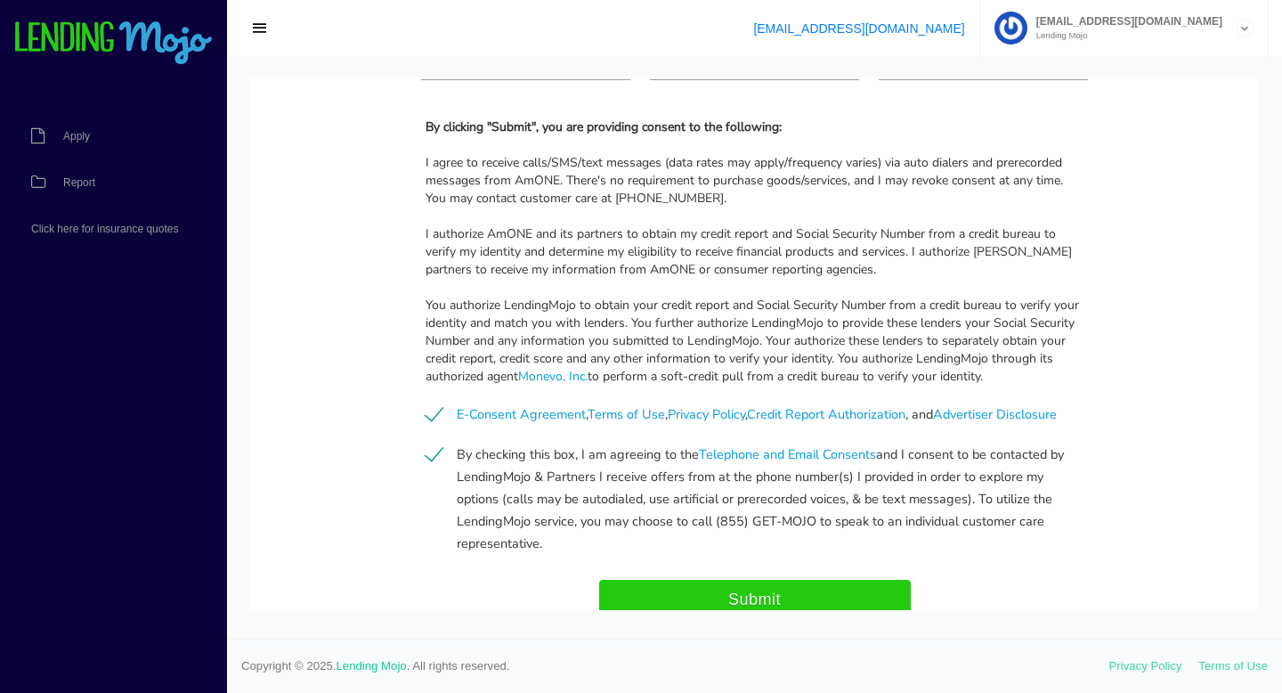
scroll to position [1764, 0]
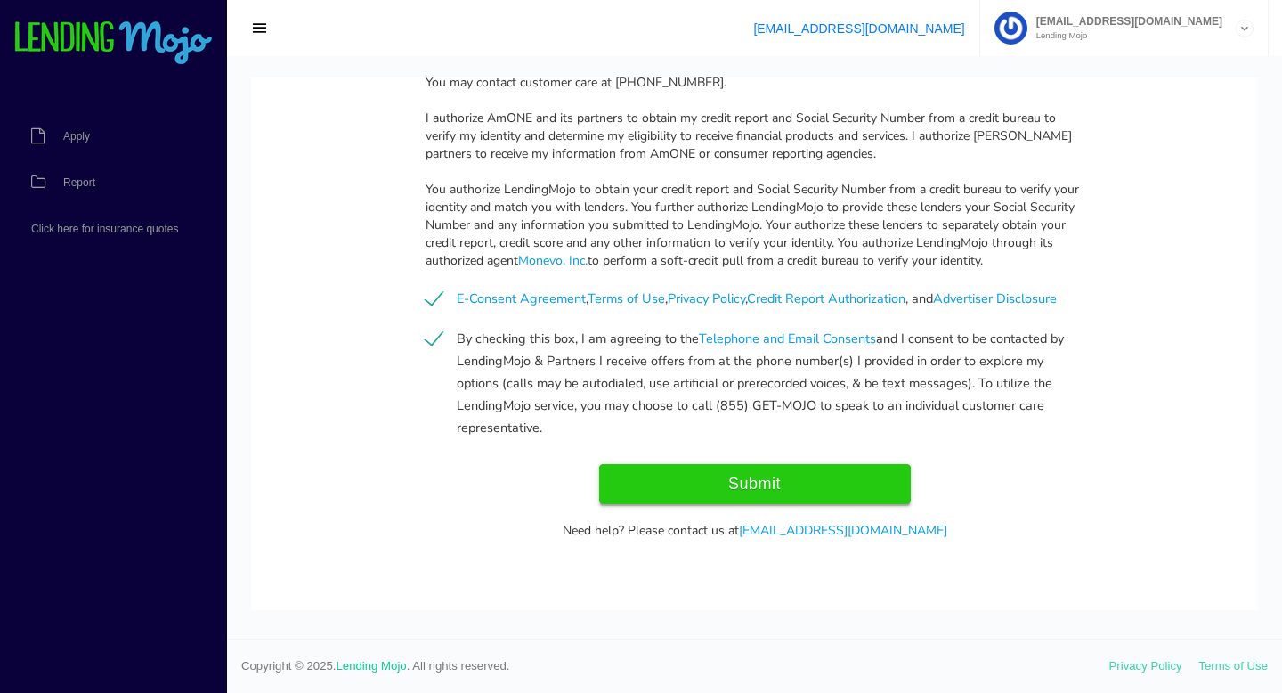
click at [788, 487] on input "Submit" at bounding box center [755, 484] width 312 height 40
type input "Submitting..."
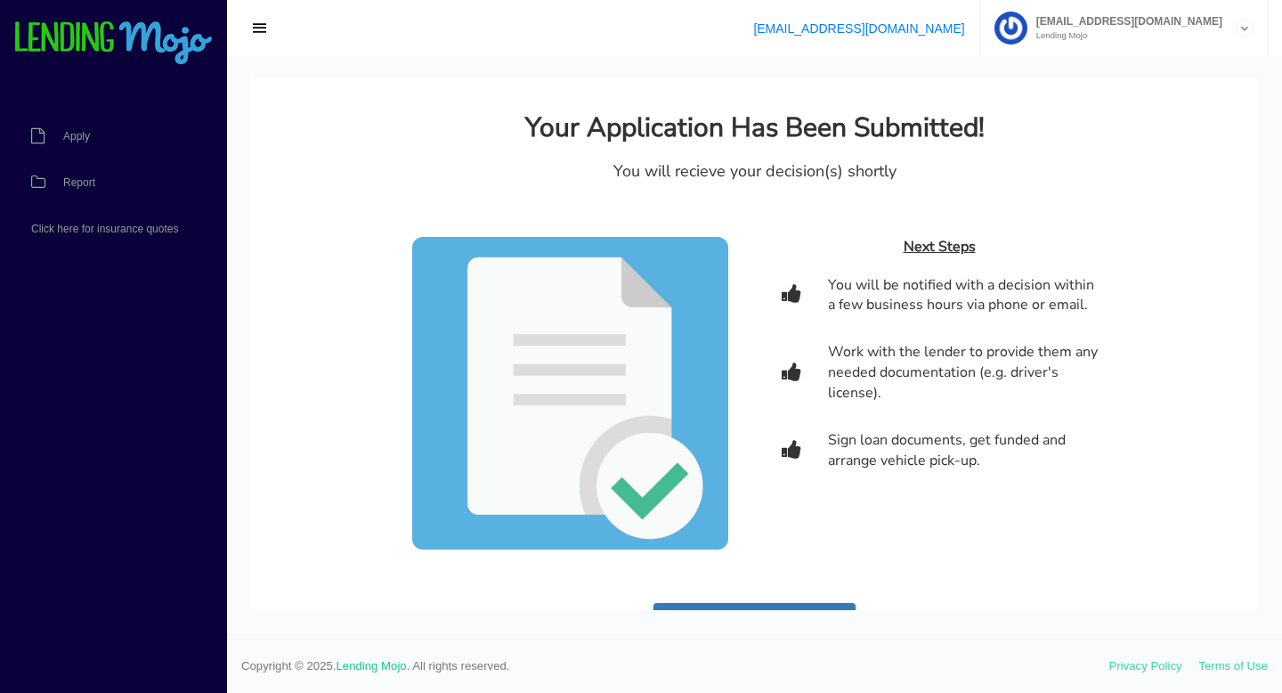
scroll to position [0, 0]
